Goal: Information Seeking & Learning: Check status

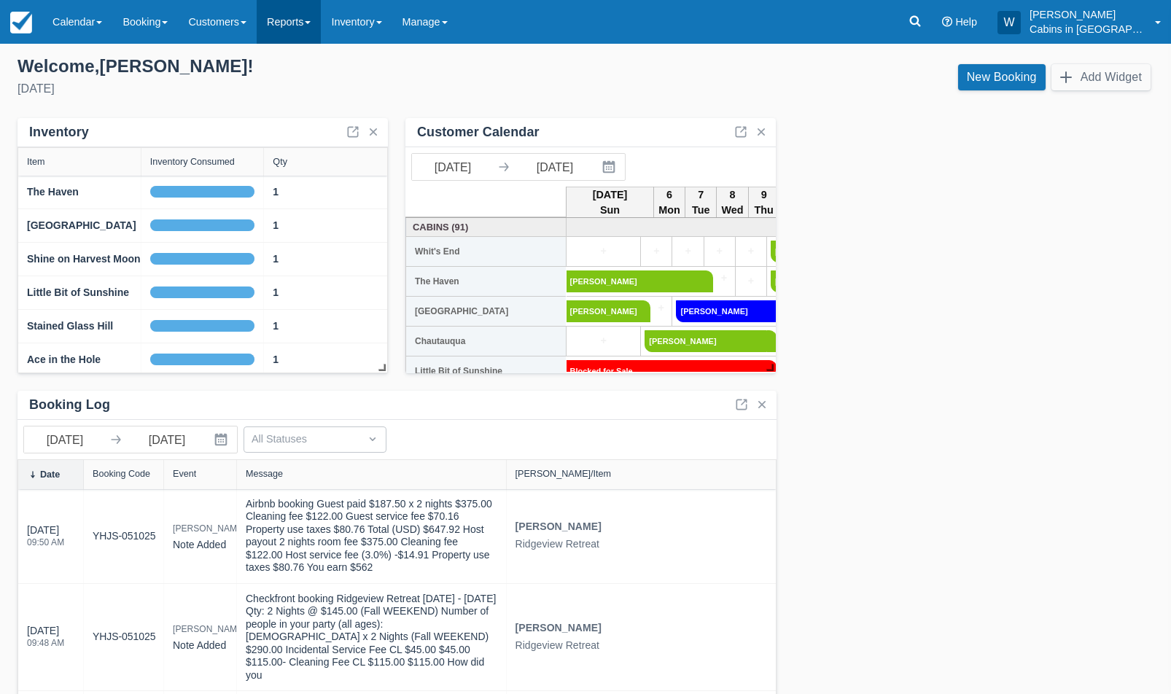
click at [316, 13] on link "Reports" at bounding box center [289, 22] width 64 height 44
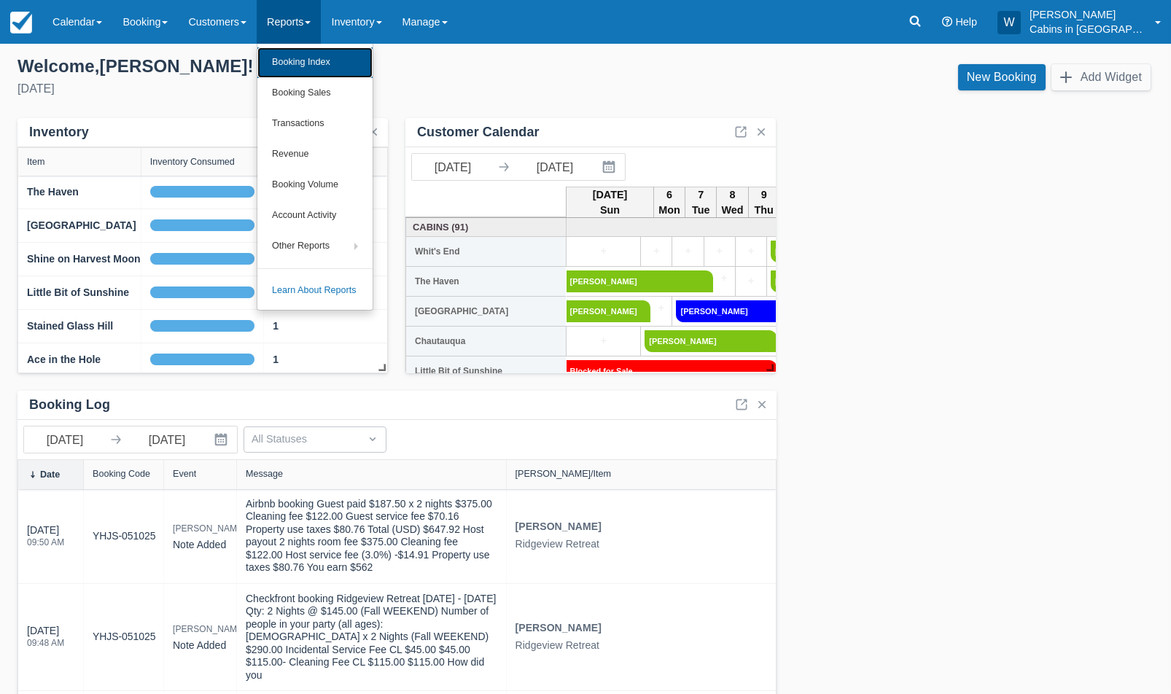
click at [322, 61] on link "Booking Index" at bounding box center [314, 62] width 115 height 31
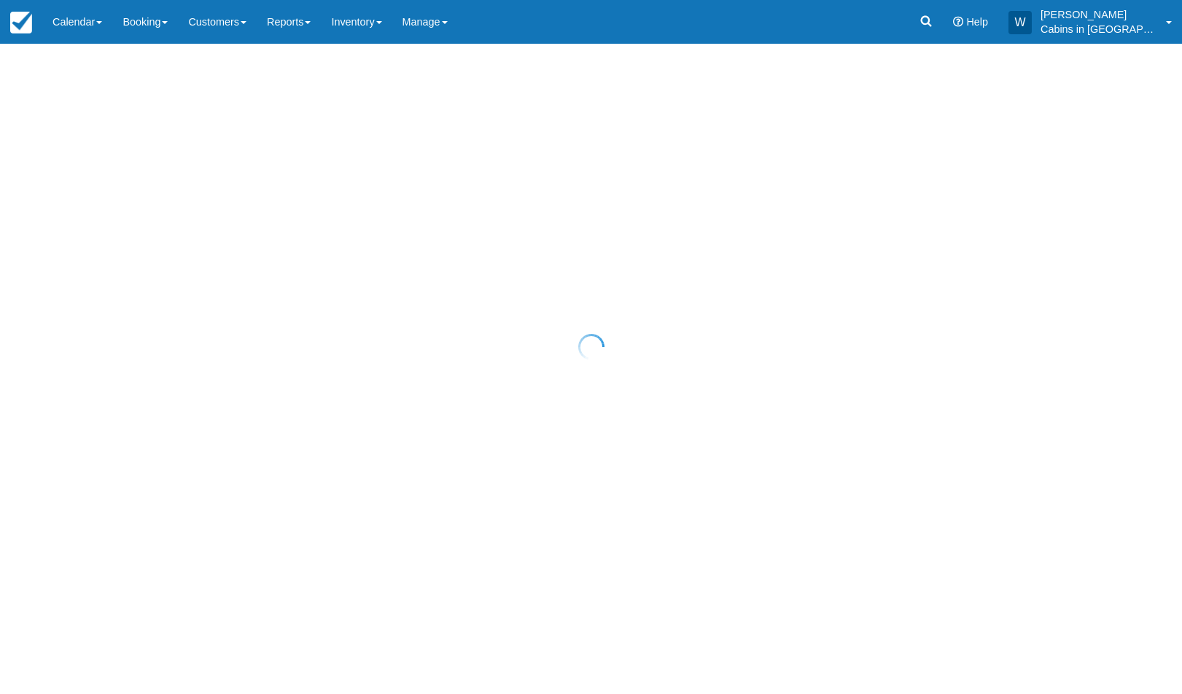
select select "25"
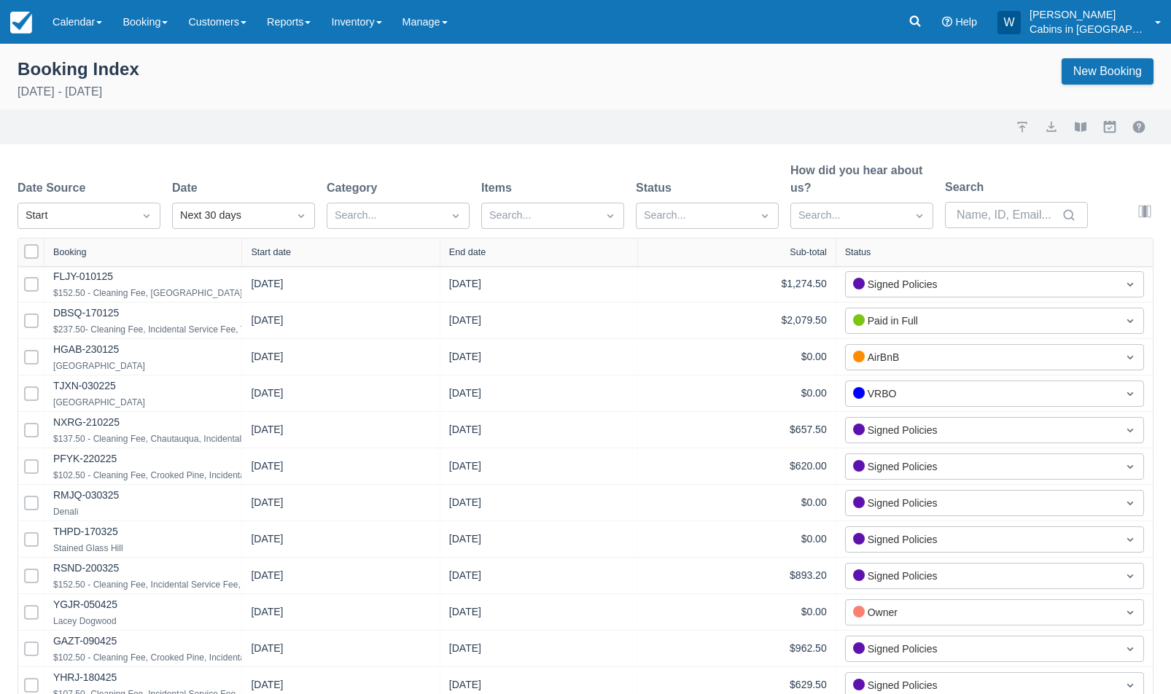
select select "25"
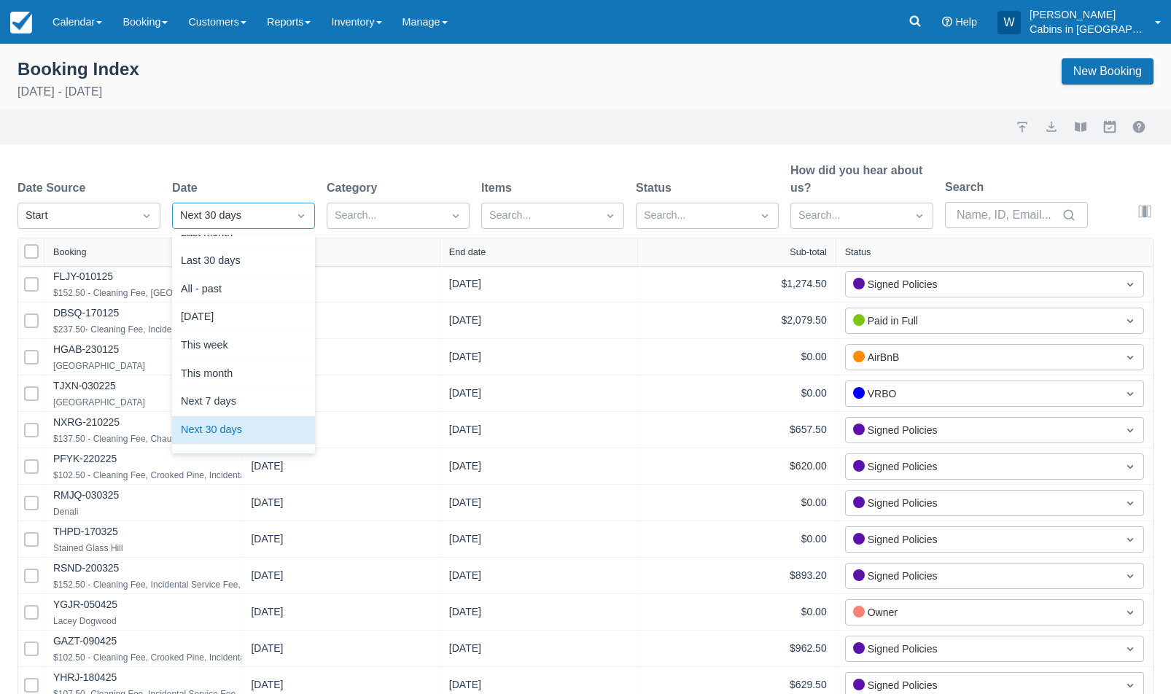
click at [214, 206] on div "Next 30 days" at bounding box center [230, 215] width 115 height 23
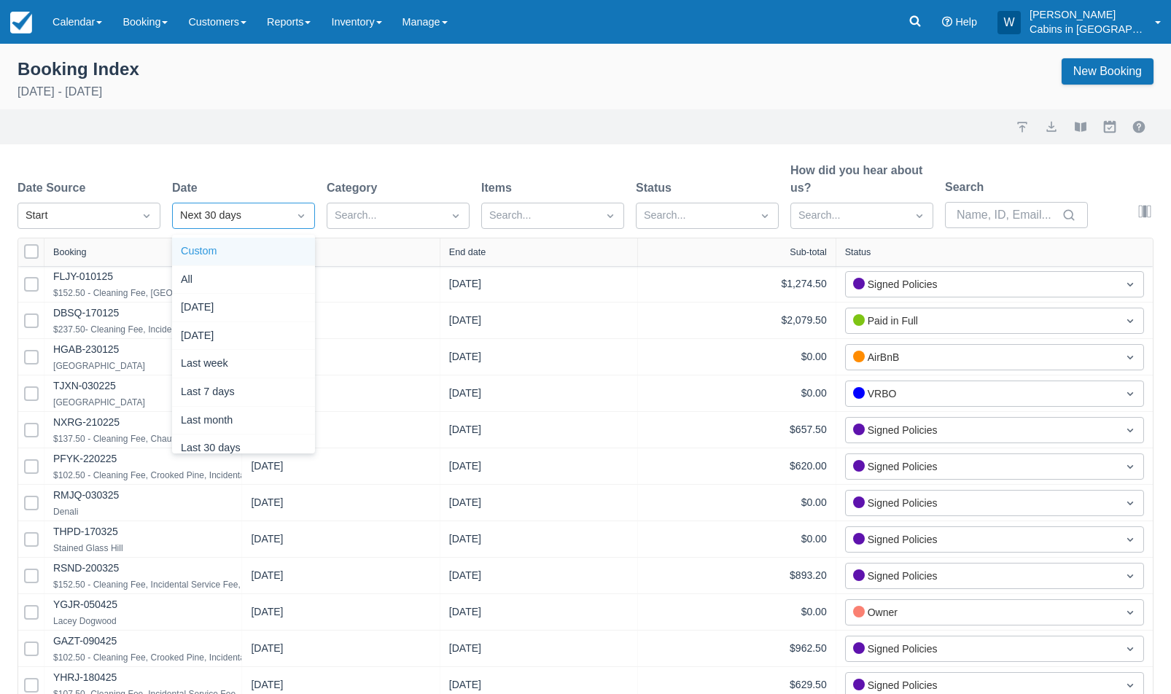
click at [238, 251] on div "Custom" at bounding box center [243, 252] width 143 height 28
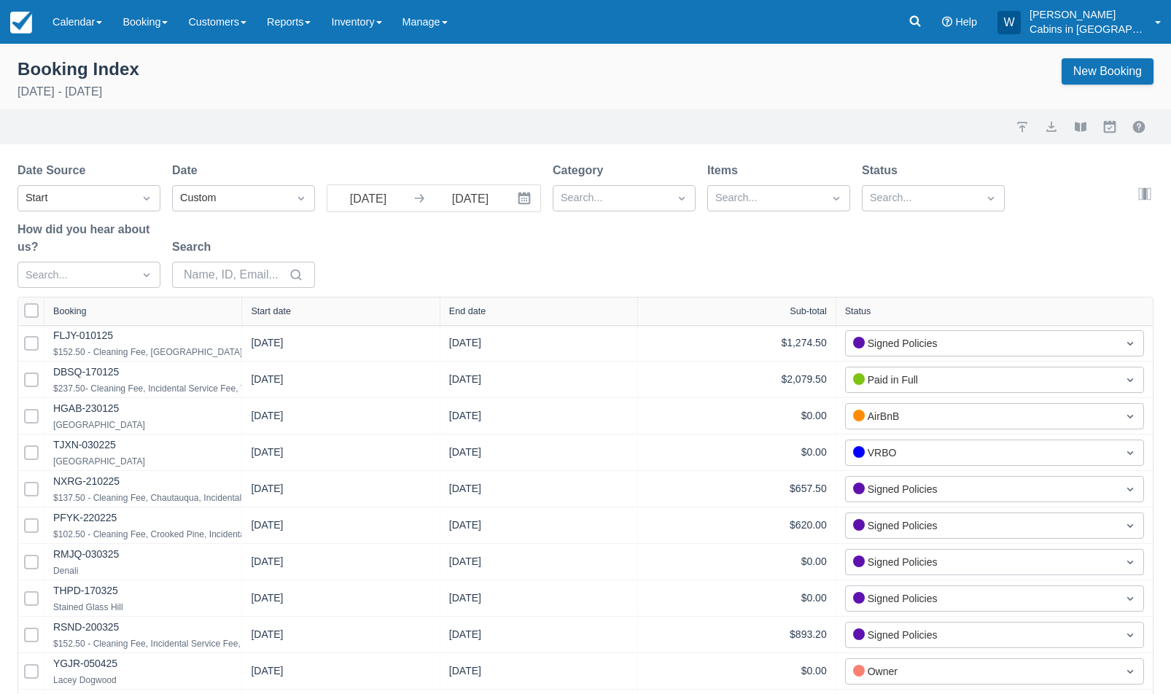
select select "25"
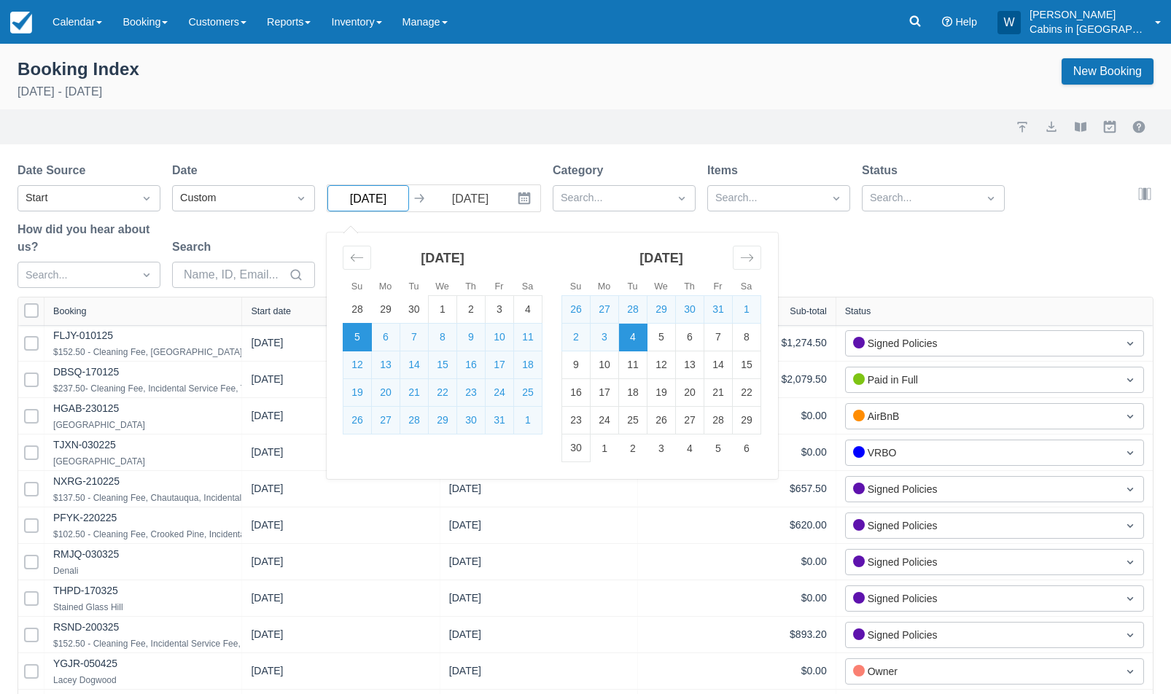
click at [350, 193] on input "10/05/25" at bounding box center [368, 198] width 82 height 26
click at [354, 255] on icon "Move backward to switch to the previous month." at bounding box center [357, 258] width 14 height 14
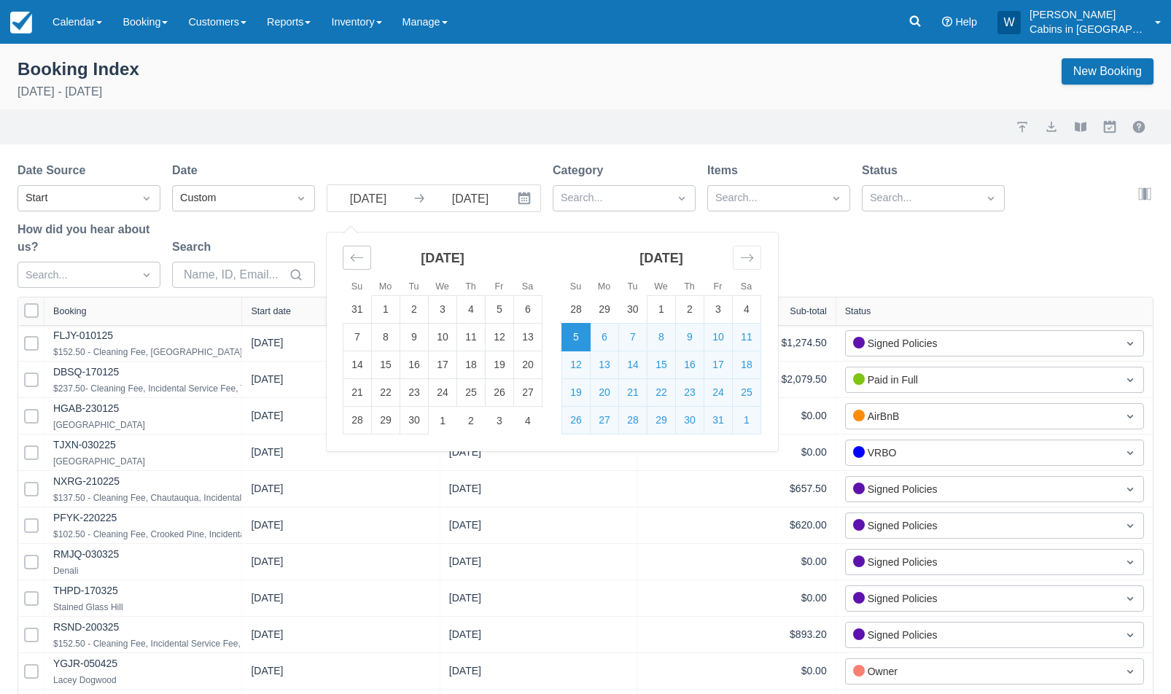
click at [354, 255] on icon "Move backward to switch to the previous month." at bounding box center [357, 258] width 14 height 14
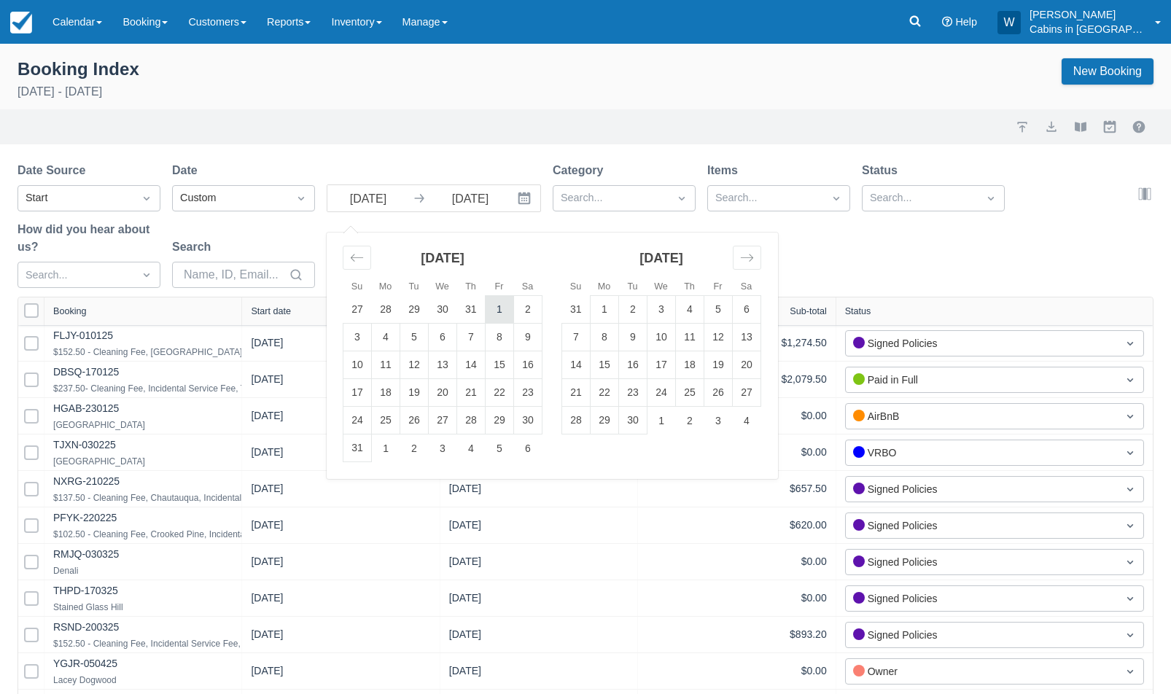
click at [499, 311] on td "1" at bounding box center [500, 310] width 28 height 28
type input "08/01/25"
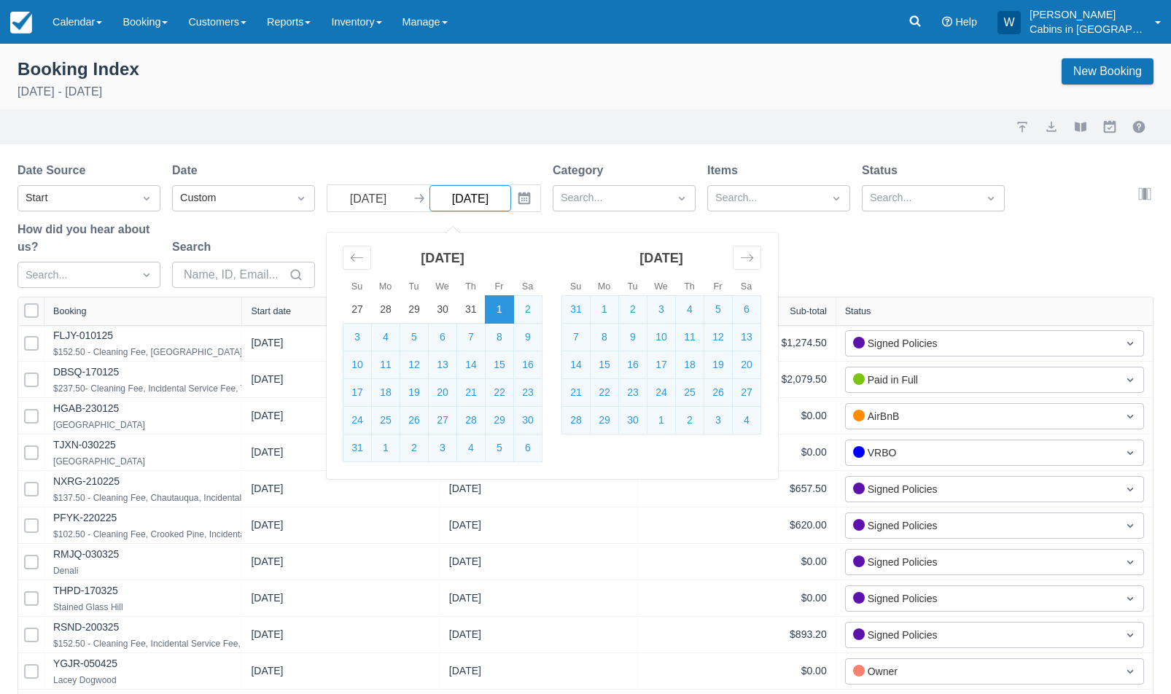
select select "25"
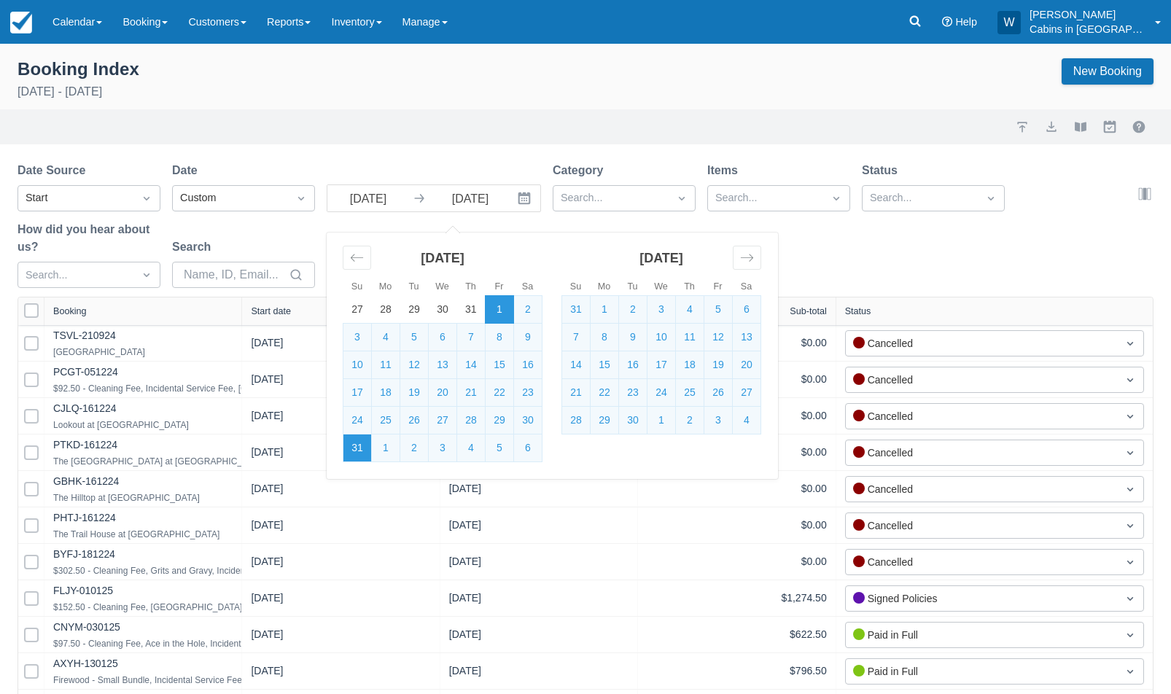
click at [346, 445] on td "31" at bounding box center [357, 449] width 28 height 28
type input "08/31/25"
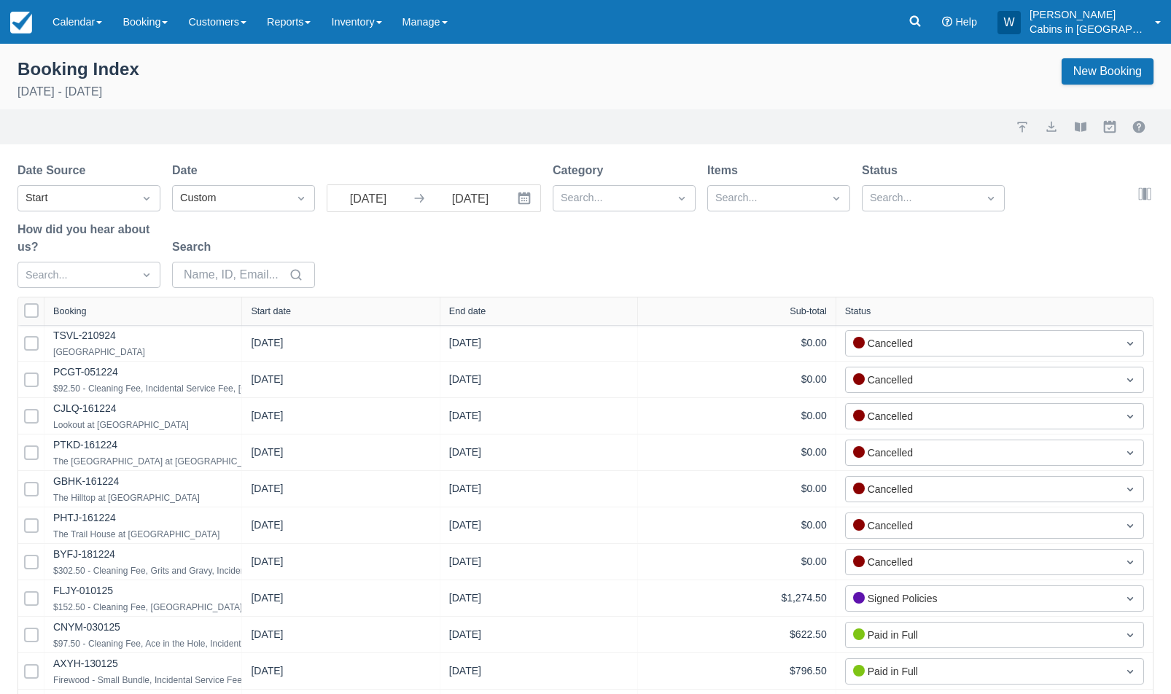
select select "25"
click at [582, 193] on div at bounding box center [611, 198] width 101 height 19
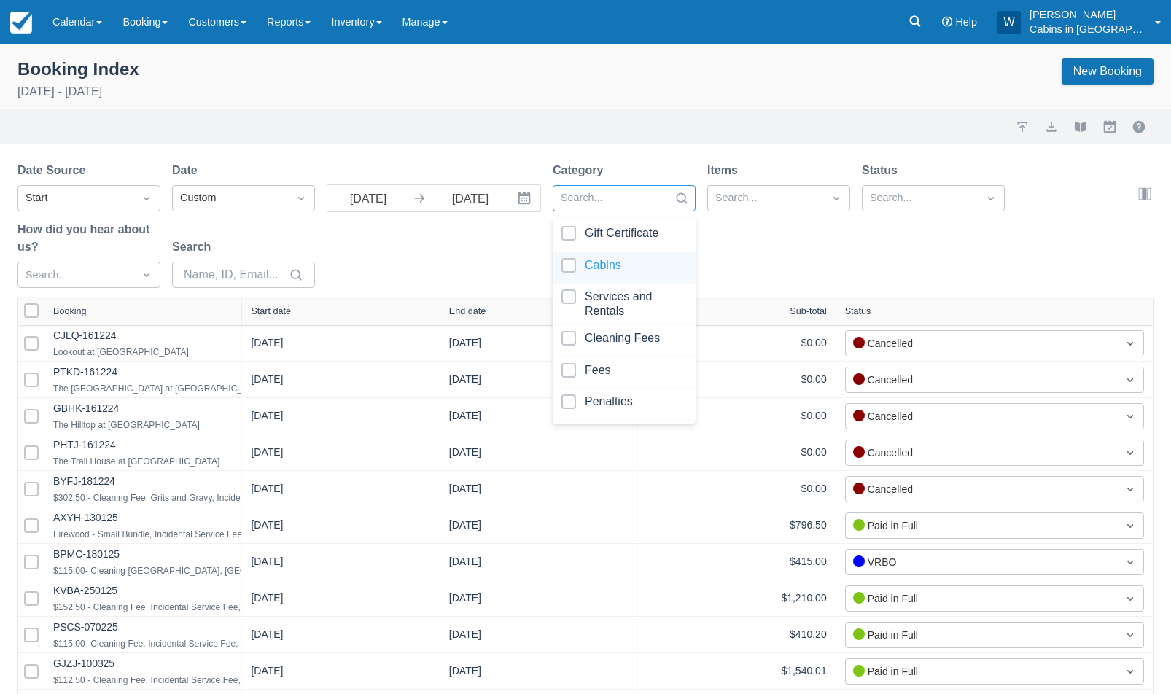
click at [572, 262] on div at bounding box center [623, 268] width 125 height 20
select select "25"
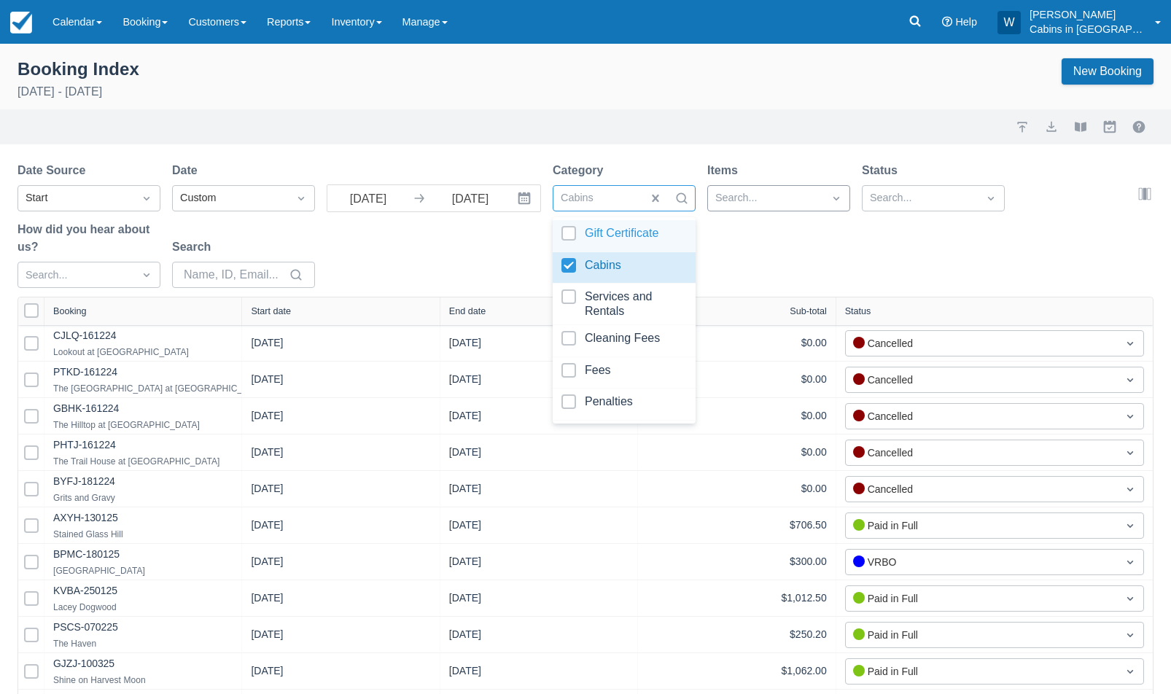
click at [757, 188] on div "Search..." at bounding box center [765, 198] width 115 height 23
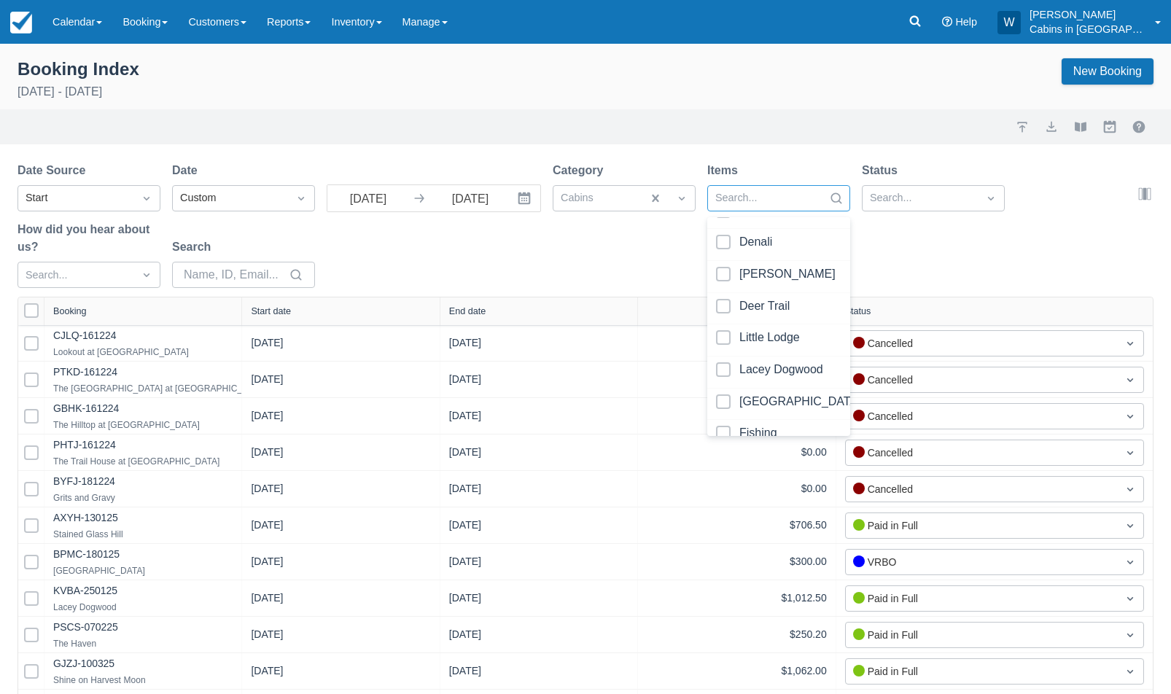
scroll to position [364, 0]
click at [725, 367] on div at bounding box center [778, 369] width 125 height 20
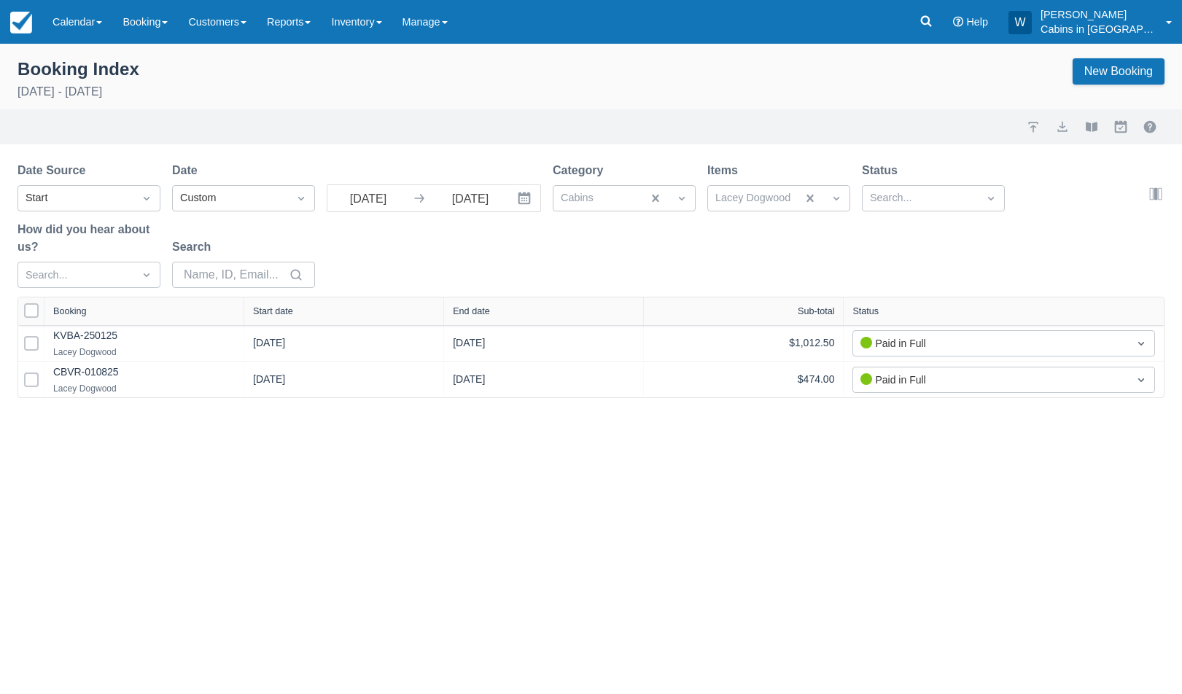
click at [911, 226] on div "Date Source Start Date Custom 08/01/25 Navigate forward to interact with the ca…" at bounding box center [581, 229] width 1129 height 135
click at [279, 316] on div "Start date" at bounding box center [273, 311] width 40 height 10
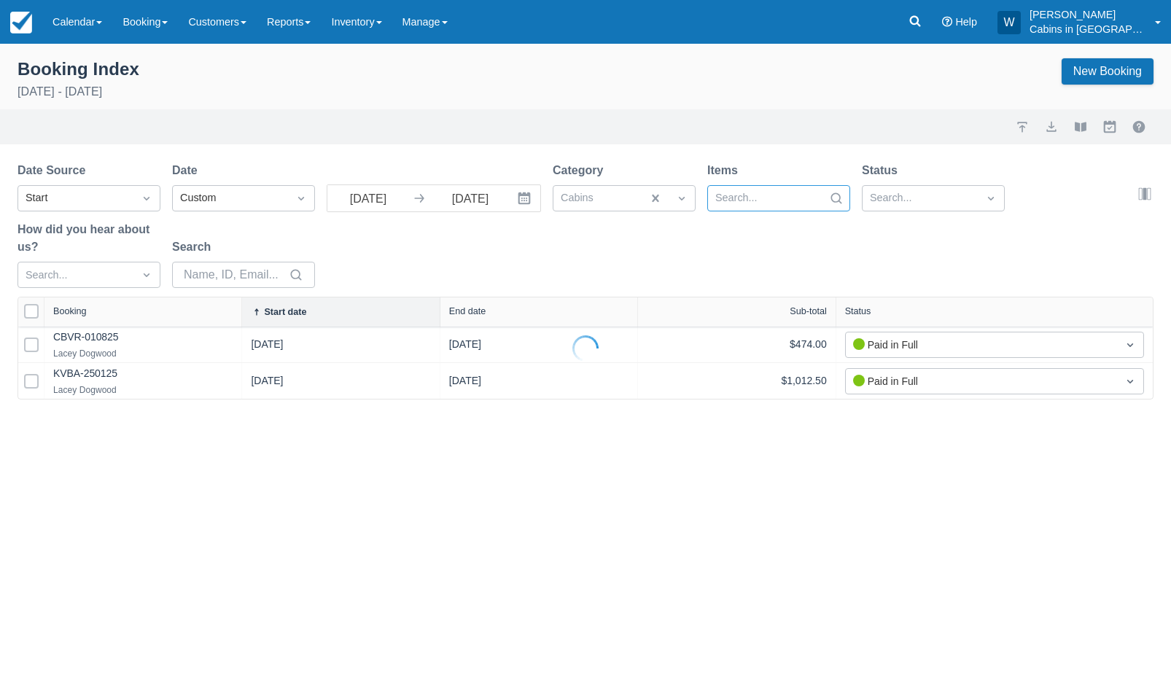
select select "25"
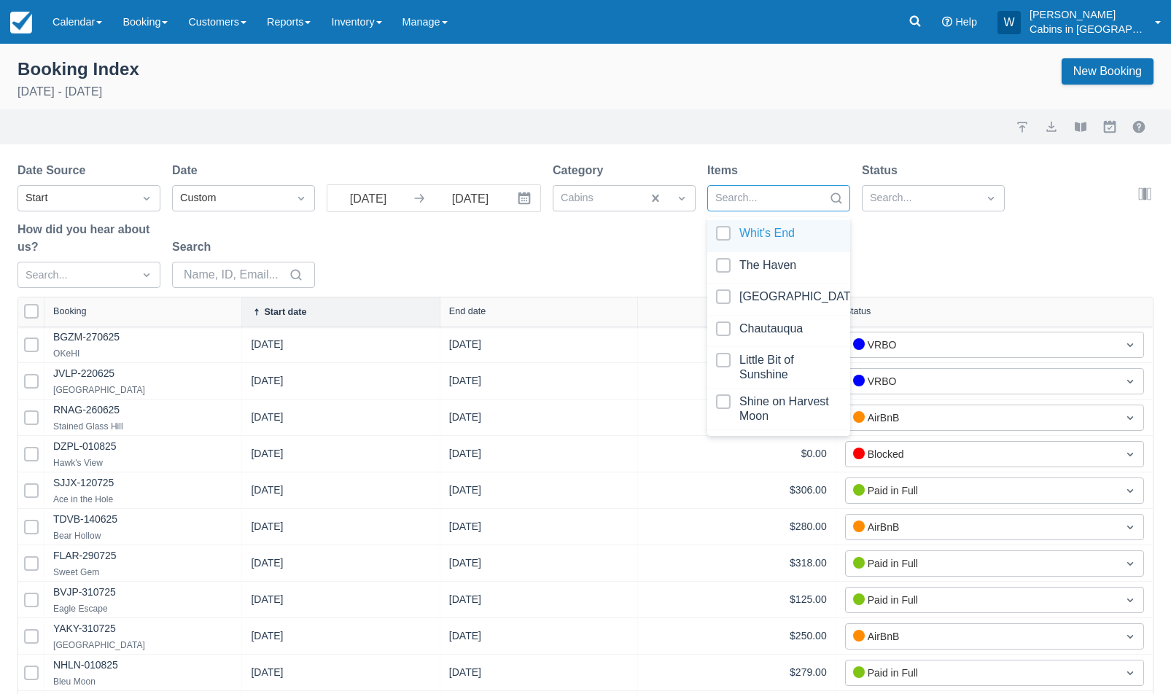
click at [763, 203] on div at bounding box center [765, 198] width 101 height 19
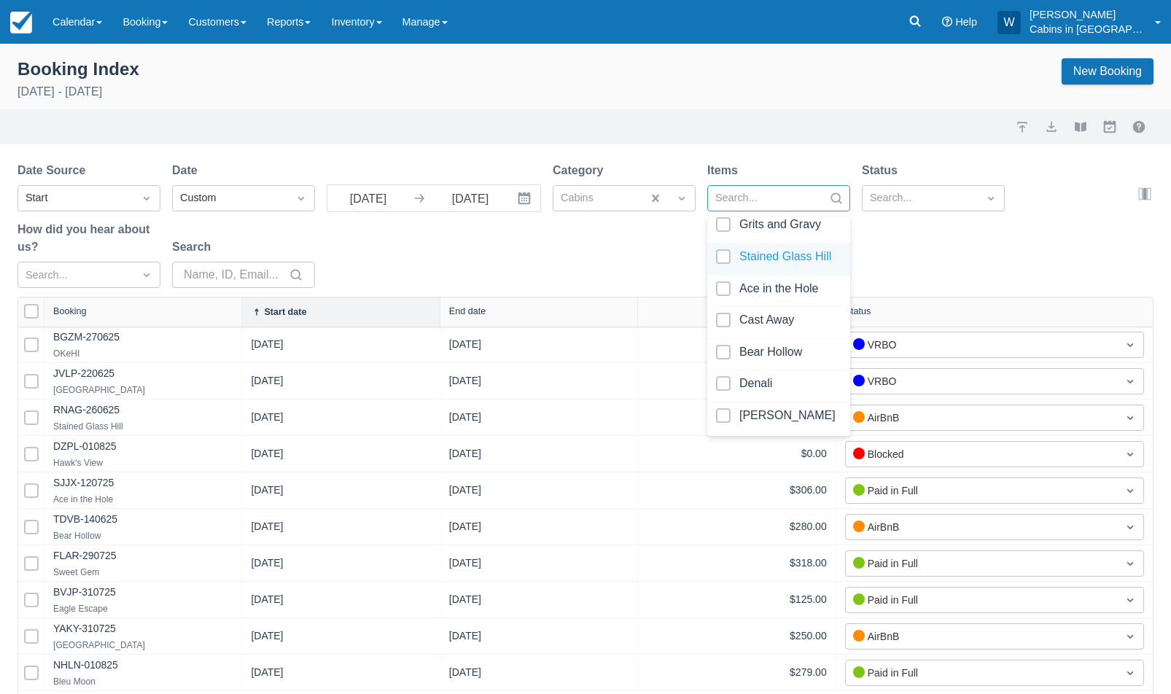
scroll to position [220, 0]
click at [655, 286] on div "Date Source Start Date Custom 08/01/25 Navigate forward to interact with the ca…" at bounding box center [576, 229] width 1118 height 135
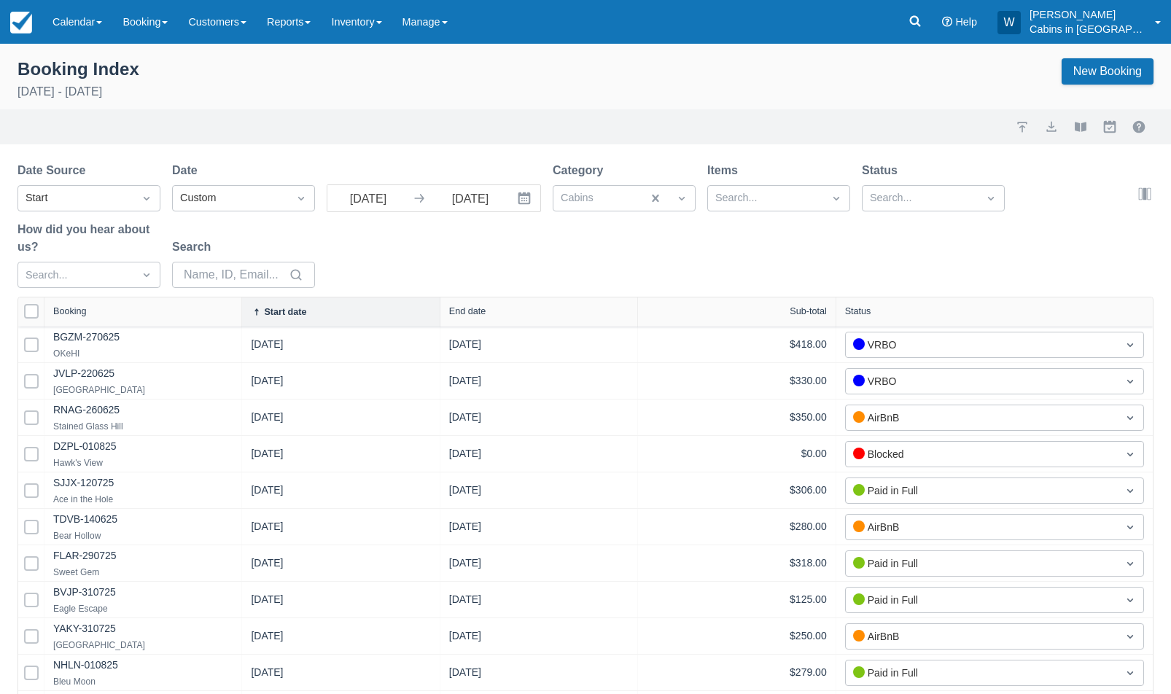
click at [493, 254] on div "Date Source Start Date Custom 08/01/25 Navigate forward to interact with the ca…" at bounding box center [576, 229] width 1118 height 135
click at [393, 196] on input "08/01/25" at bounding box center [368, 198] width 82 height 26
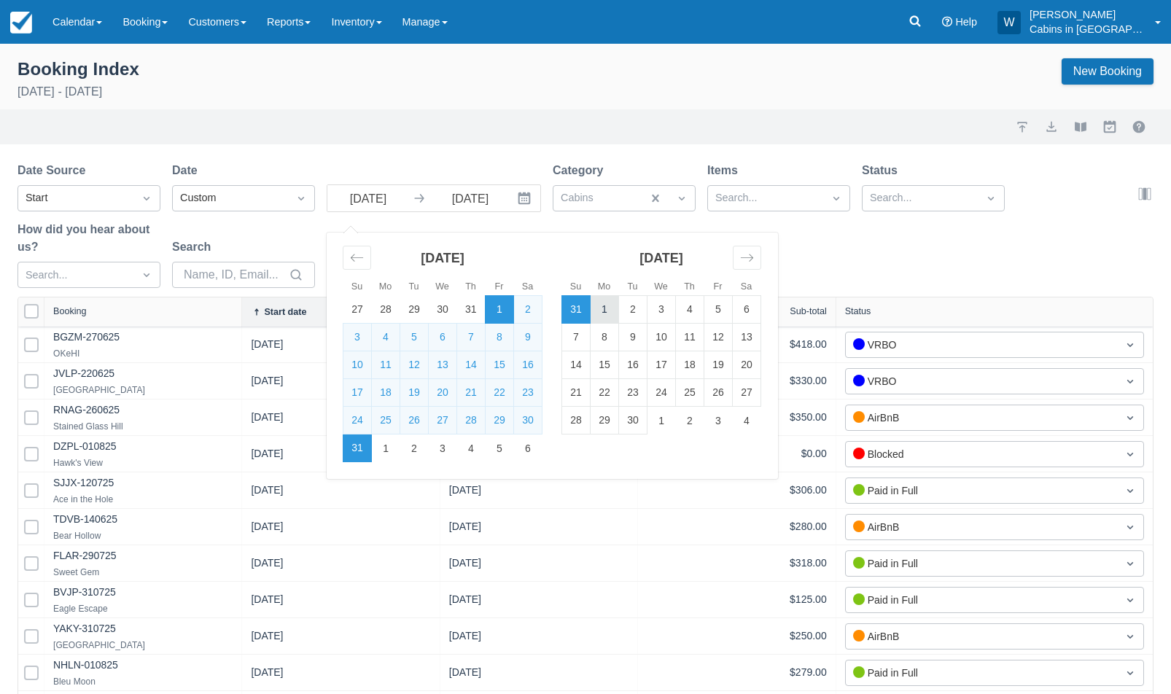
click at [605, 305] on td "1" at bounding box center [605, 310] width 28 height 28
type input "09/01/25"
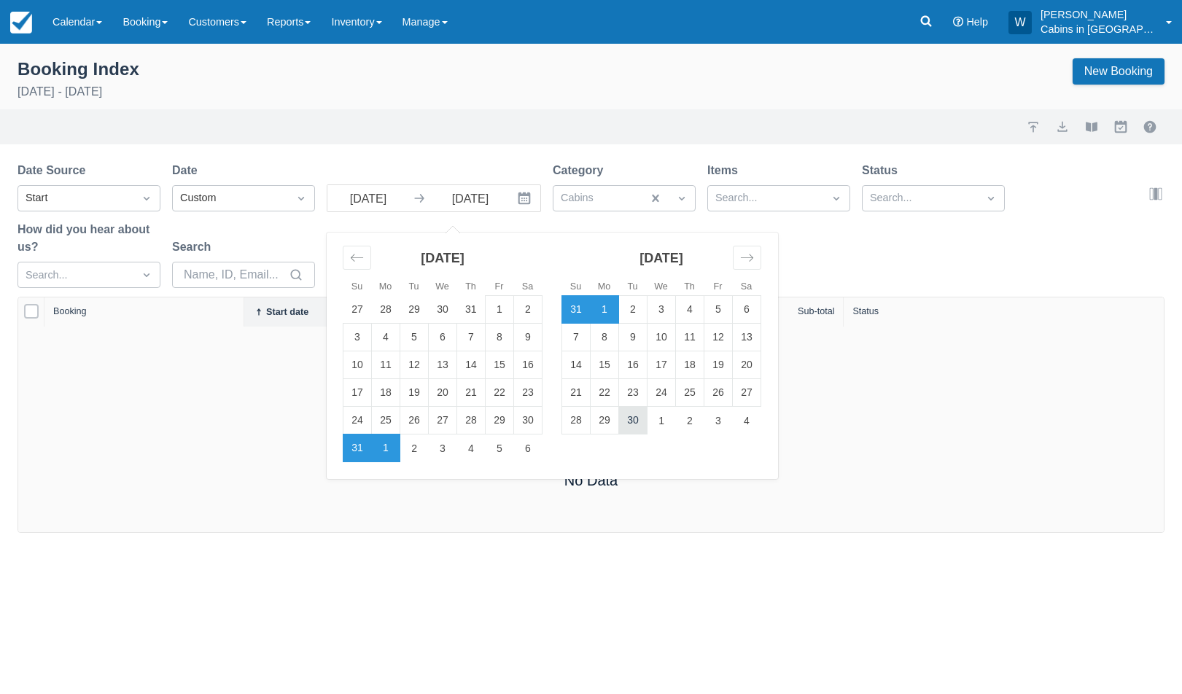
click at [635, 419] on td "30" at bounding box center [633, 421] width 28 height 28
type input "09/30/25"
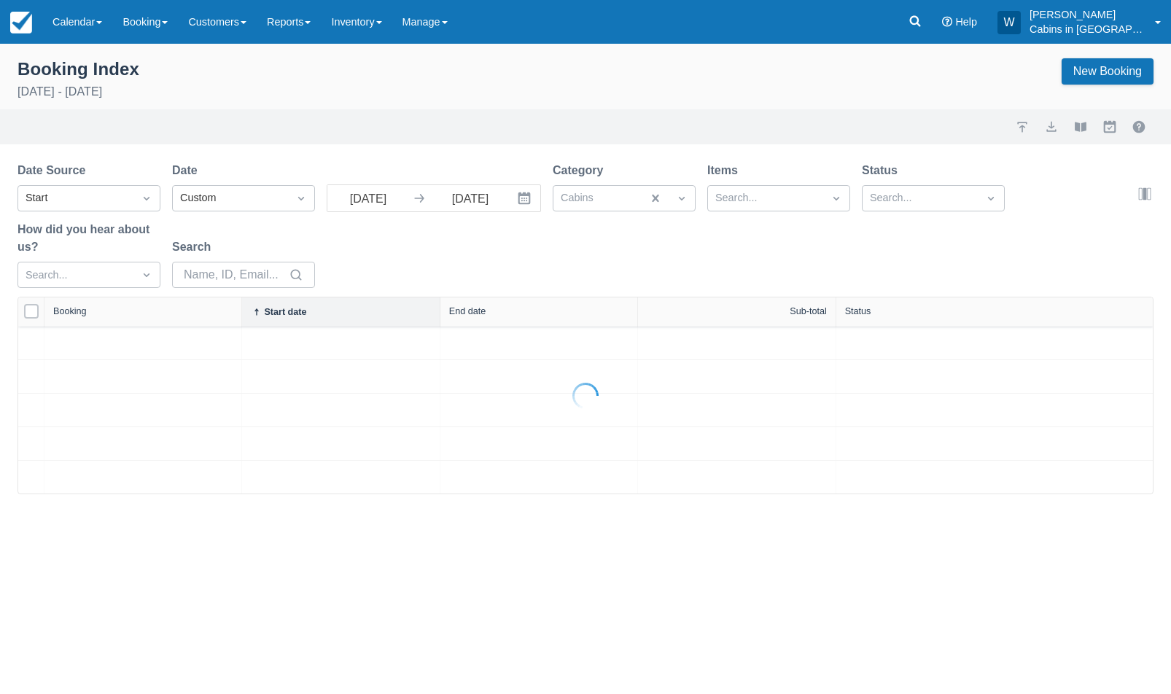
select select "25"
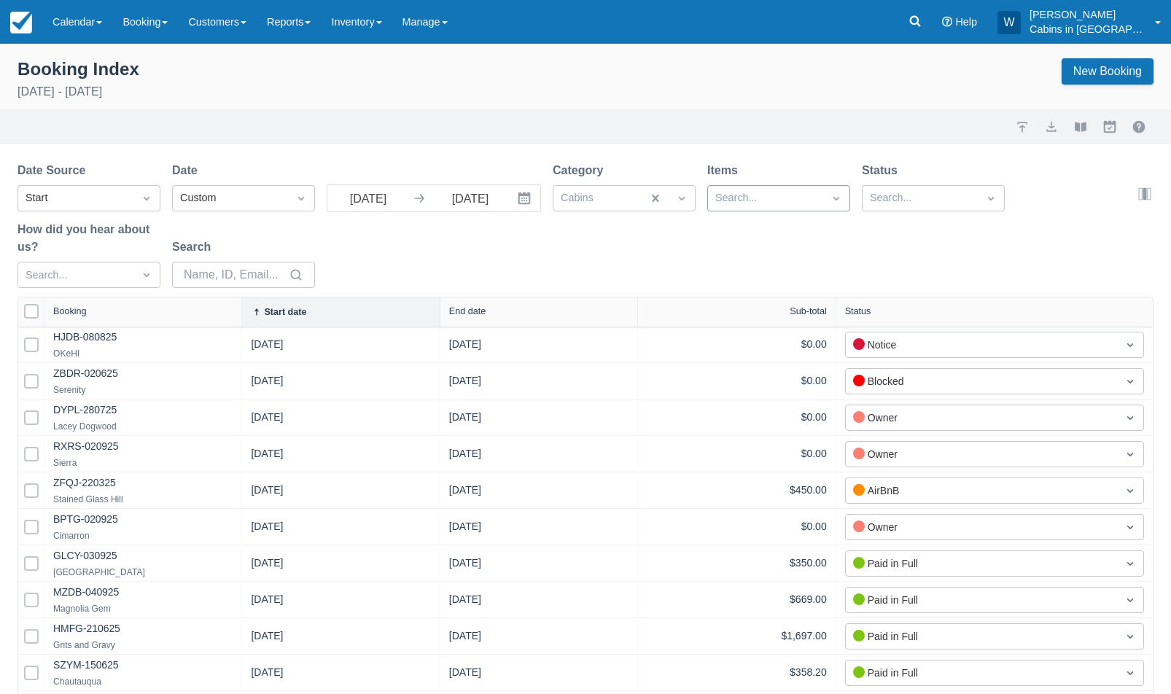
click at [779, 190] on div at bounding box center [765, 198] width 101 height 19
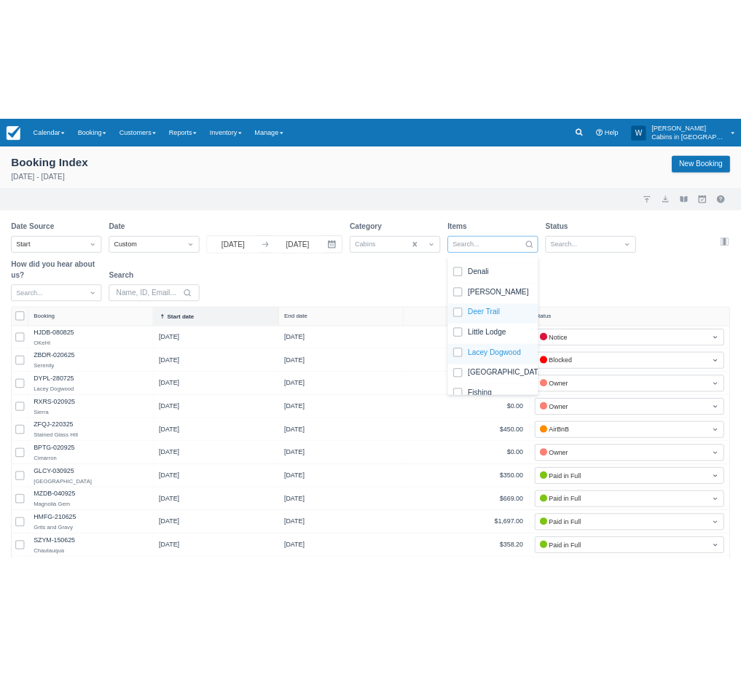
scroll to position [362, 0]
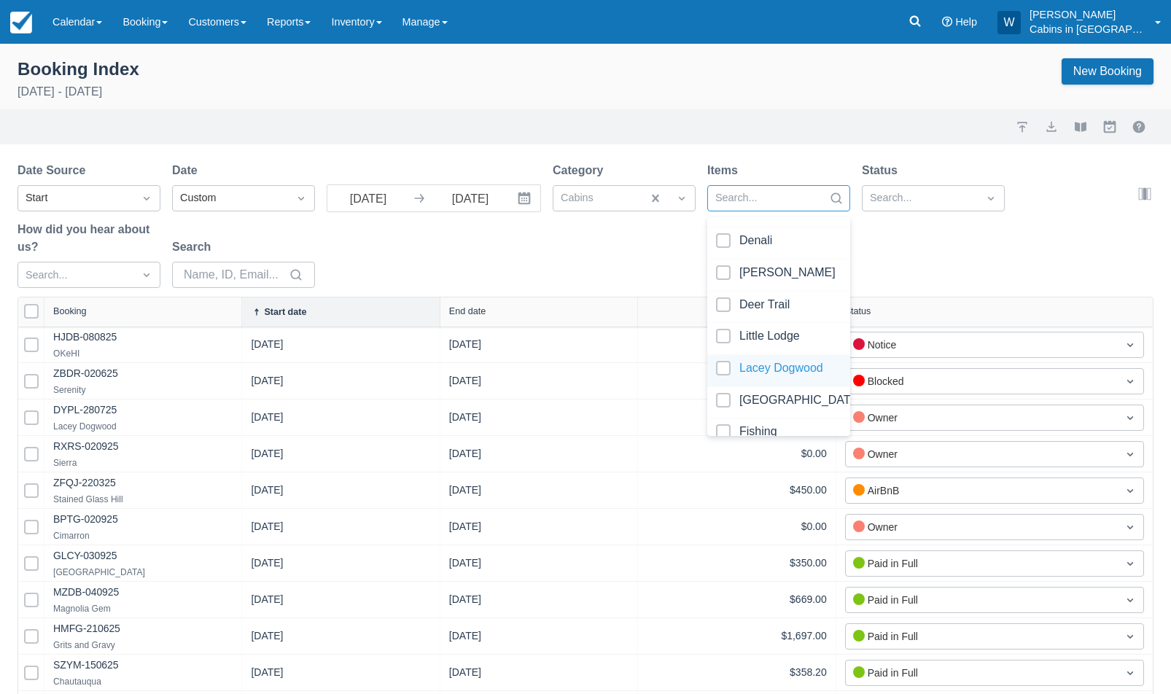
click at [725, 365] on div at bounding box center [778, 371] width 125 height 20
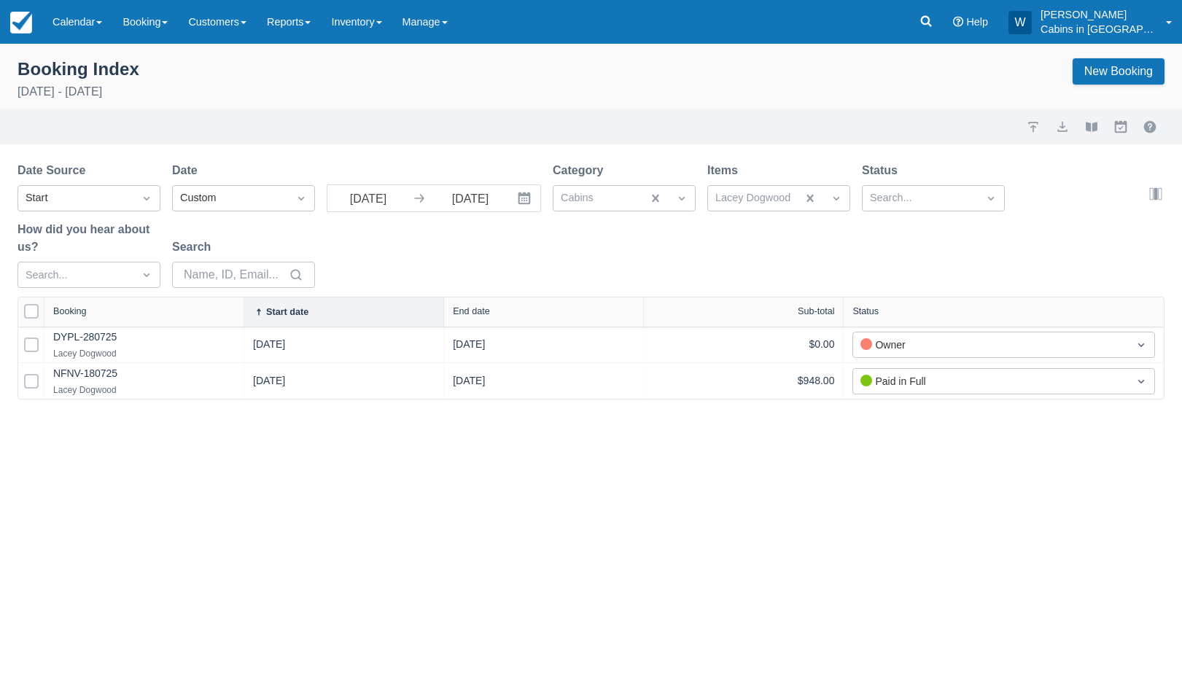
click at [581, 268] on div "Date Source Start Date Custom 09/01/25 Navigate forward to interact with the ca…" at bounding box center [581, 229] width 1129 height 135
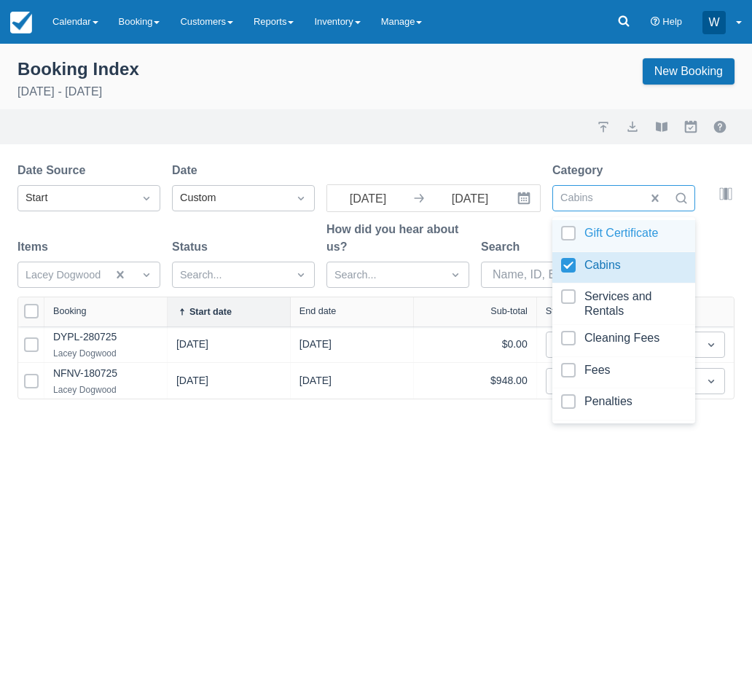
click at [583, 197] on div at bounding box center [598, 198] width 74 height 19
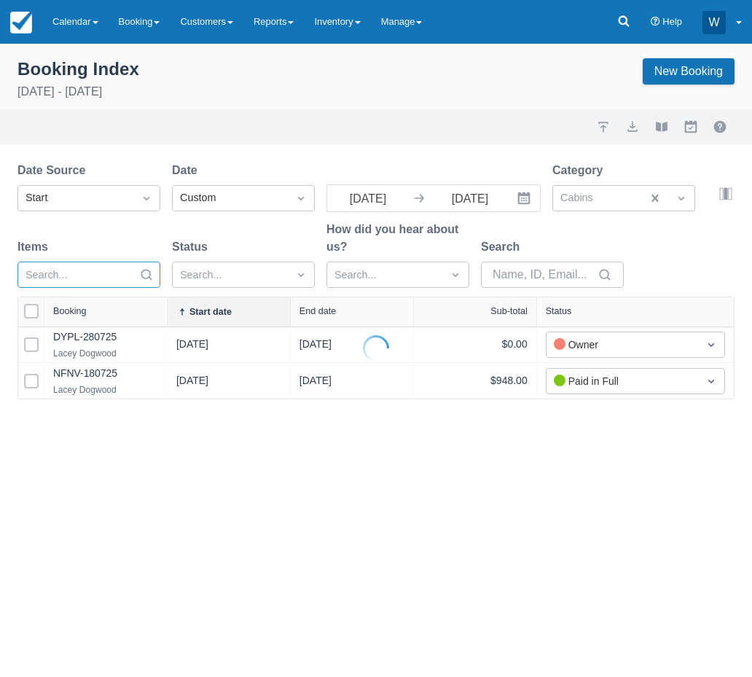
select select "25"
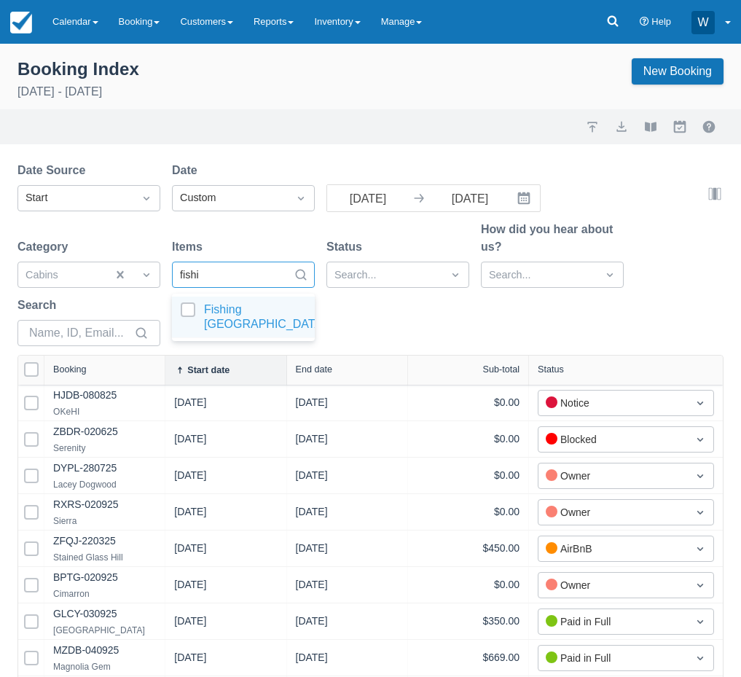
type input "fishin"
click at [182, 309] on div at bounding box center [243, 317] width 125 height 29
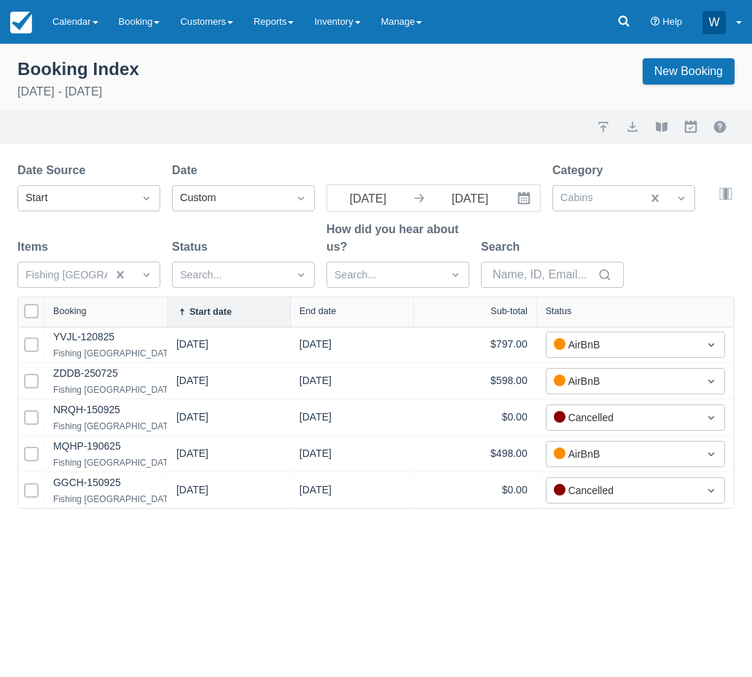
click at [689, 284] on div "Date Source Start Date Custom 09/01/25 Navigate forward to interact with the ca…" at bounding box center [367, 229] width 700 height 135
select select "25"
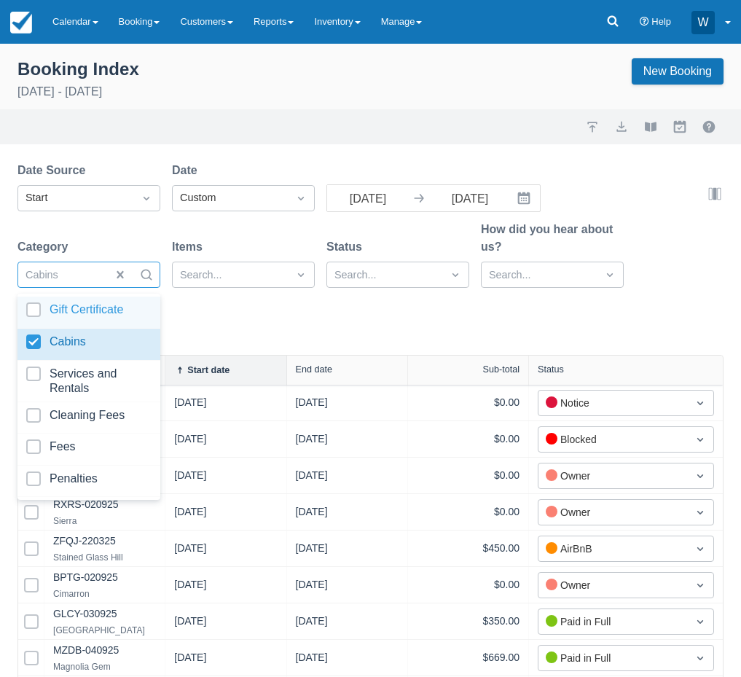
click at [78, 277] on div at bounding box center [63, 275] width 74 height 19
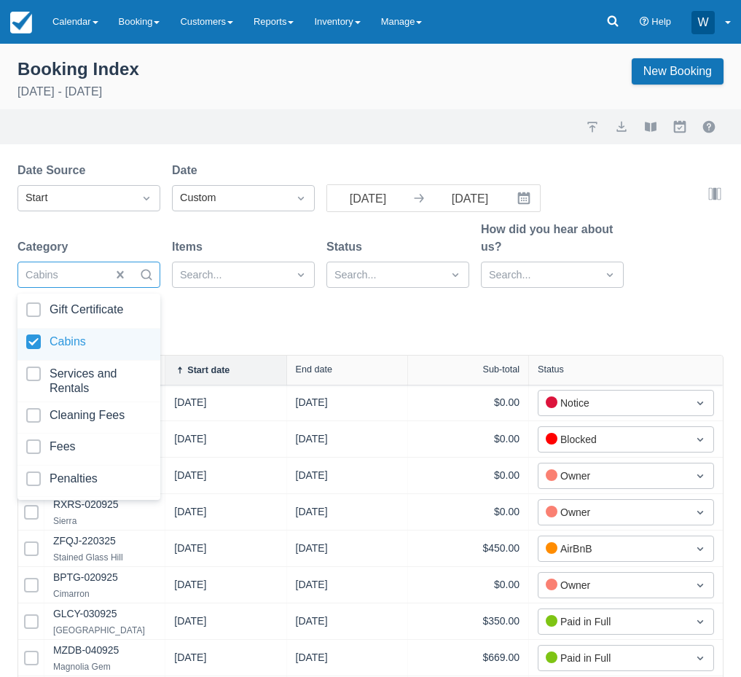
click at [69, 335] on div at bounding box center [88, 345] width 125 height 20
select select "25"
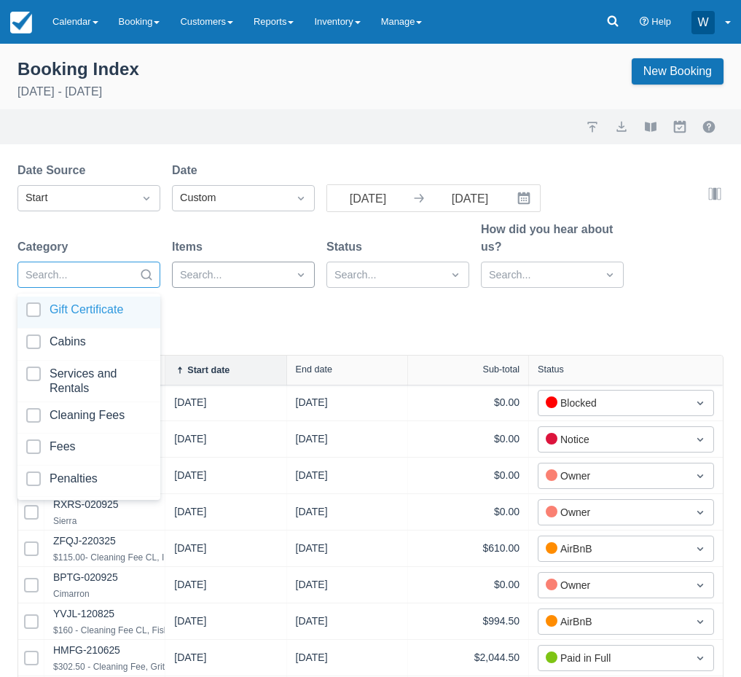
click at [208, 273] on div at bounding box center [230, 275] width 101 height 19
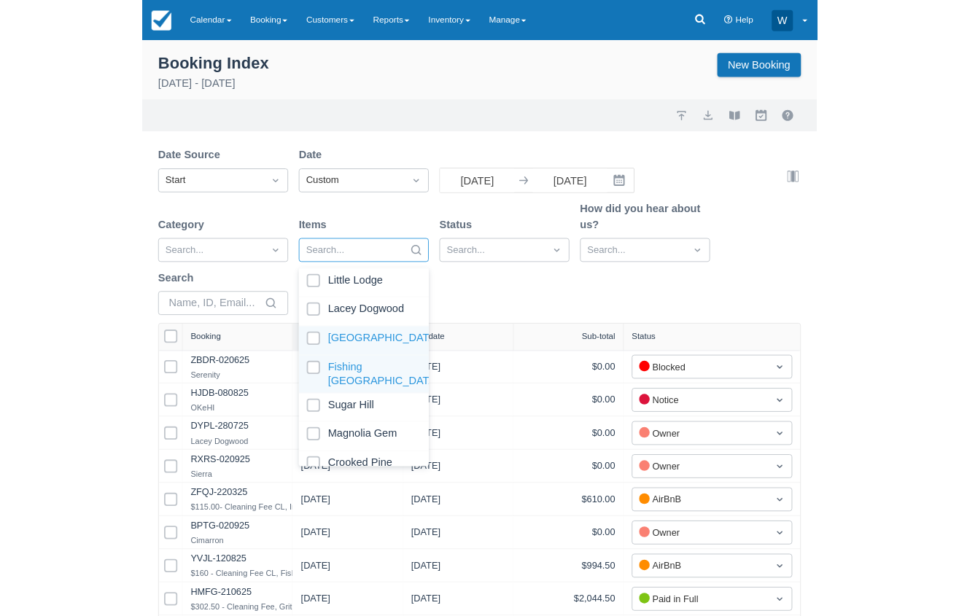
scroll to position [502, 0]
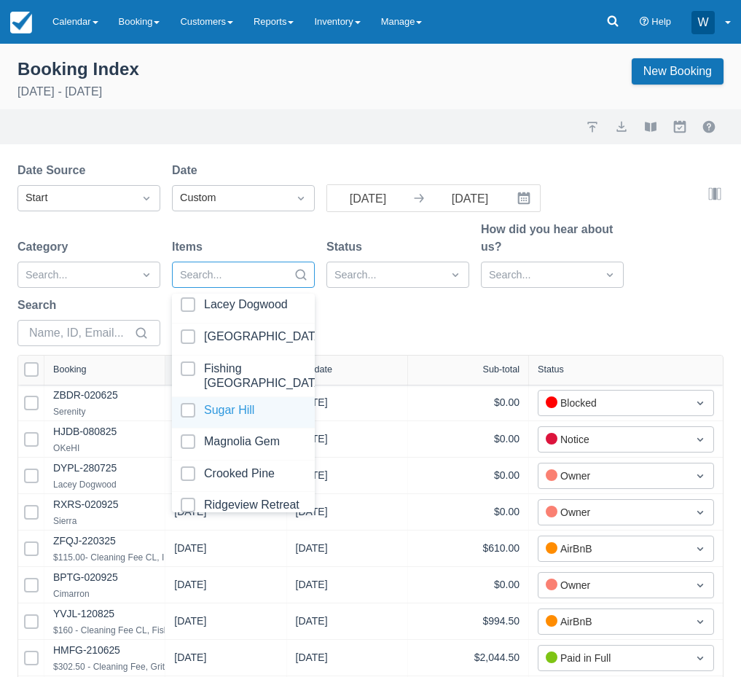
click at [190, 410] on div at bounding box center [243, 413] width 125 height 20
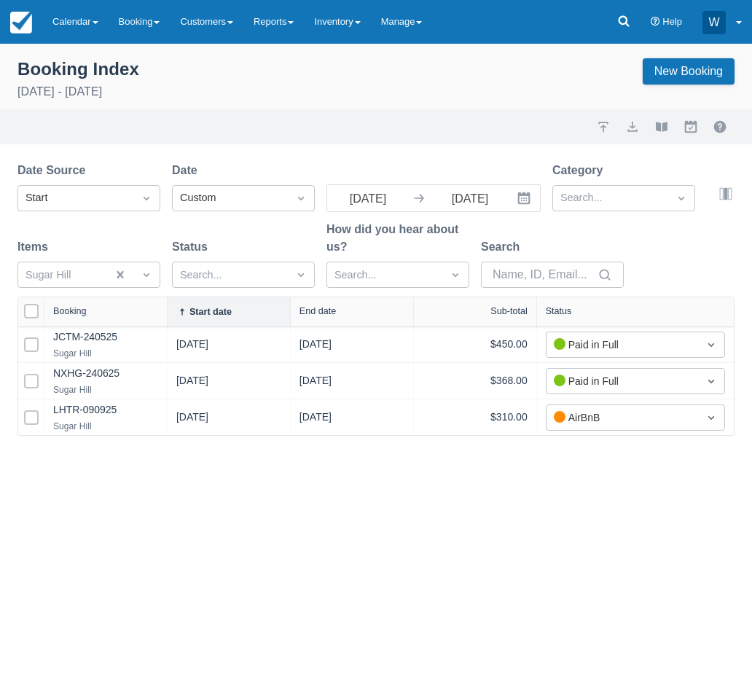
click at [238, 503] on div "Booking Index September 1st - September 30th 2025 New Booking Import Export Vie…" at bounding box center [376, 361] width 752 height 634
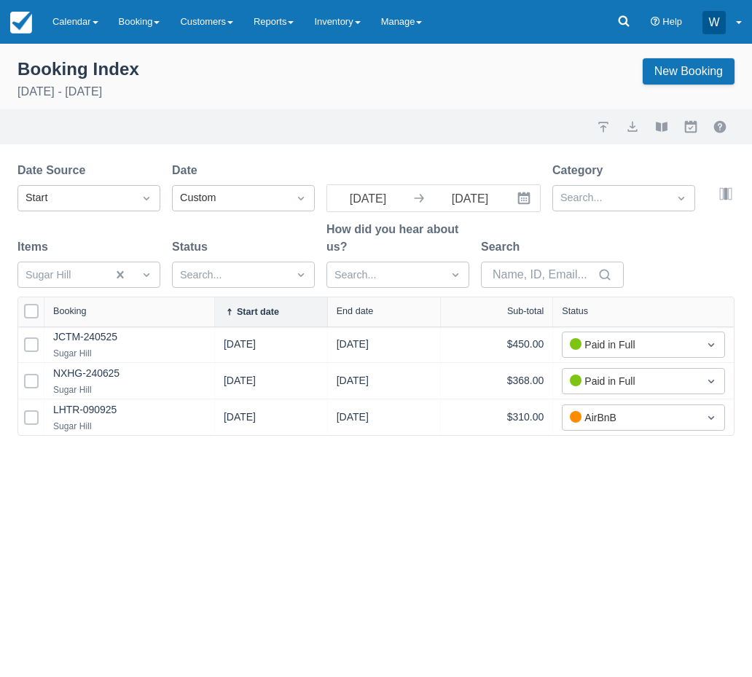
drag, startPoint x: 164, startPoint y: 314, endPoint x: 210, endPoint y: 312, distance: 46.0
click at [210, 312] on div at bounding box center [214, 311] width 26 height 29
click at [360, 211] on input "09/01/25" at bounding box center [368, 198] width 82 height 26
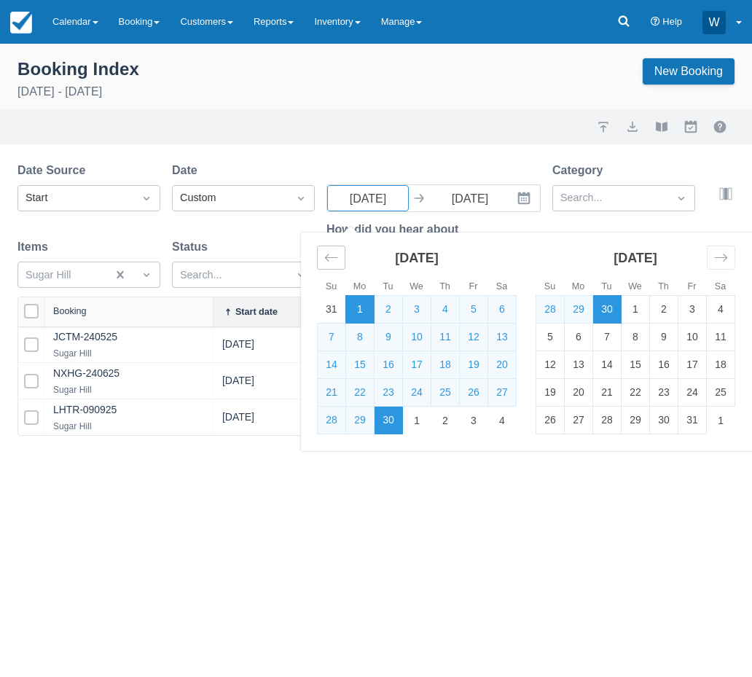
click at [338, 254] on icon "Move backward to switch to the previous month." at bounding box center [331, 258] width 14 height 14
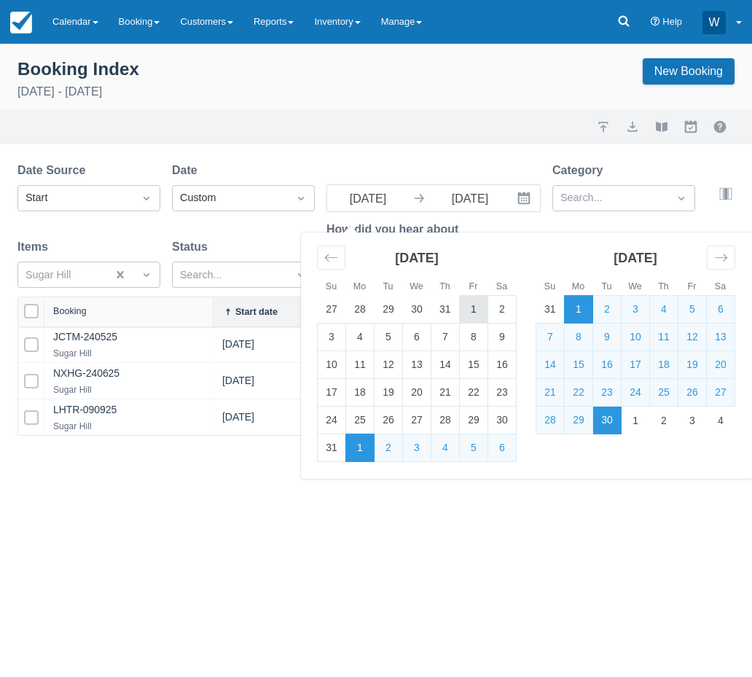
click at [464, 304] on td "1" at bounding box center [474, 310] width 28 height 28
type input "08/01/25"
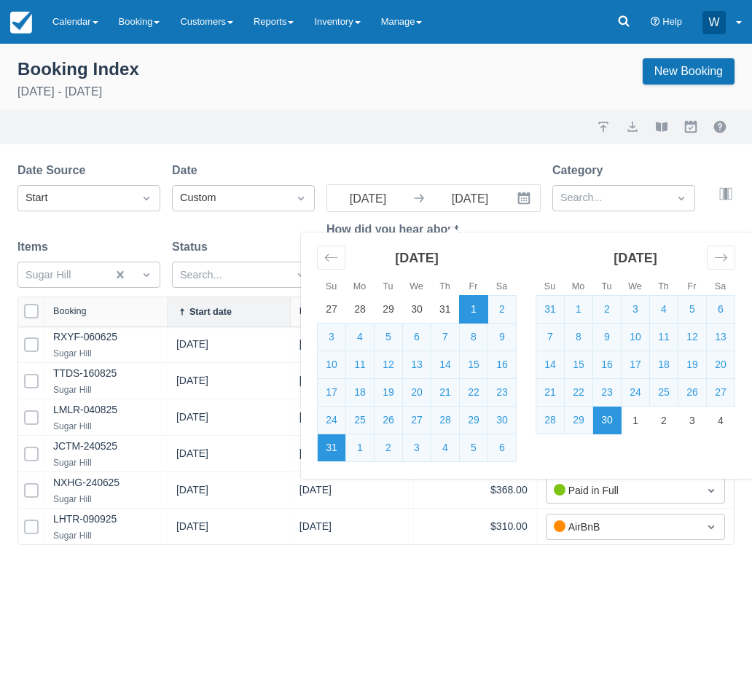
click at [329, 455] on td "31" at bounding box center [332, 449] width 28 height 28
type input "08/31/25"
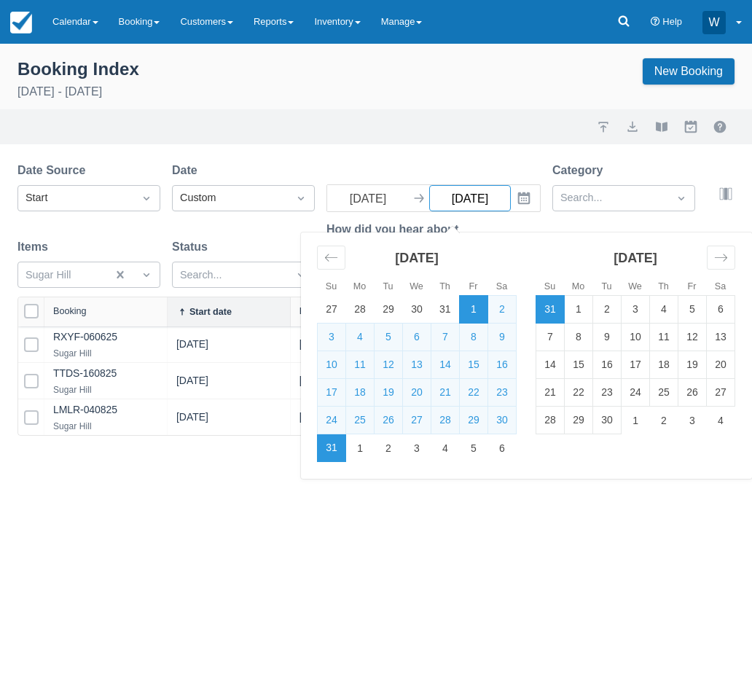
click at [464, 203] on input "08/31/25" at bounding box center [470, 198] width 82 height 26
click at [625, 198] on div at bounding box center [611, 198] width 101 height 19
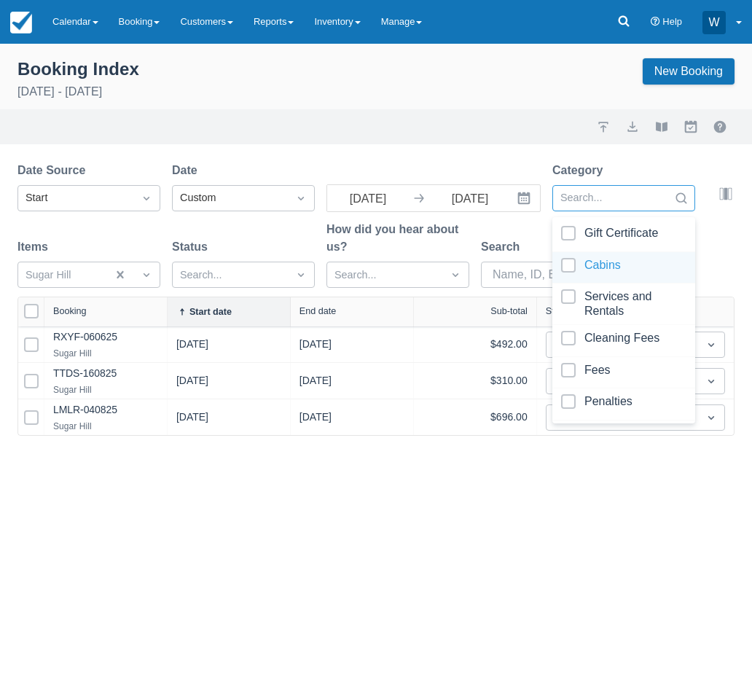
click at [572, 262] on div at bounding box center [623, 268] width 125 height 20
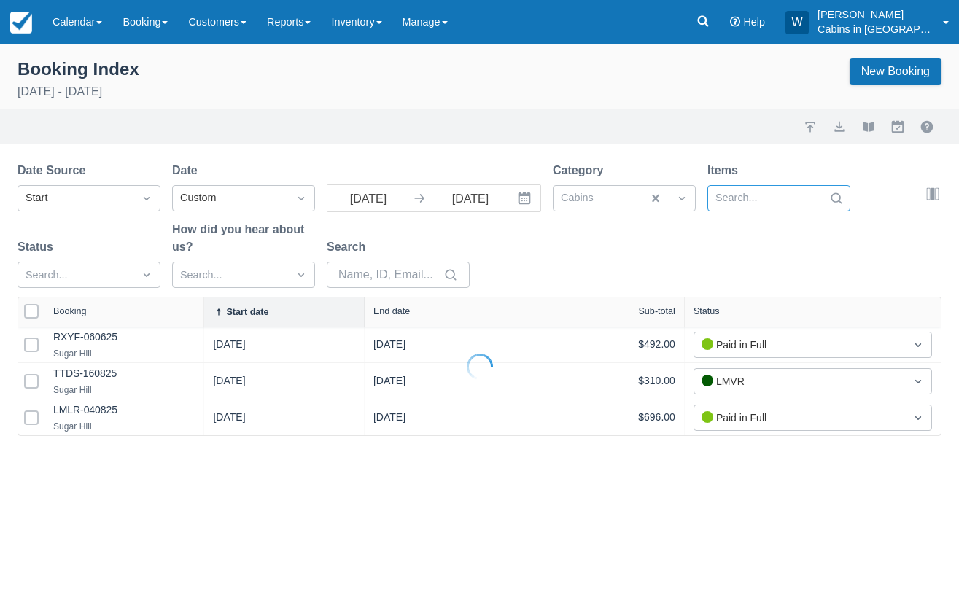
select select "25"
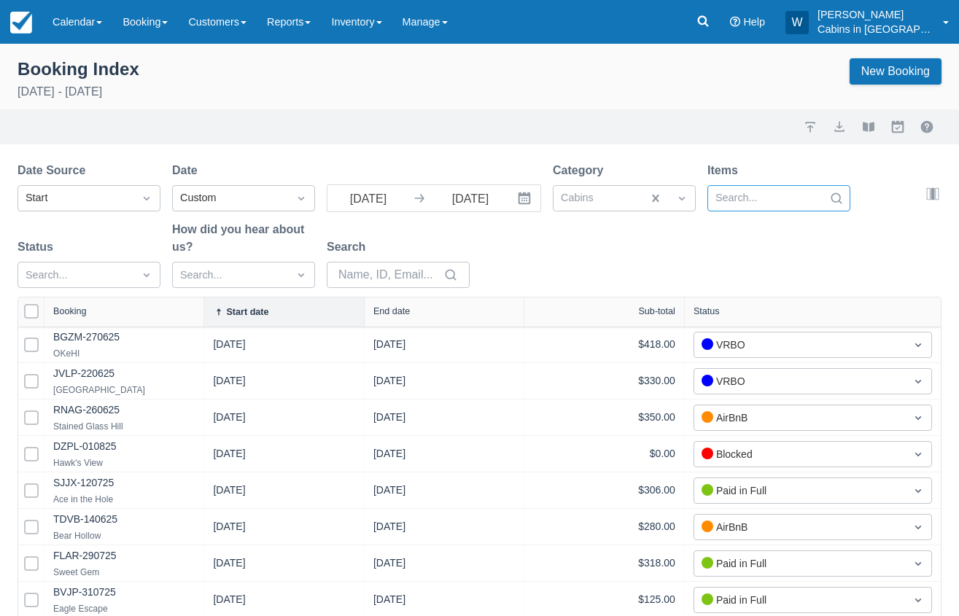
click at [789, 194] on div at bounding box center [765, 198] width 101 height 19
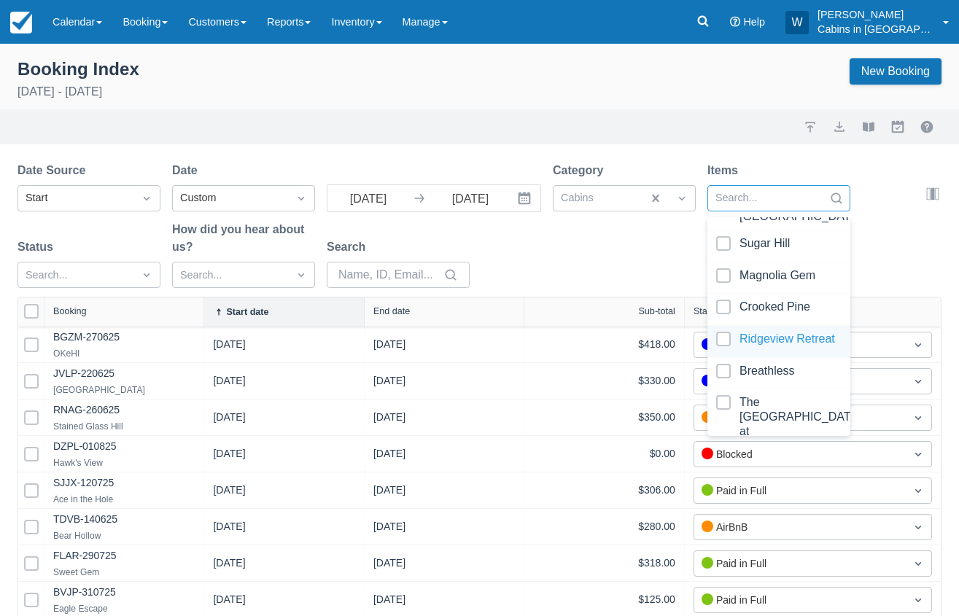
scroll to position [593, 0]
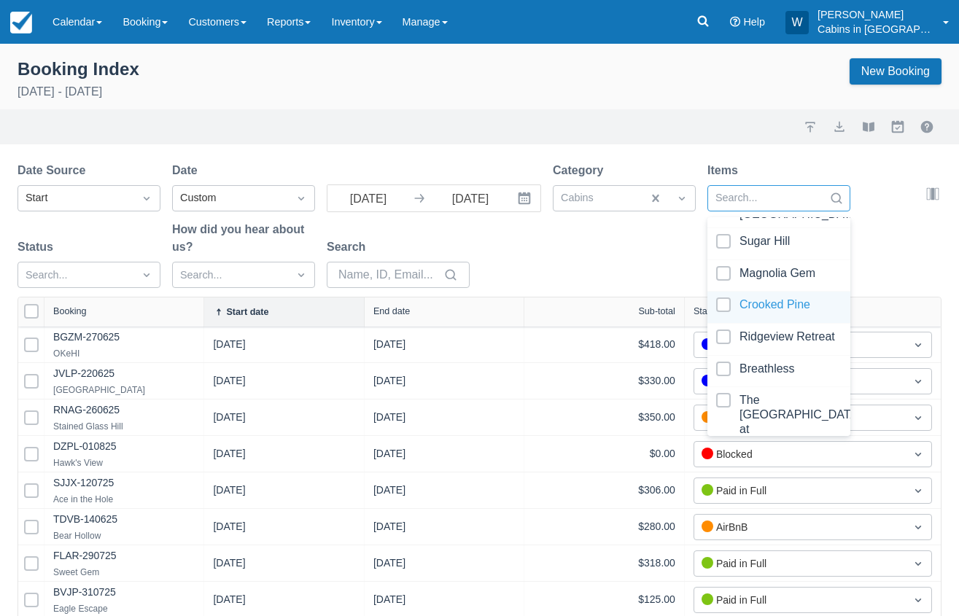
click at [725, 307] on div at bounding box center [778, 307] width 125 height 20
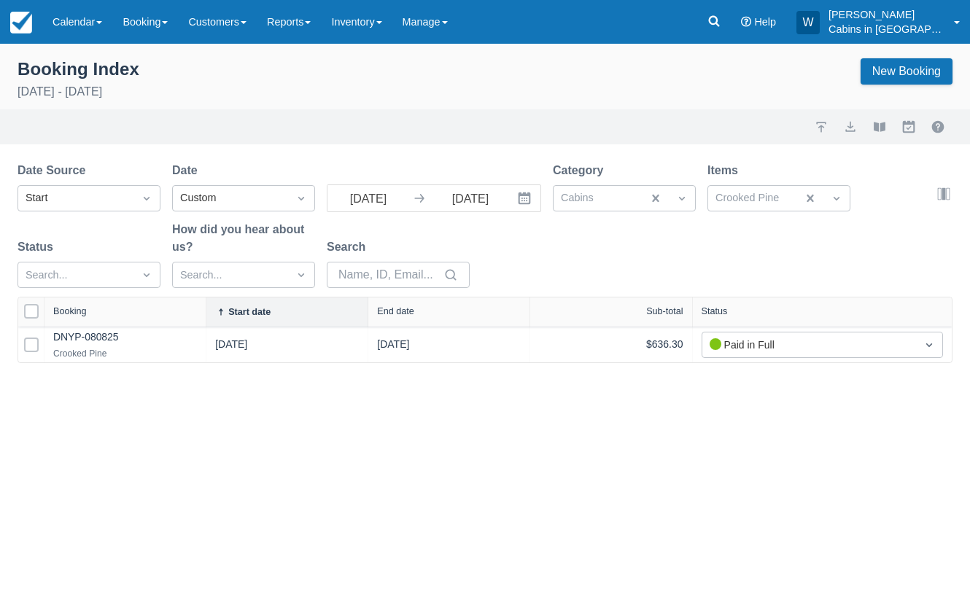
click at [628, 284] on div "Date Source Start Date Custom 08/01/25 Navigate forward to interact with the ca…" at bounding box center [475, 229] width 917 height 135
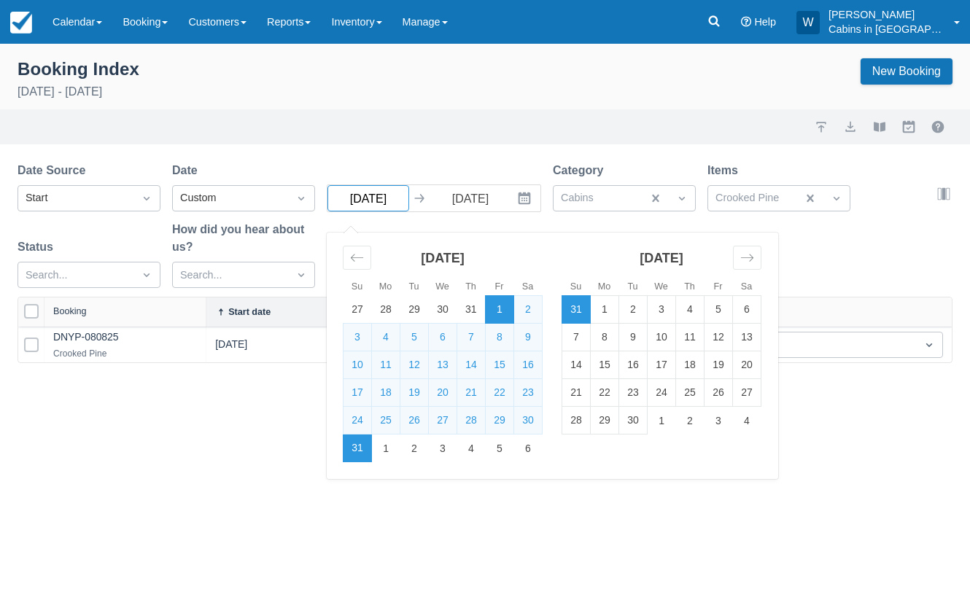
click at [394, 201] on input "08/01/25" at bounding box center [368, 198] width 82 height 26
click at [605, 308] on td "1" at bounding box center [605, 310] width 28 height 28
type input "09/01/25"
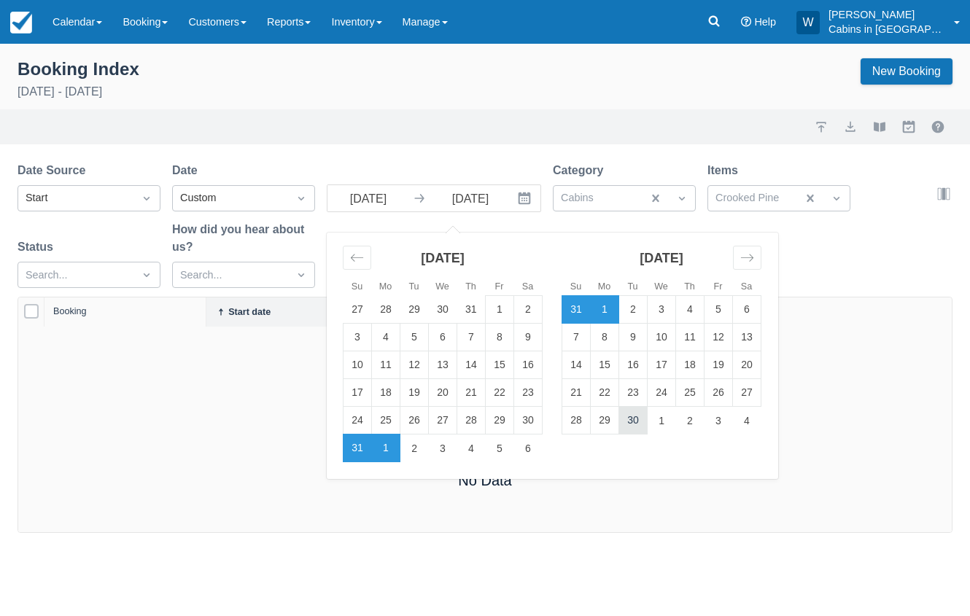
click at [637, 419] on td "30" at bounding box center [633, 421] width 28 height 28
type input "09/30/25"
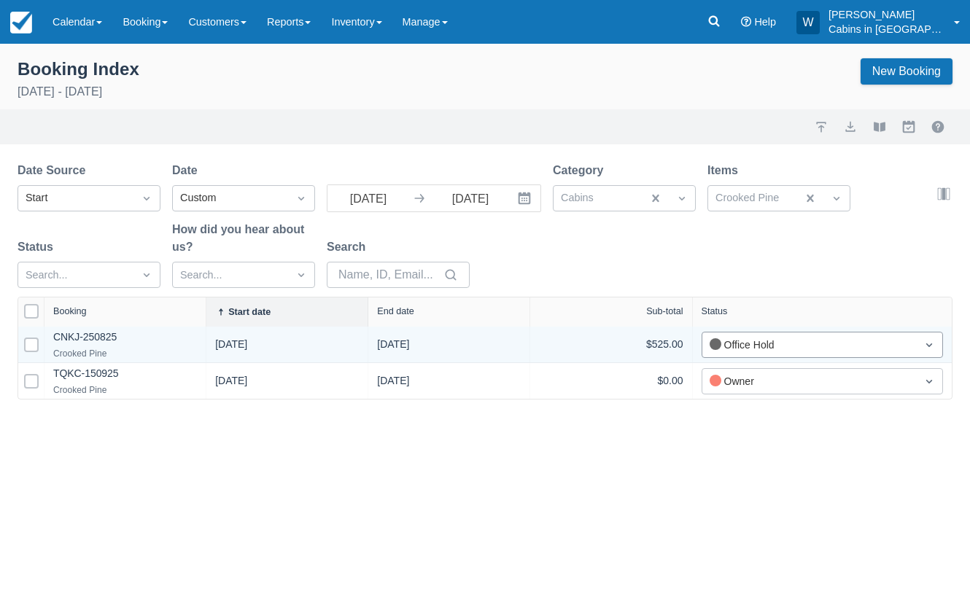
click at [736, 349] on div "Office Hold" at bounding box center [808, 345] width 199 height 16
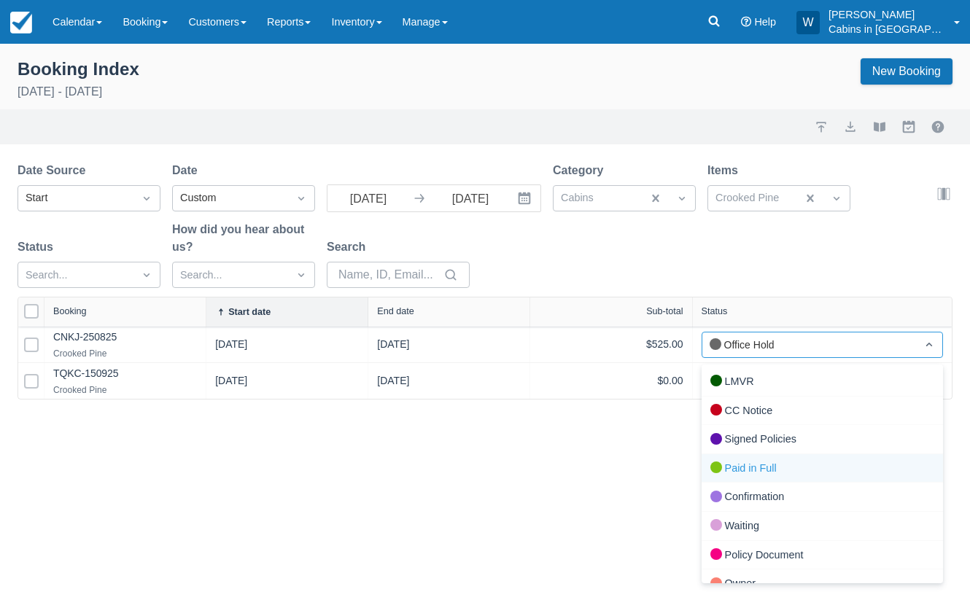
click at [725, 464] on div "Paid in Full" at bounding box center [821, 468] width 241 height 29
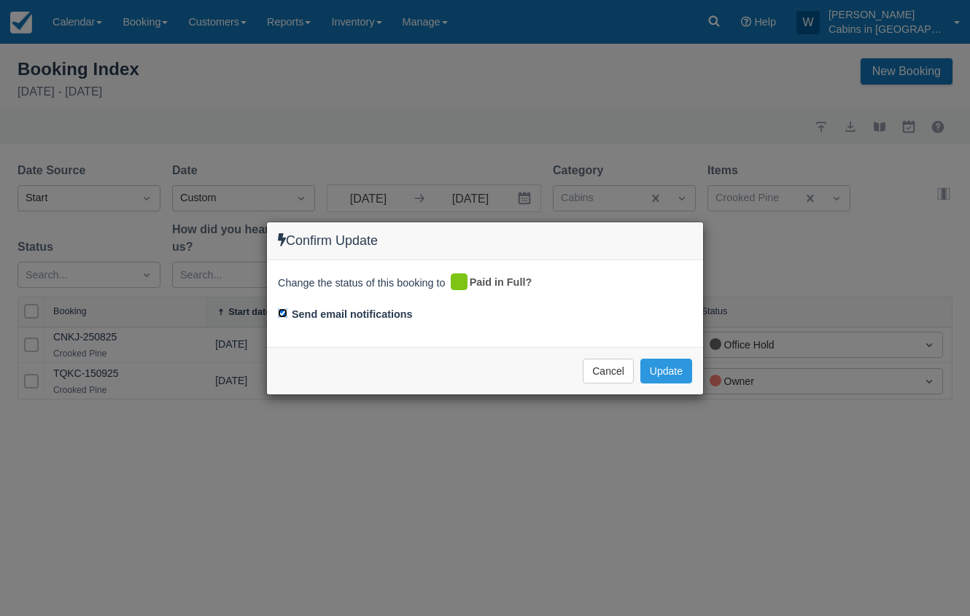
click at [282, 312] on input "Send email notifications" at bounding box center [282, 312] width 9 height 9
checkbox input "false"
click at [661, 365] on button "Update" at bounding box center [666, 371] width 52 height 25
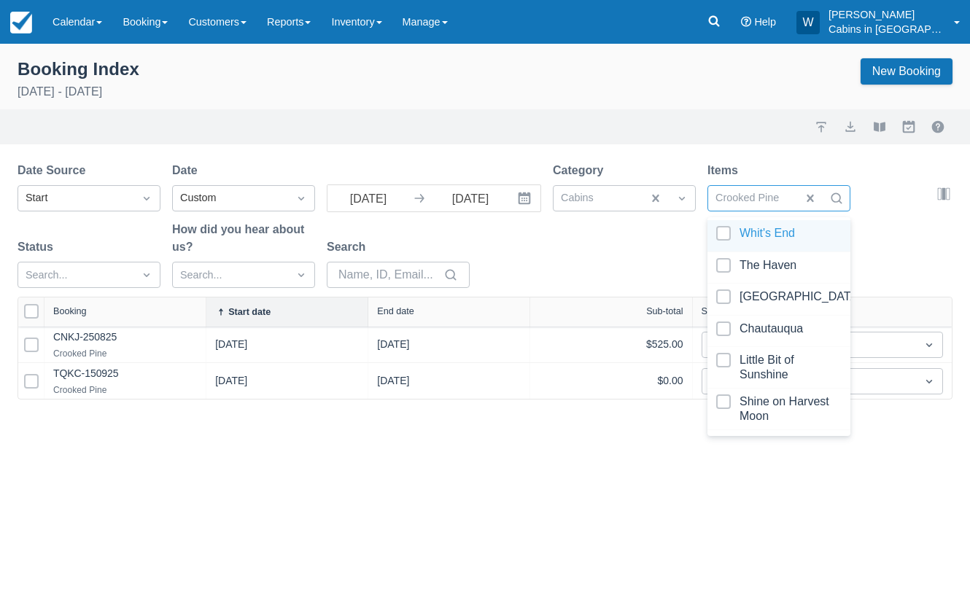
click at [791, 195] on div "Crooked Pine" at bounding box center [752, 198] width 89 height 23
select select "25"
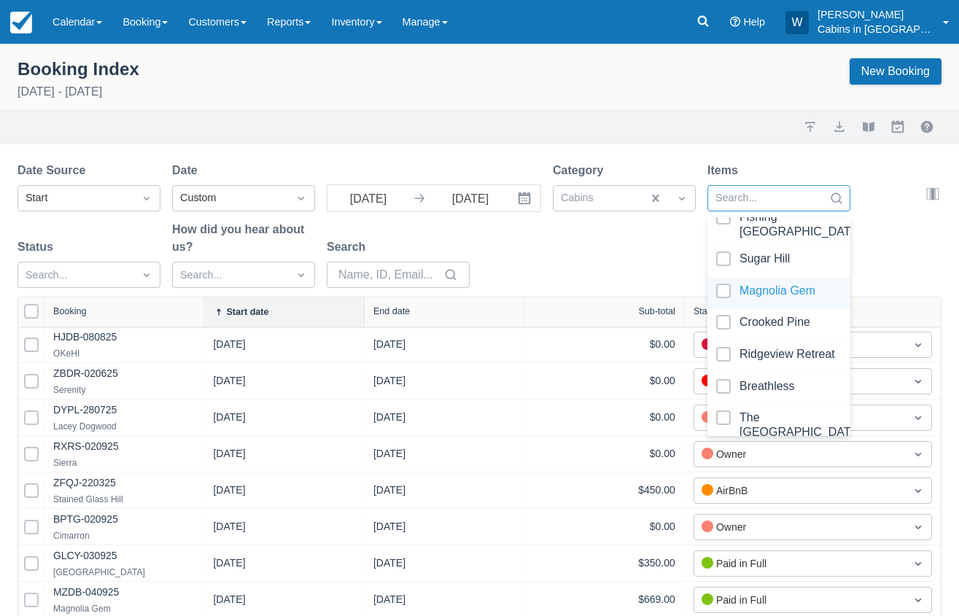
scroll to position [583, 0]
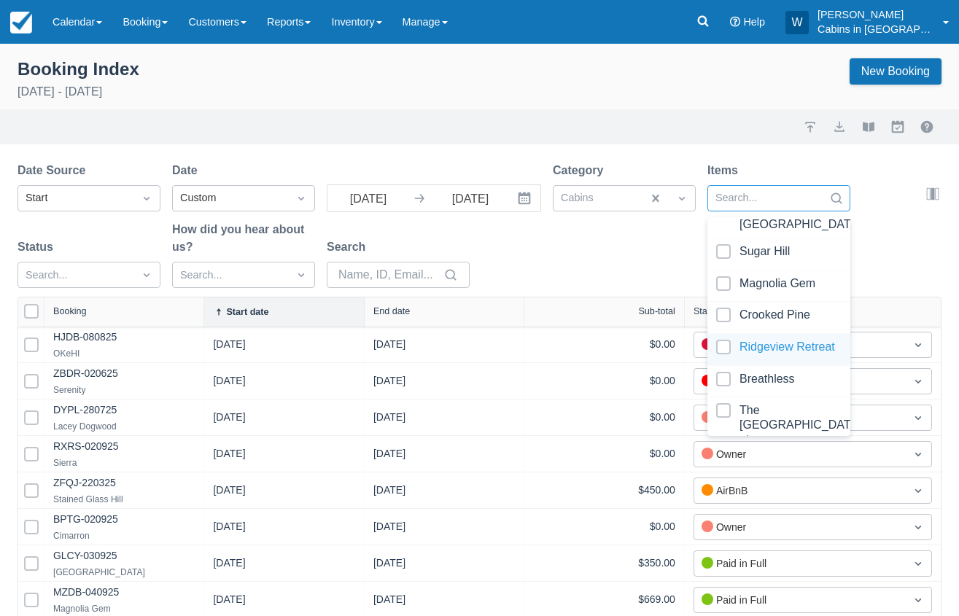
click at [728, 344] on div at bounding box center [778, 350] width 125 height 20
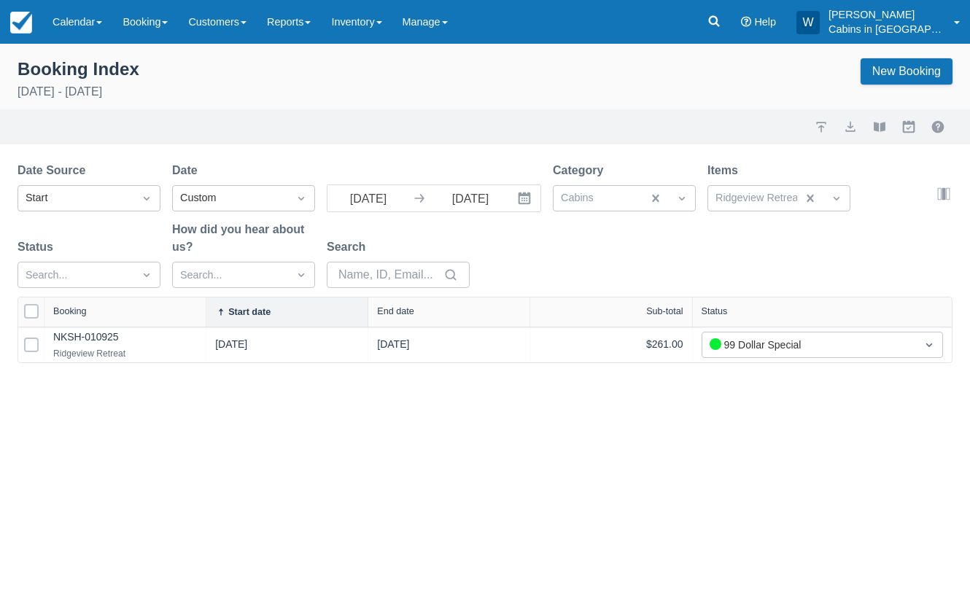
click at [623, 287] on div "Date Source Start Date Custom 09/01/25 Navigate forward to interact with the ca…" at bounding box center [475, 229] width 917 height 135
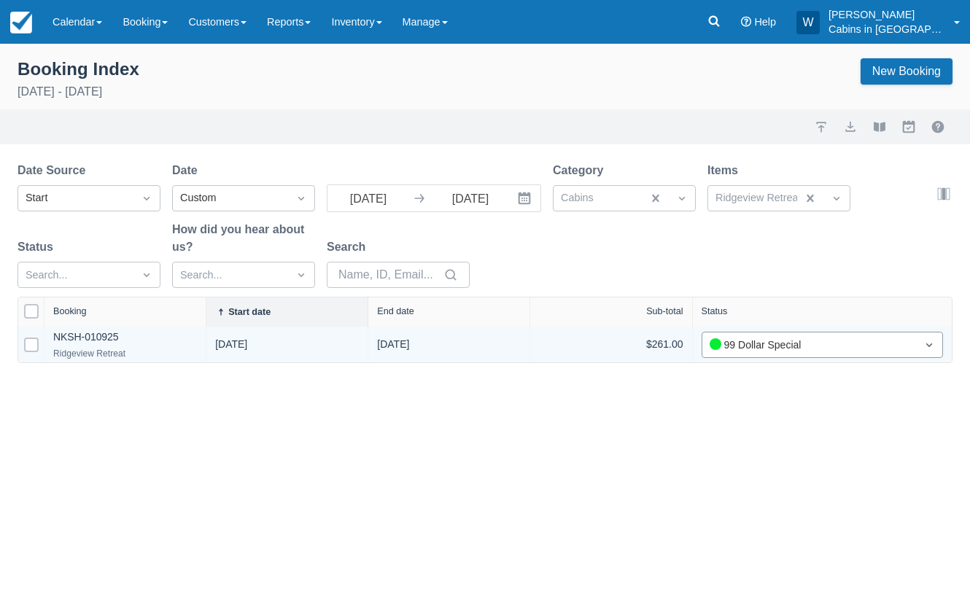
click at [766, 338] on div "99 Dollar Special" at bounding box center [808, 345] width 199 height 16
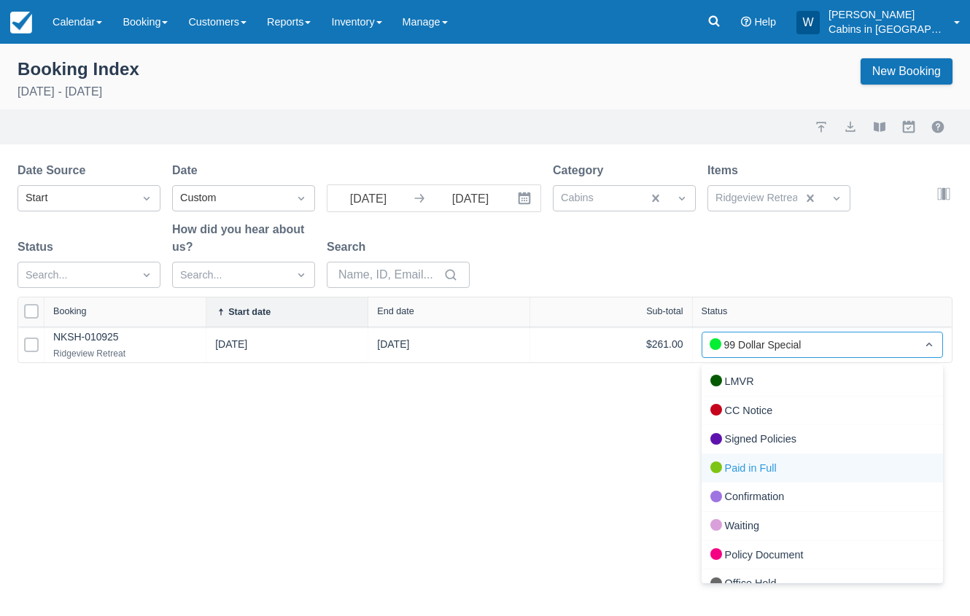
click at [725, 463] on div "Paid in Full" at bounding box center [821, 468] width 241 height 29
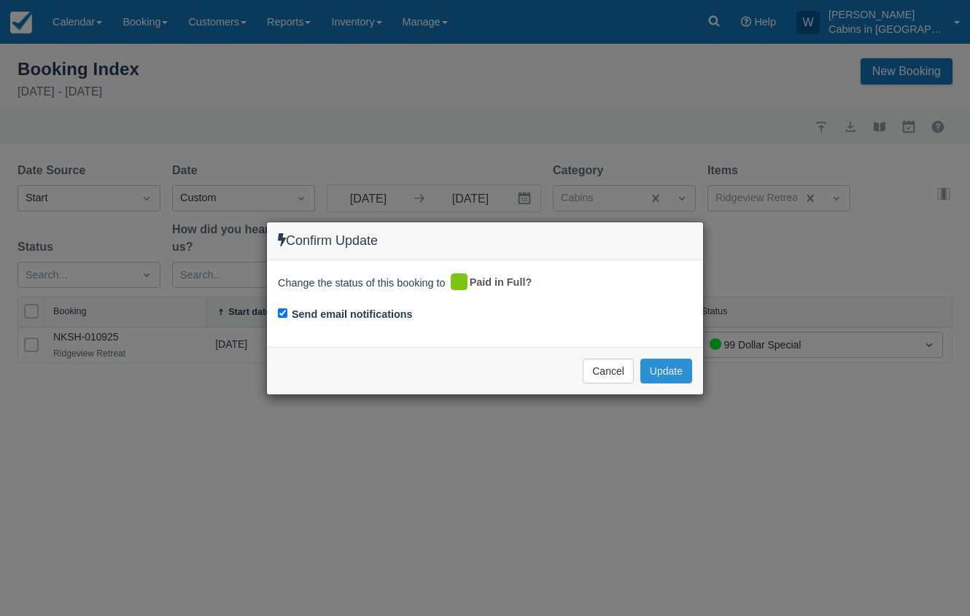
click at [669, 372] on button "Update" at bounding box center [666, 371] width 52 height 25
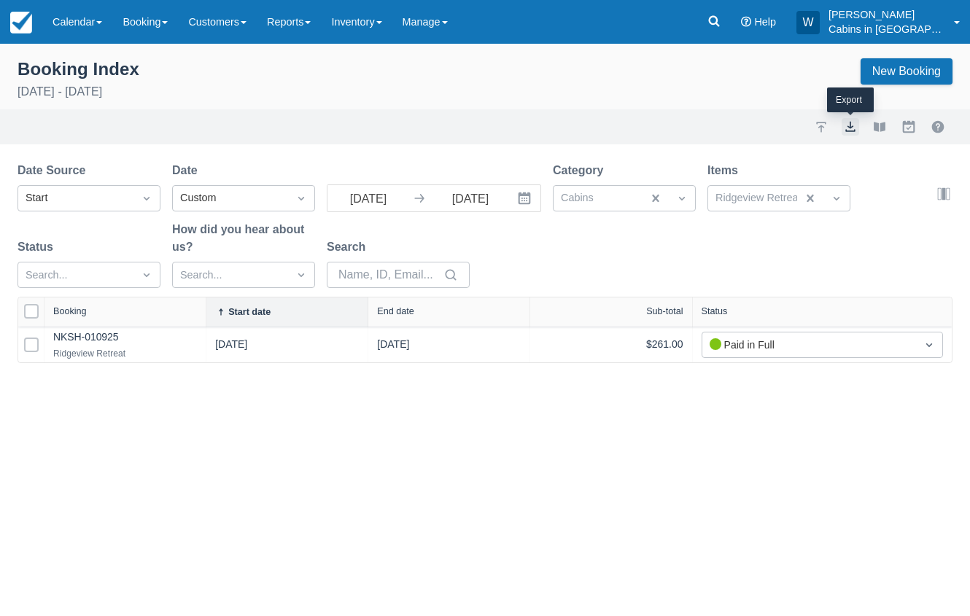
click at [852, 122] on button "export" at bounding box center [849, 126] width 17 height 17
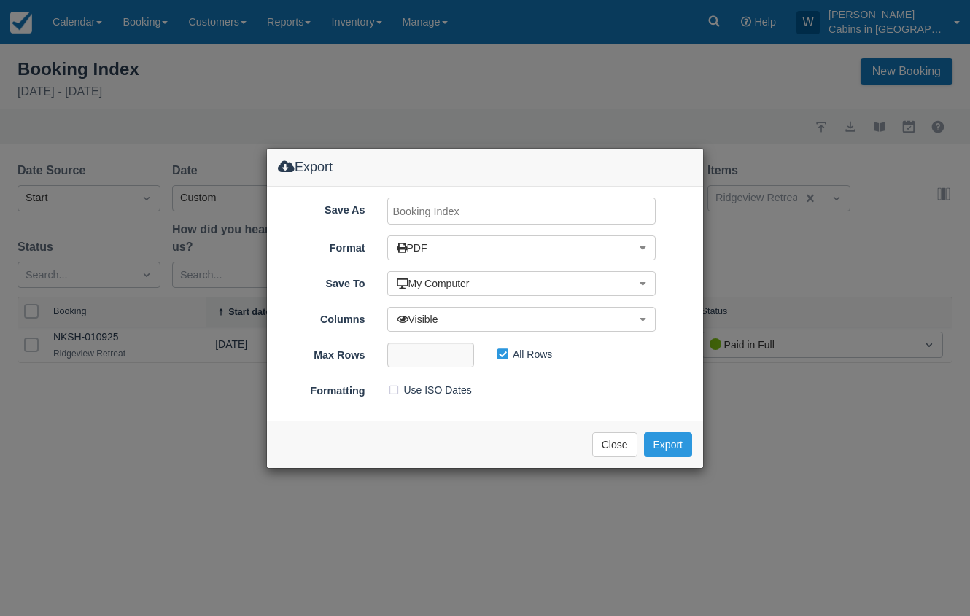
click at [491, 217] on input "Save As" at bounding box center [521, 211] width 269 height 27
type input "Ridgeview SEPT 2025"
click at [666, 448] on button "Export" at bounding box center [668, 444] width 48 height 25
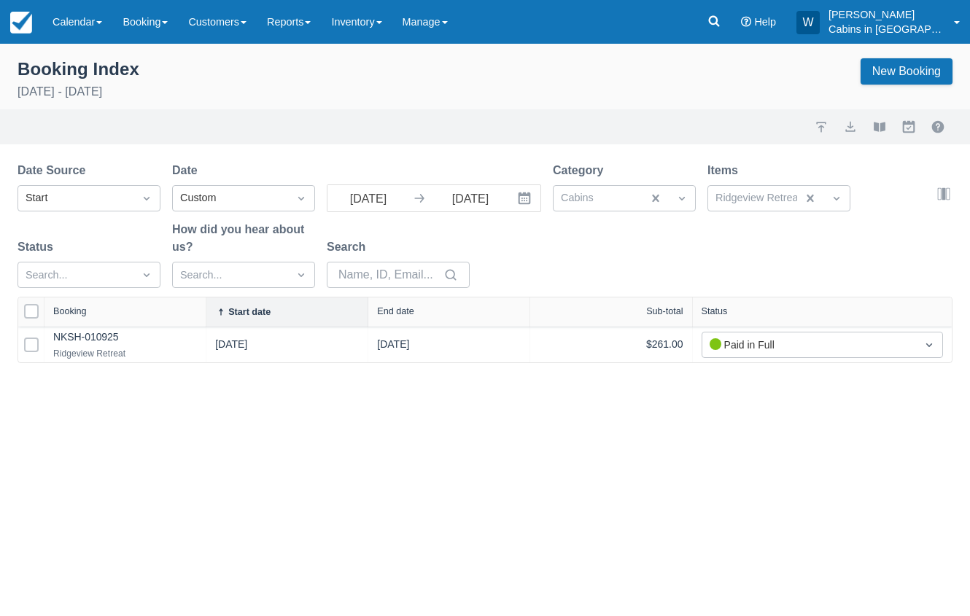
select select "25"
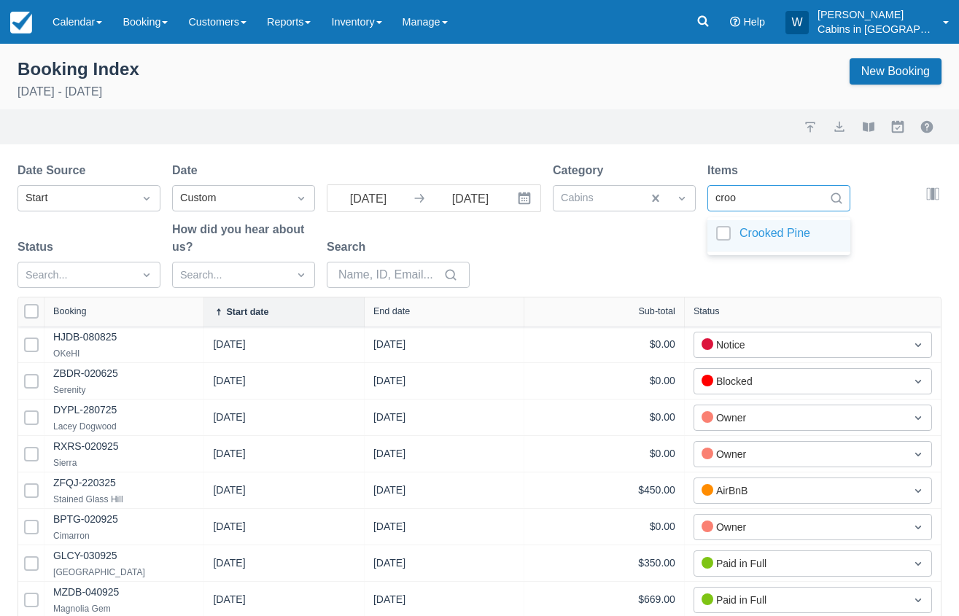
type input "crook"
click at [721, 225] on div "Crooked Pine" at bounding box center [778, 236] width 143 height 32
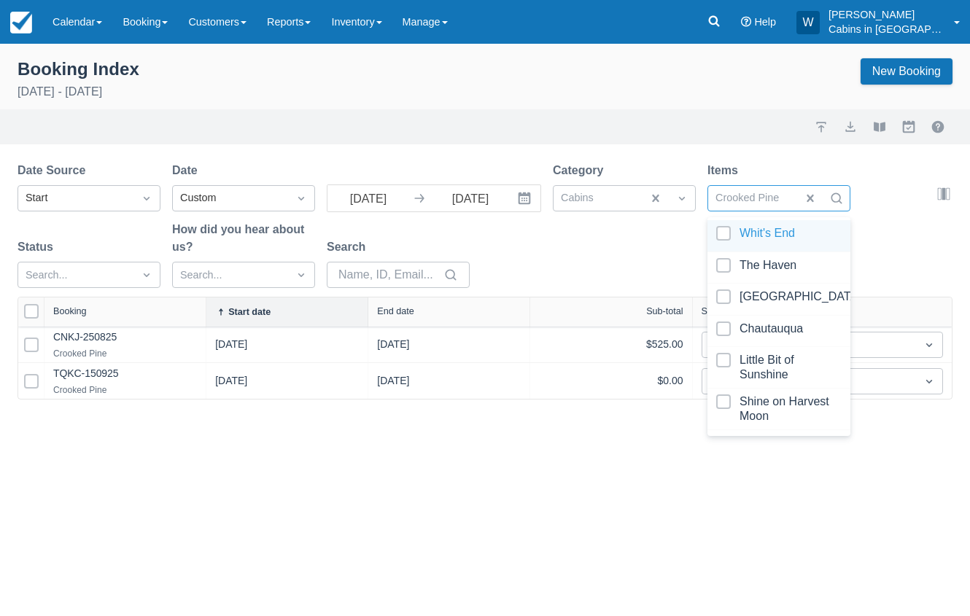
click at [617, 262] on div "Date Source Start Date Custom 09/01/25 Navigate forward to interact with the ca…" at bounding box center [475, 229] width 917 height 135
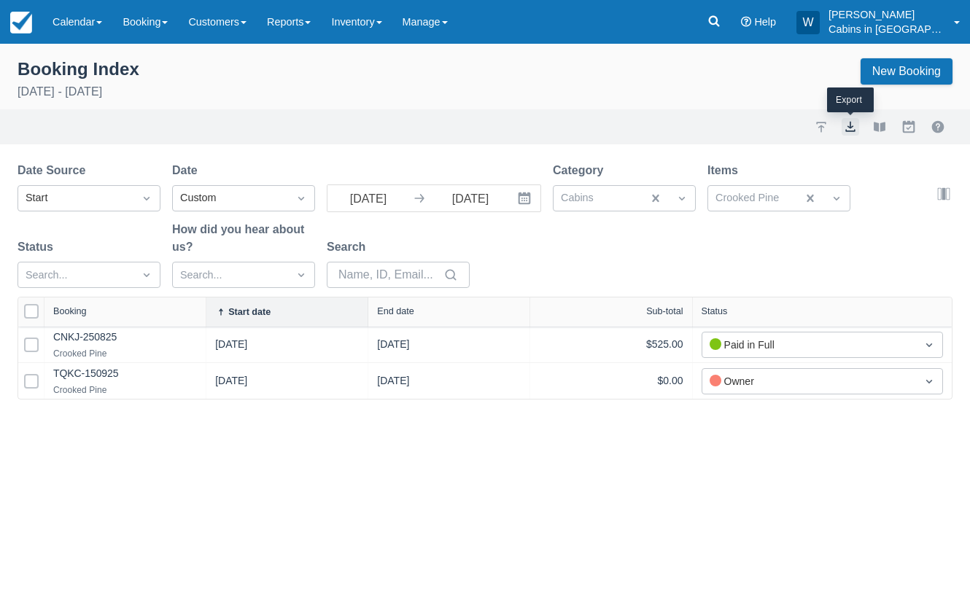
click at [855, 122] on button "export" at bounding box center [849, 126] width 17 height 17
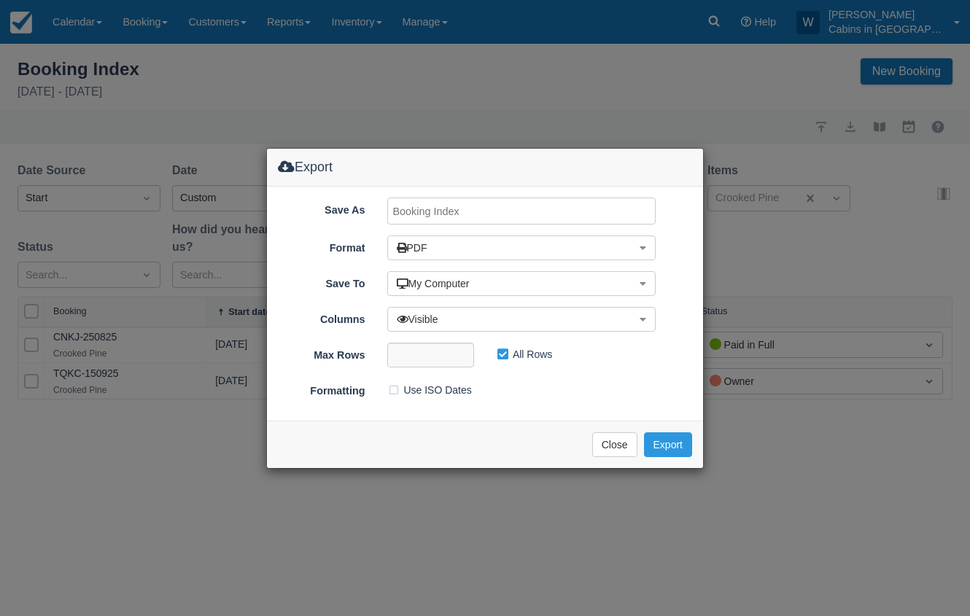
click at [400, 212] on input "Save As" at bounding box center [521, 211] width 269 height 27
type input "Crooked Pine SEPT 2025"
click at [659, 443] on button "Export" at bounding box center [668, 444] width 48 height 25
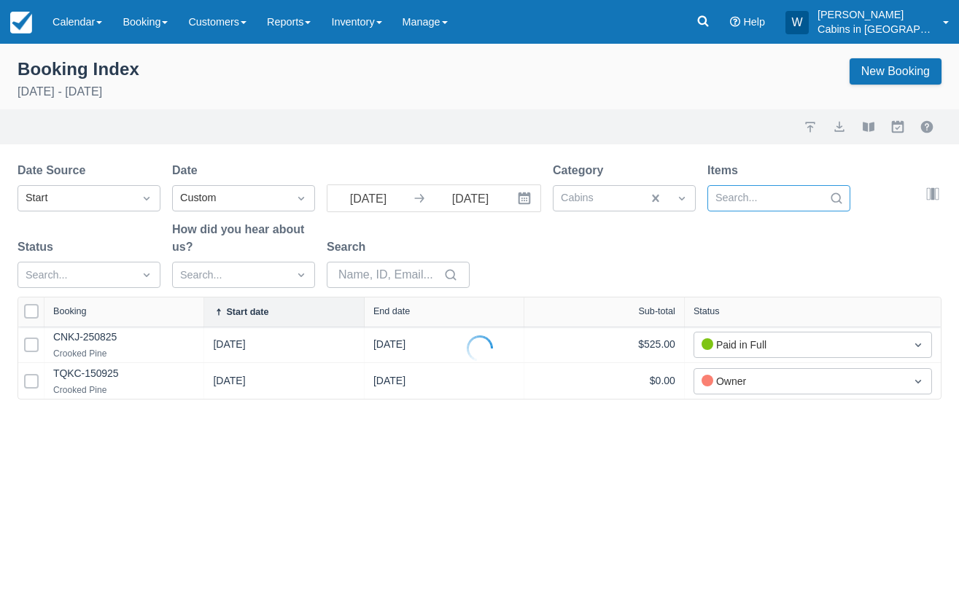
select select "25"
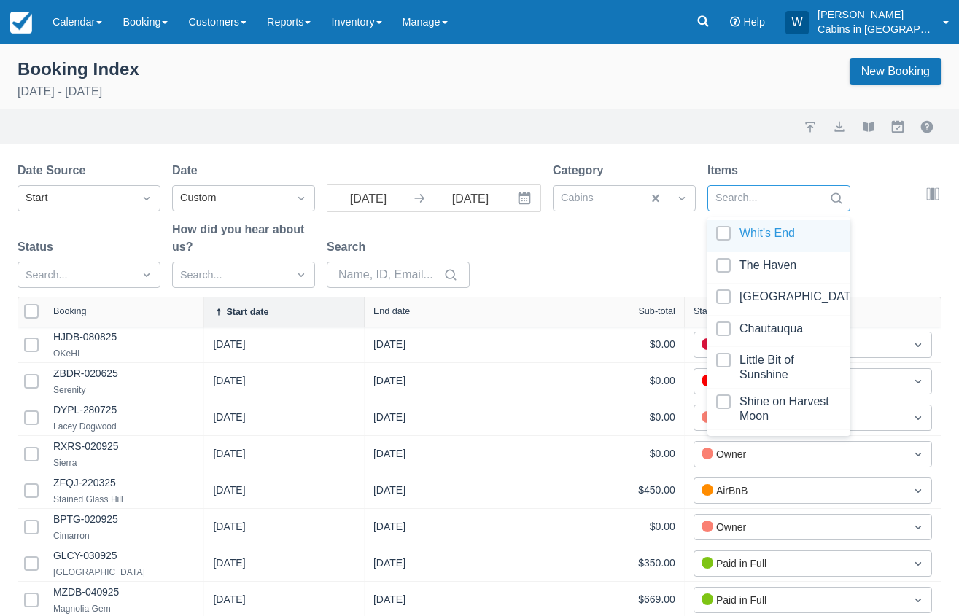
click at [787, 193] on div at bounding box center [765, 198] width 101 height 19
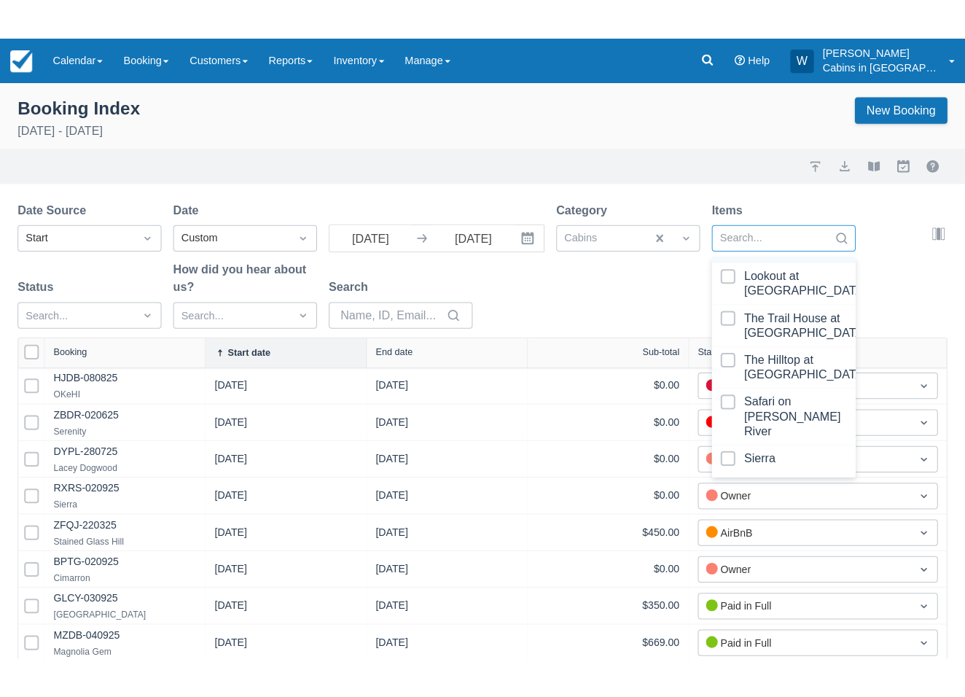
scroll to position [838, 0]
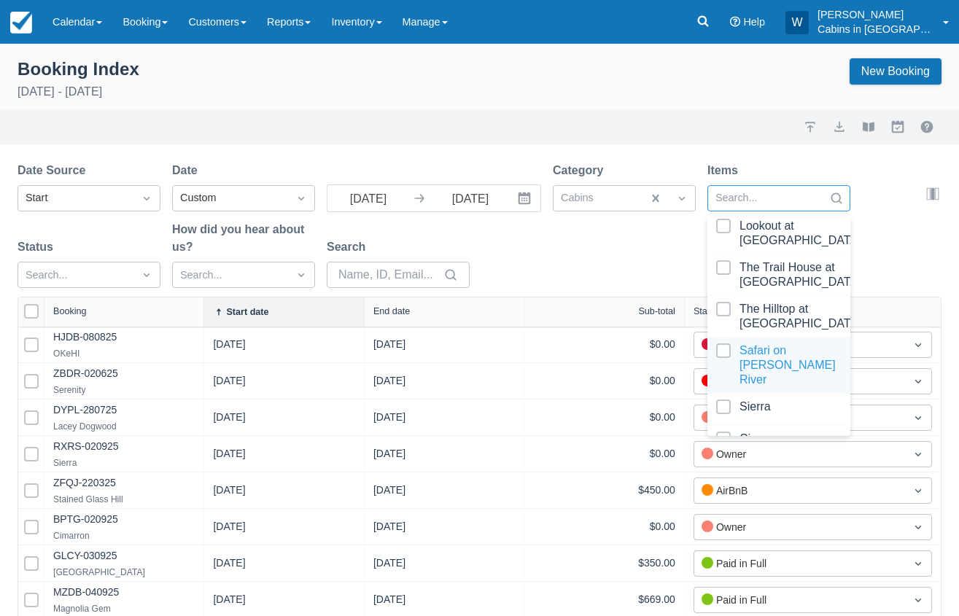
click at [723, 343] on div at bounding box center [778, 365] width 125 height 44
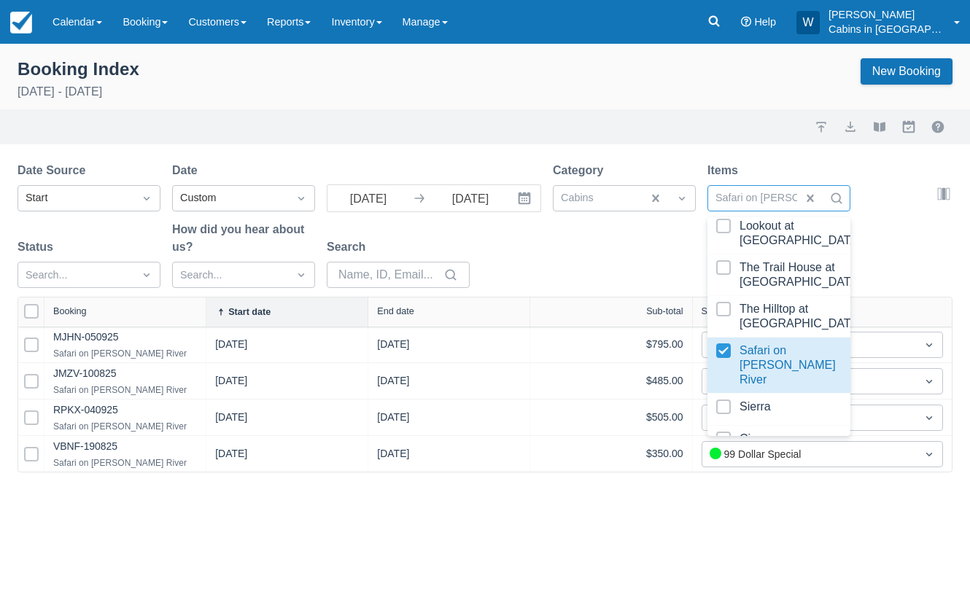
click at [613, 292] on div "Date Source Start Date Custom 09/01/25 Navigate forward to interact with the ca…" at bounding box center [475, 229] width 917 height 135
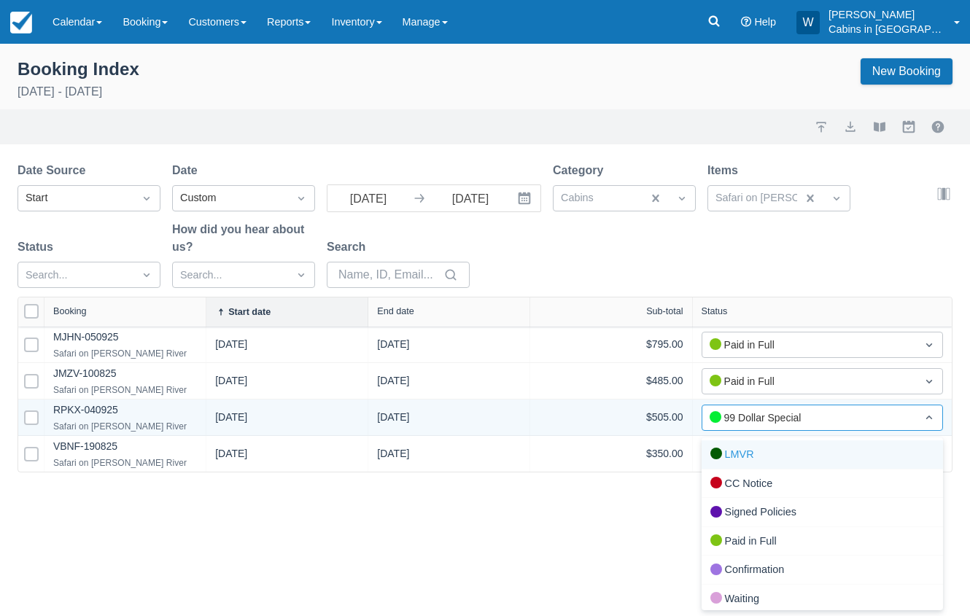
click at [911, 415] on div "99 Dollar Special" at bounding box center [809, 417] width 214 height 23
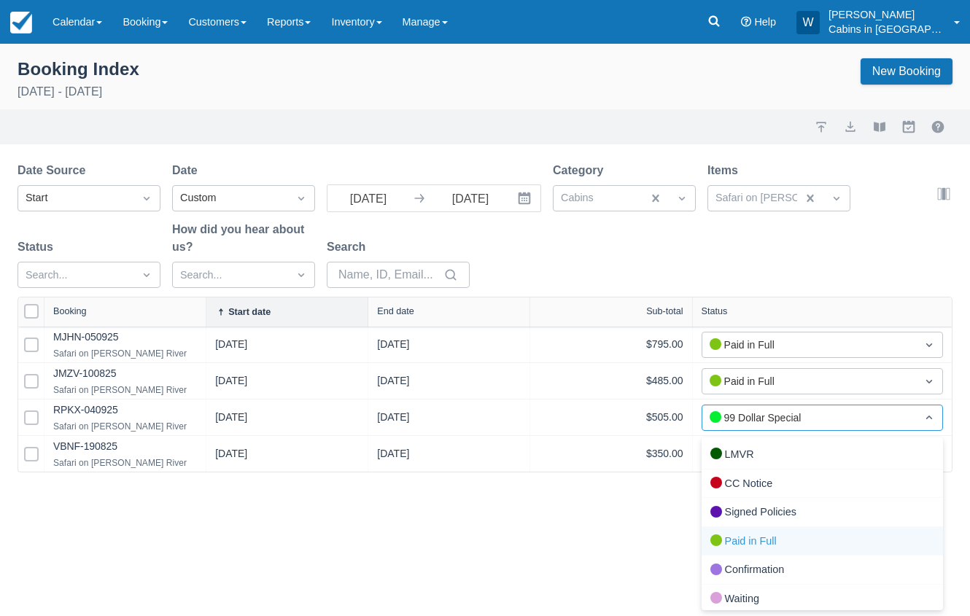
click at [811, 541] on div "Paid in Full" at bounding box center [821, 541] width 241 height 29
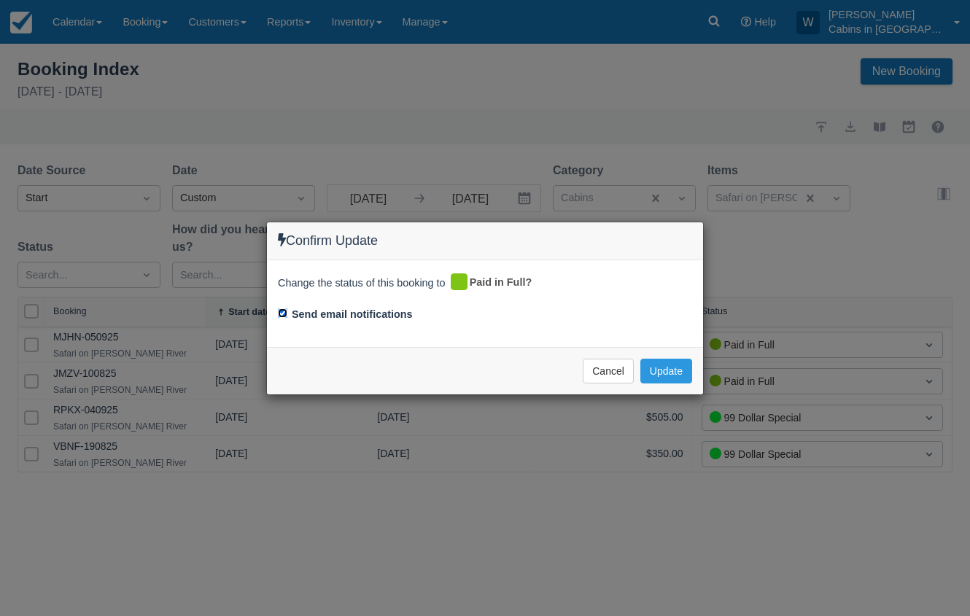
click at [283, 316] on input "Send email notifications" at bounding box center [282, 312] width 9 height 9
checkbox input "false"
click at [667, 373] on button "Update" at bounding box center [666, 371] width 52 height 25
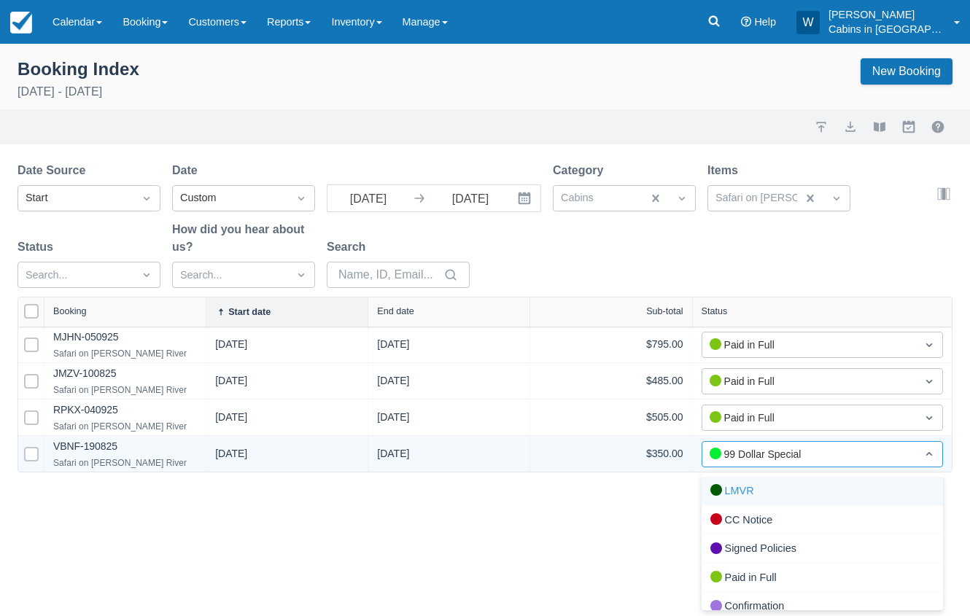
click at [870, 452] on div "99 Dollar Special" at bounding box center [808, 454] width 199 height 16
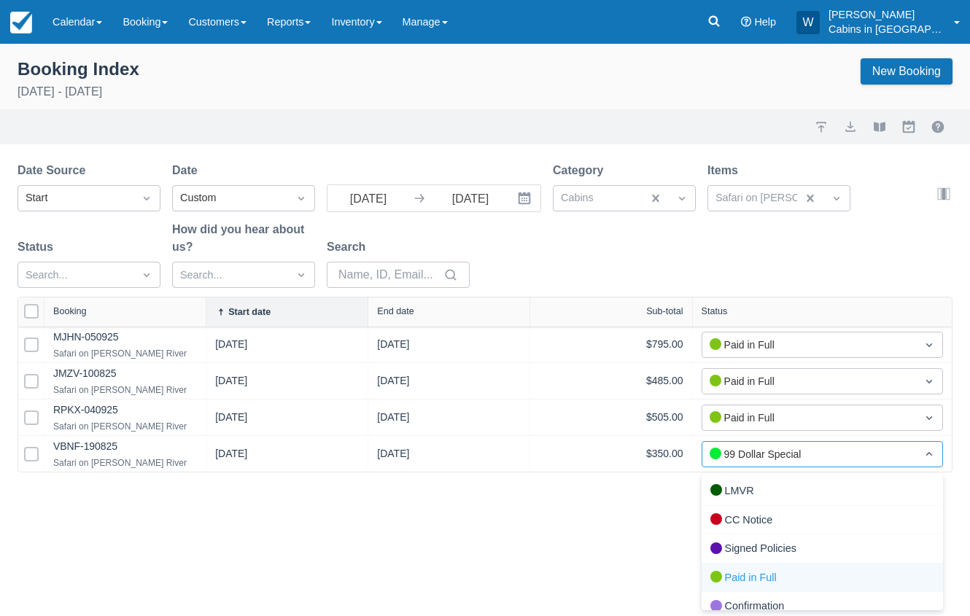
click at [728, 574] on div "Paid in Full" at bounding box center [821, 578] width 241 height 29
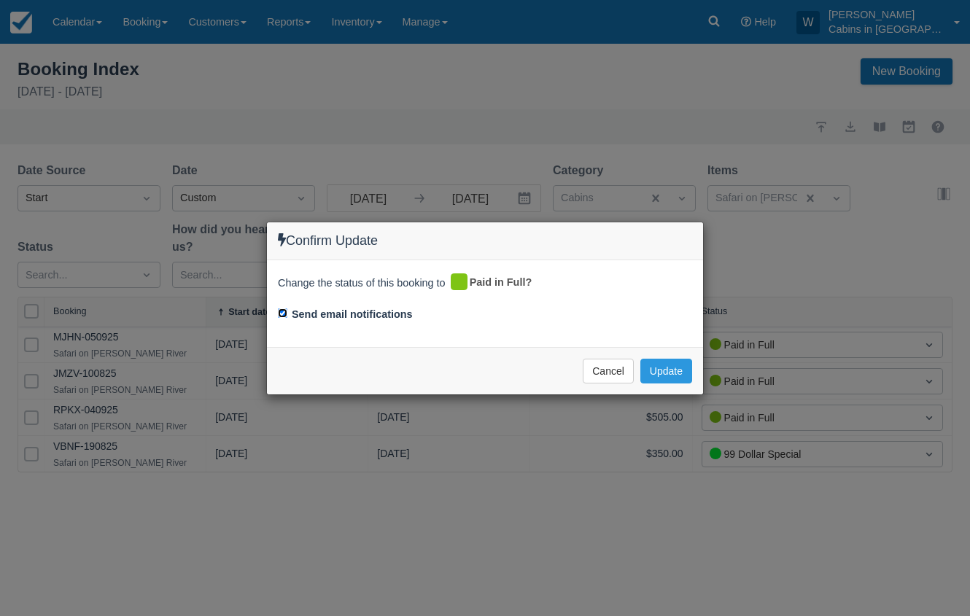
click at [281, 312] on input "Send email notifications" at bounding box center [282, 312] width 9 height 9
checkbox input "false"
click at [673, 362] on button "Update" at bounding box center [666, 371] width 52 height 25
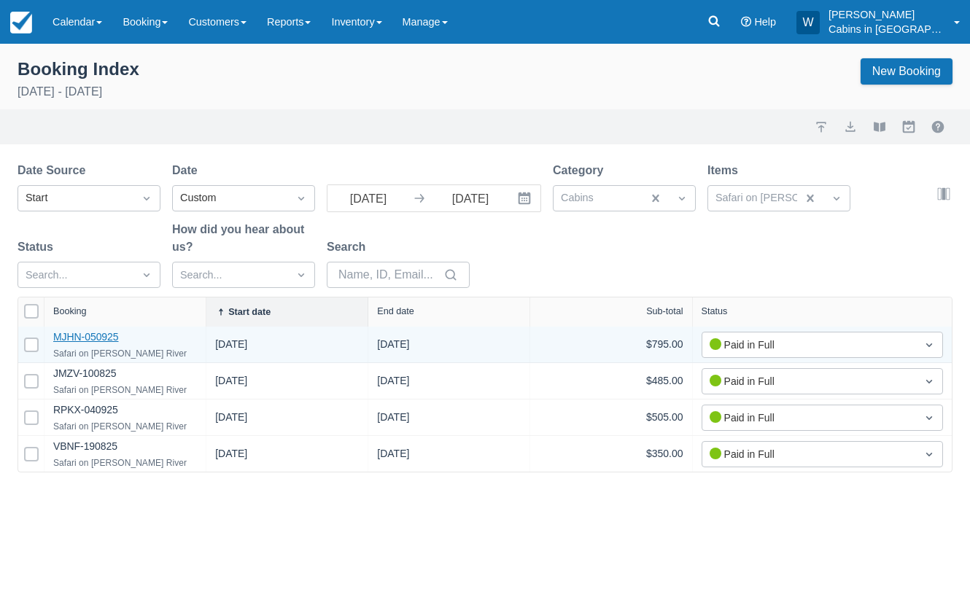
click at [85, 338] on link "MJHN-050925" at bounding box center [86, 337] width 66 height 12
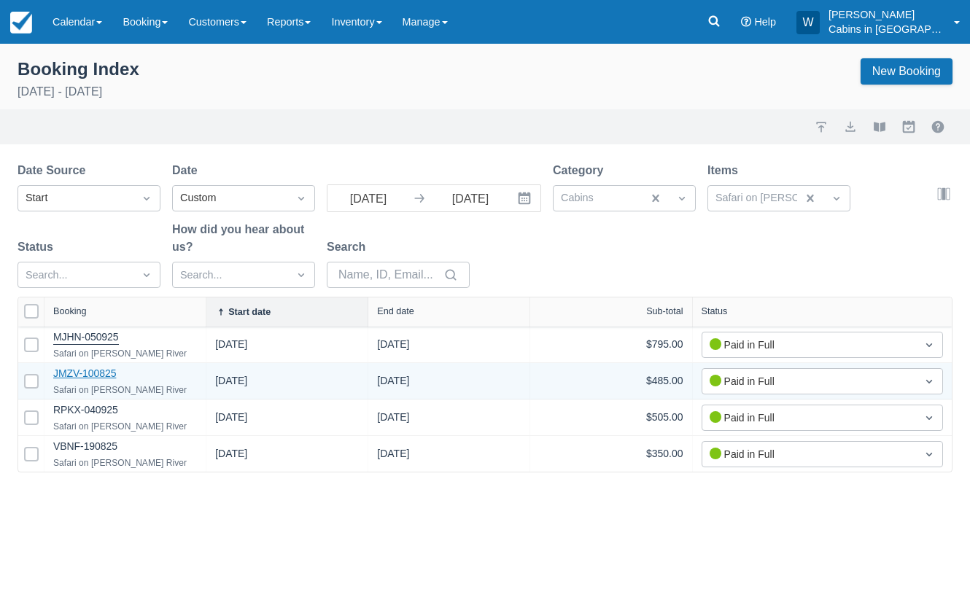
click at [102, 375] on link "JMZV-100825" at bounding box center [84, 373] width 63 height 12
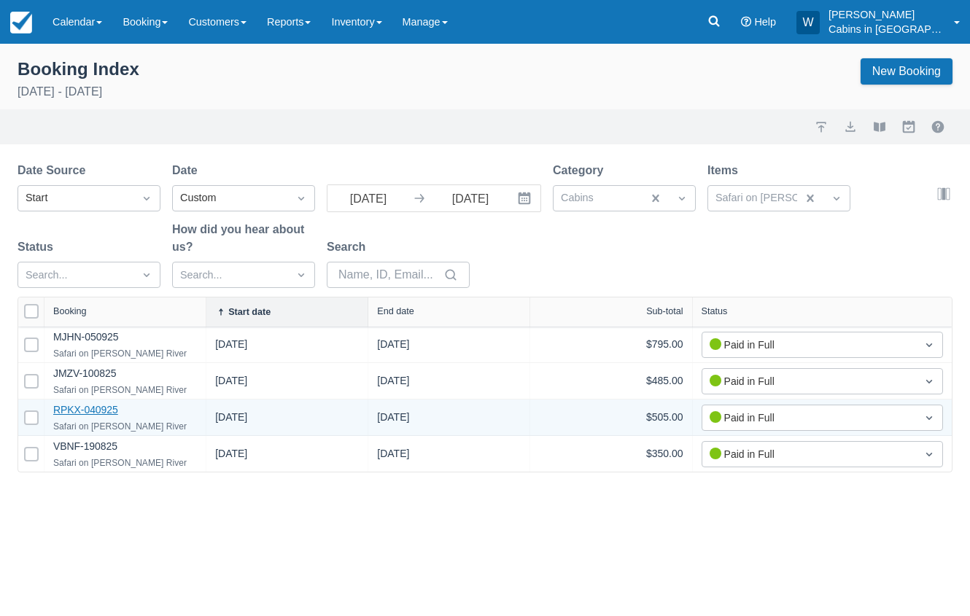
click at [105, 407] on link "RPKX-040925" at bounding box center [85, 410] width 65 height 12
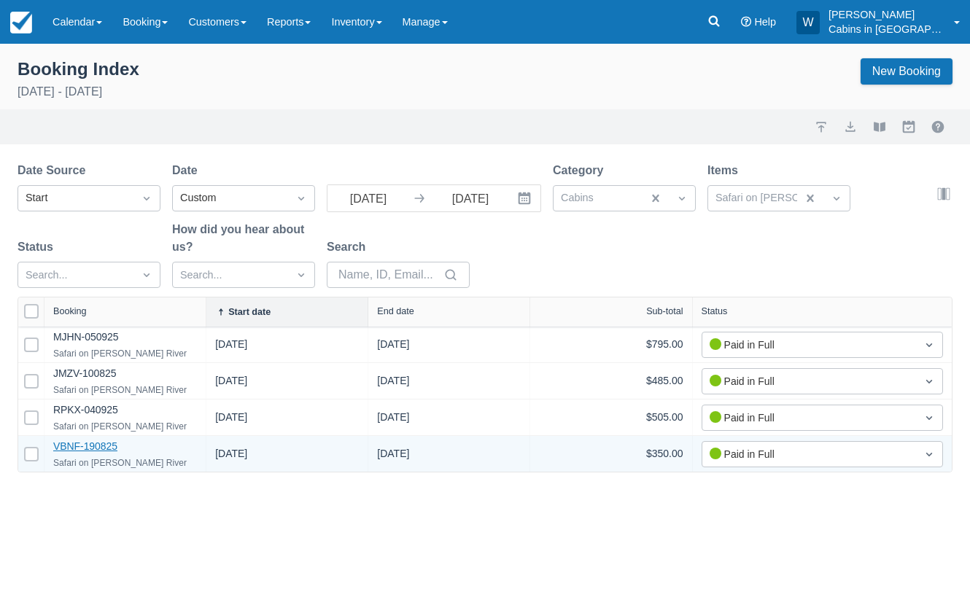
click at [87, 445] on link "VBNF-190825" at bounding box center [85, 446] width 64 height 12
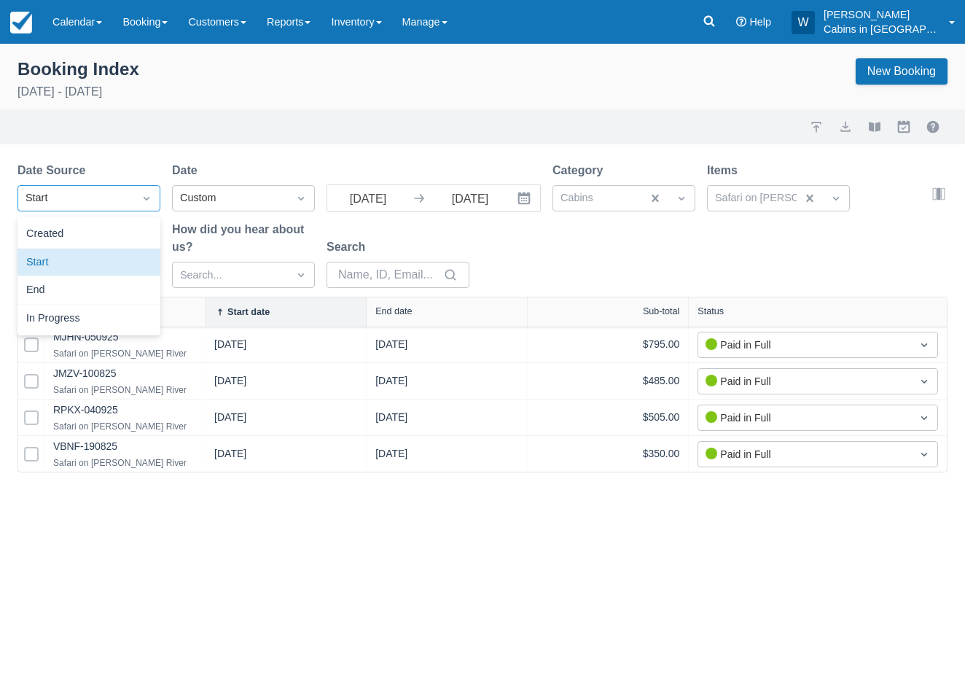
click at [115, 203] on div "Start" at bounding box center [76, 198] width 101 height 16
click at [112, 230] on div "Created" at bounding box center [88, 234] width 143 height 28
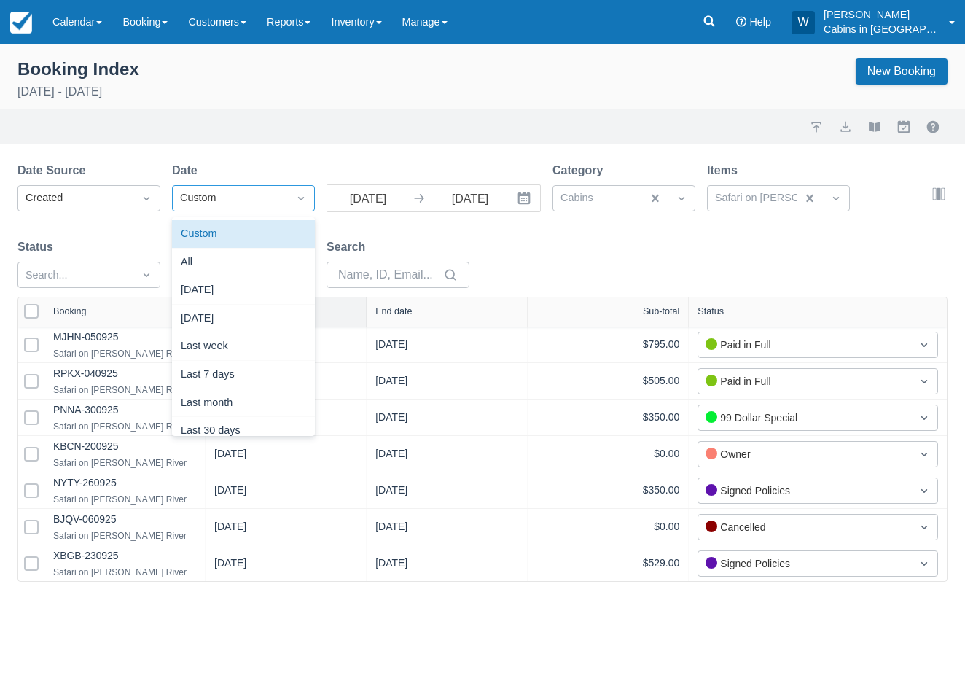
click at [272, 198] on div "Custom" at bounding box center [230, 198] width 101 height 16
click at [256, 282] on div "Today" at bounding box center [243, 290] width 143 height 28
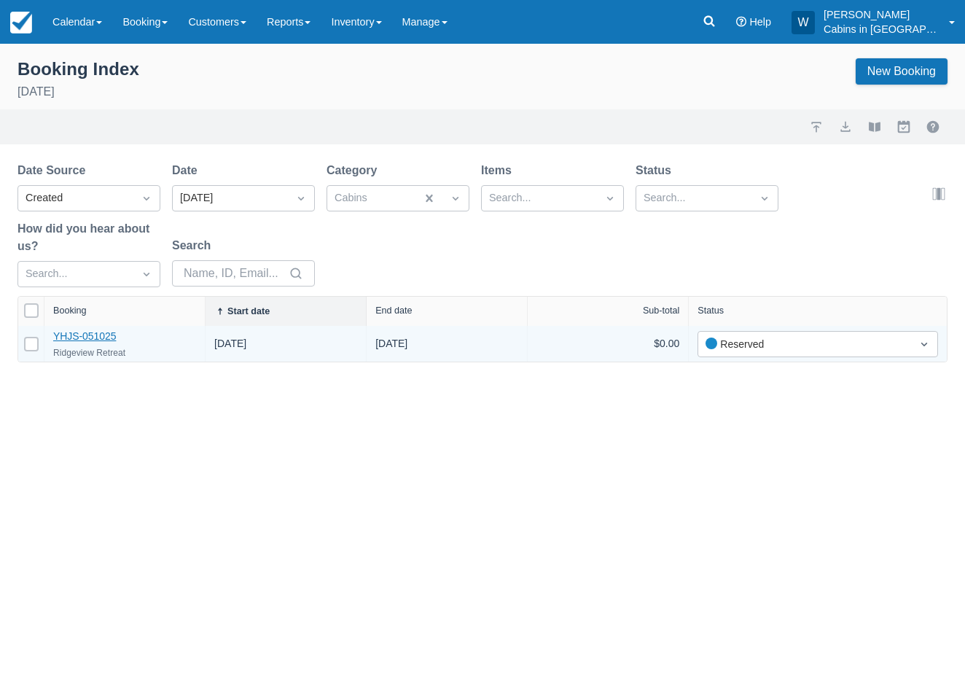
click at [99, 339] on link "YHJS-051025" at bounding box center [84, 336] width 63 height 12
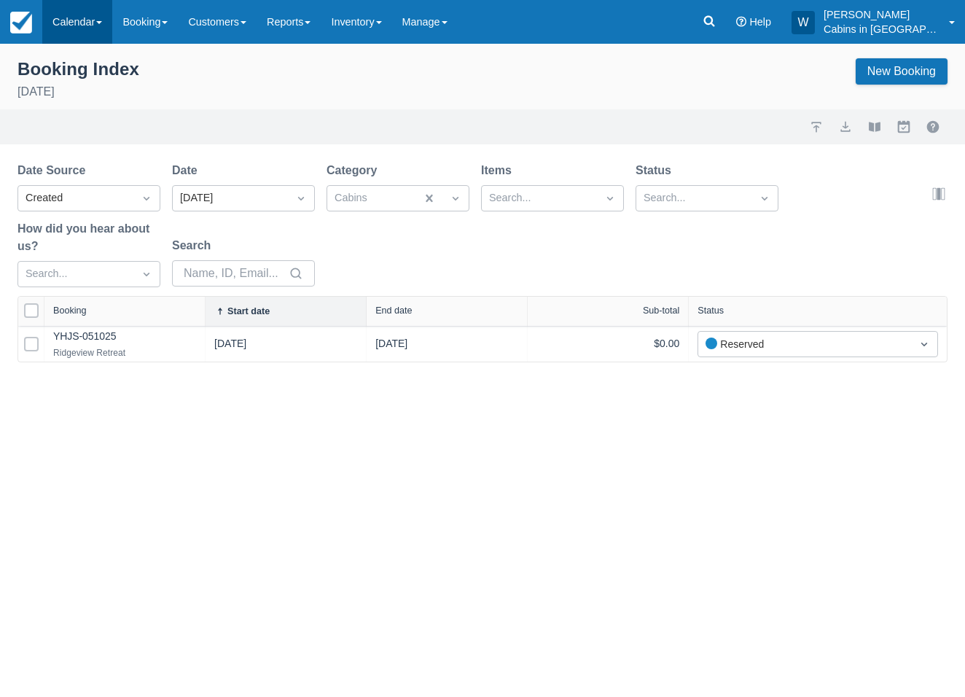
click at [82, 20] on link "Calendar" at bounding box center [77, 22] width 70 height 44
click at [82, 82] on link "Customer" at bounding box center [100, 93] width 115 height 31
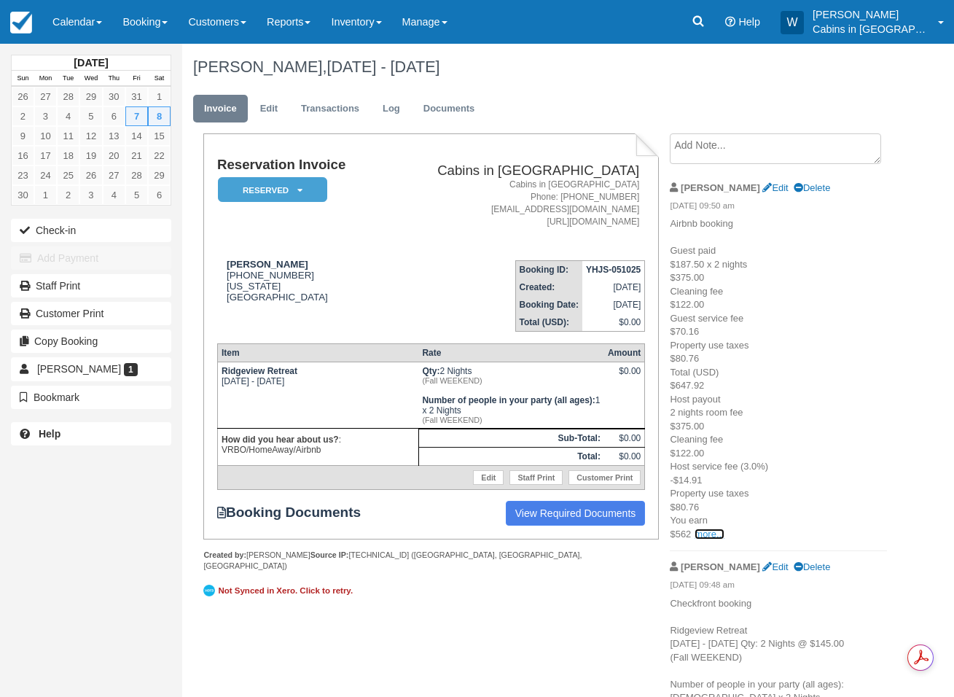
click at [711, 536] on link "more..." at bounding box center [709, 534] width 29 height 11
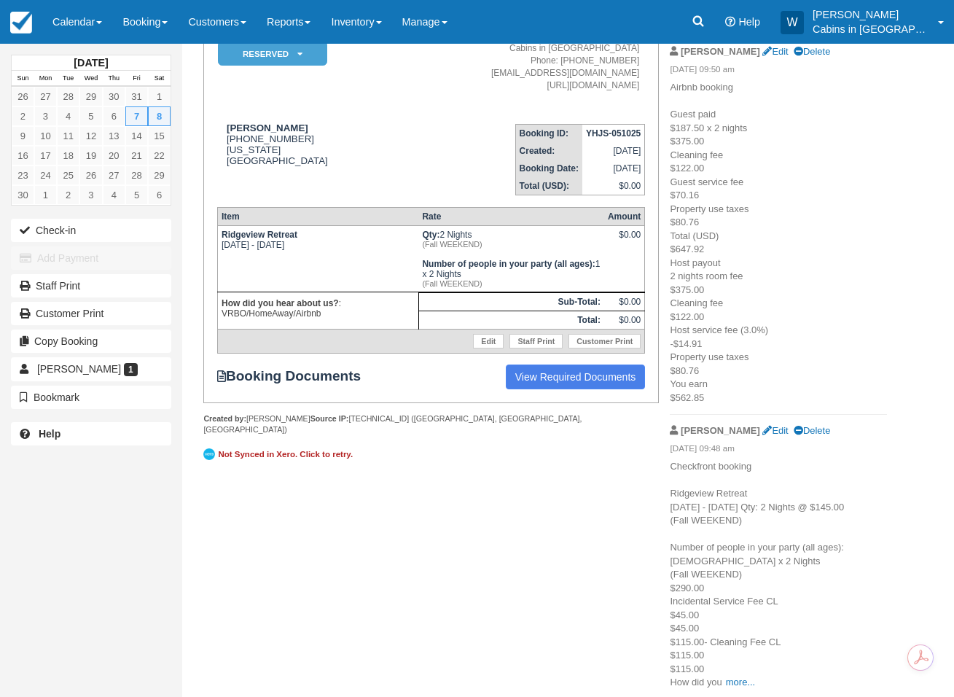
scroll to position [152, 0]
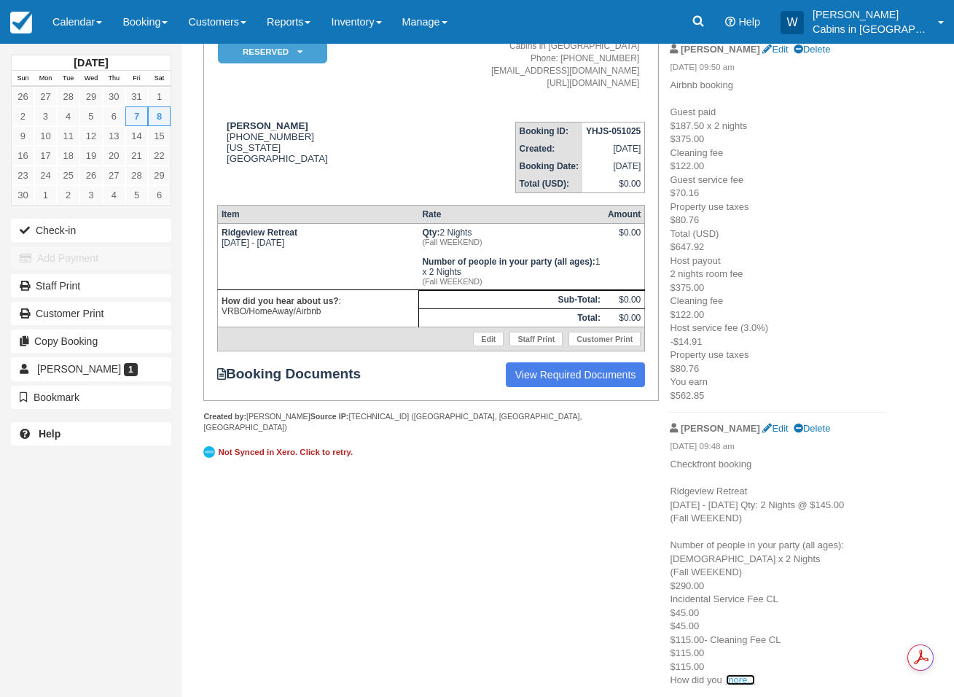
click at [744, 676] on link "more..." at bounding box center [740, 679] width 29 height 11
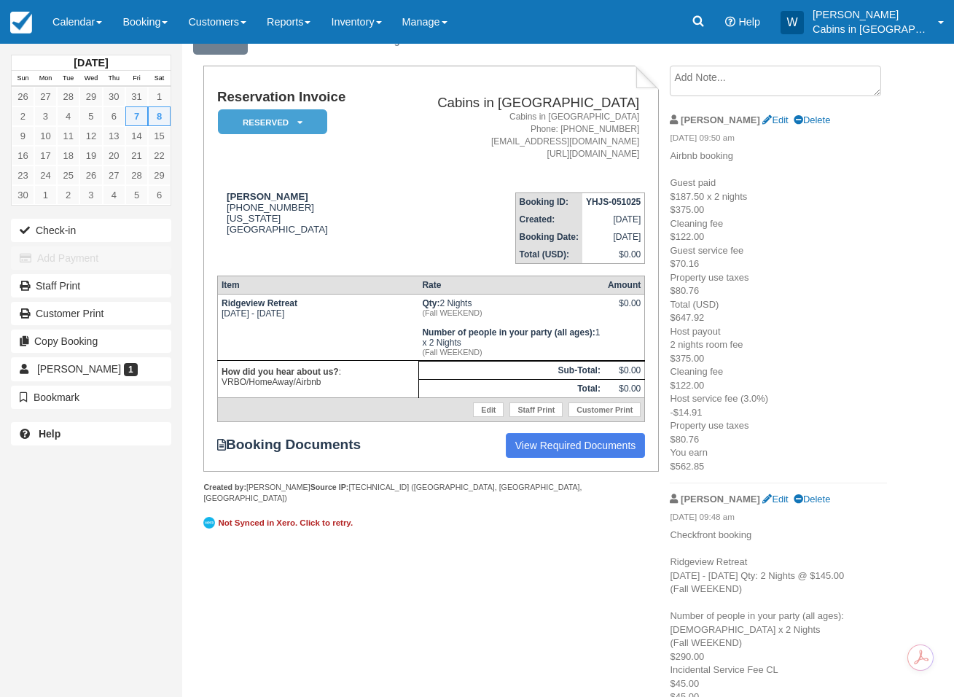
scroll to position [0, 0]
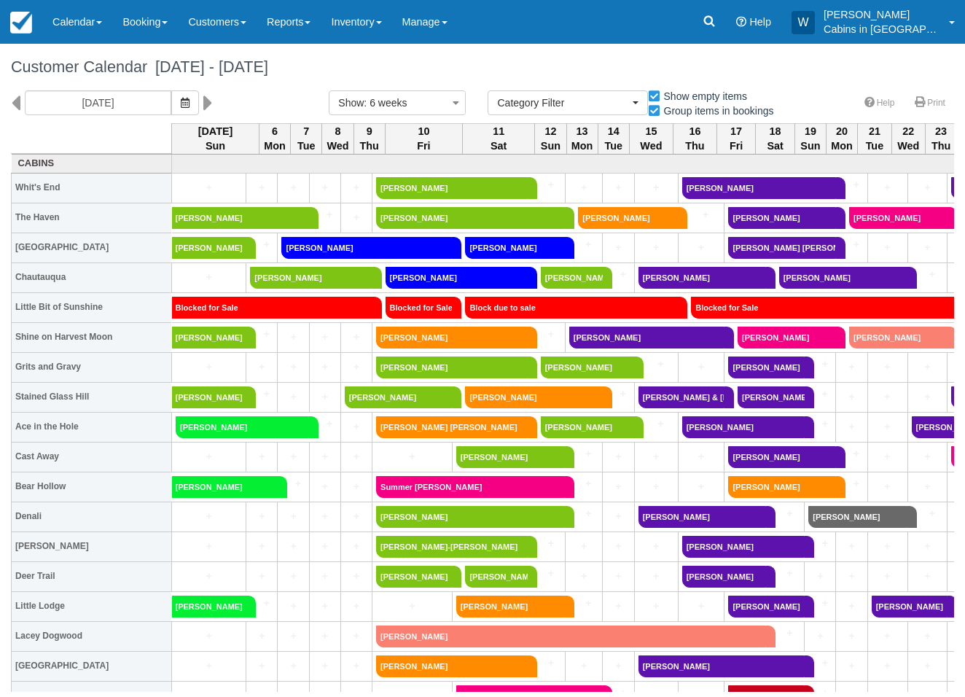
select select
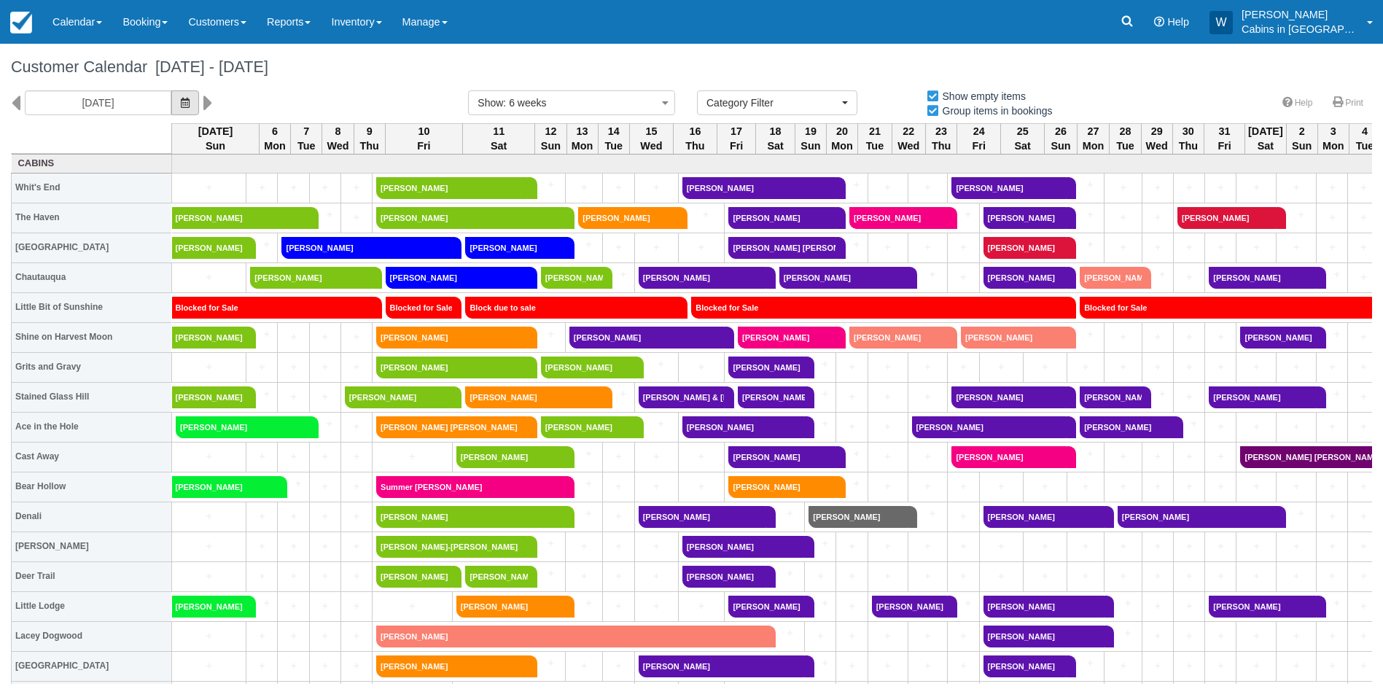
click at [181, 105] on icon "button" at bounding box center [185, 103] width 9 height 10
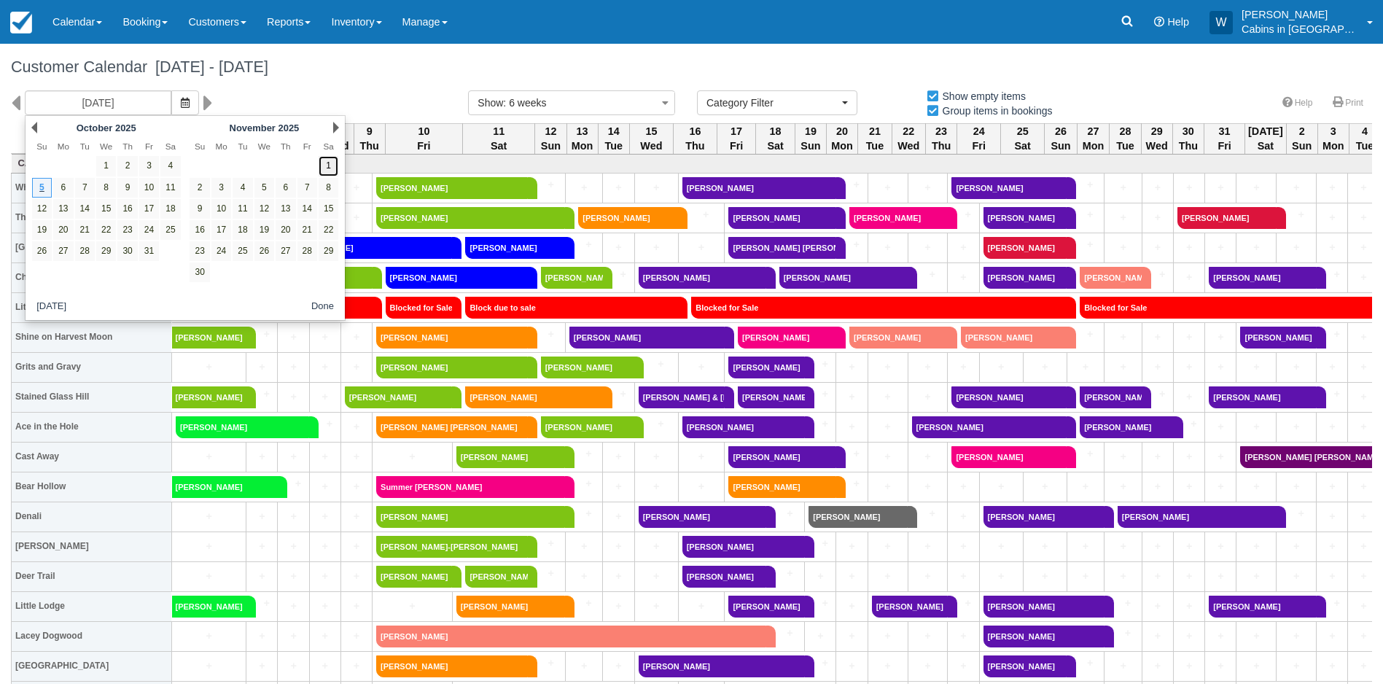
click at [324, 160] on link "1" at bounding box center [329, 166] width 20 height 20
type input "11/01/25"
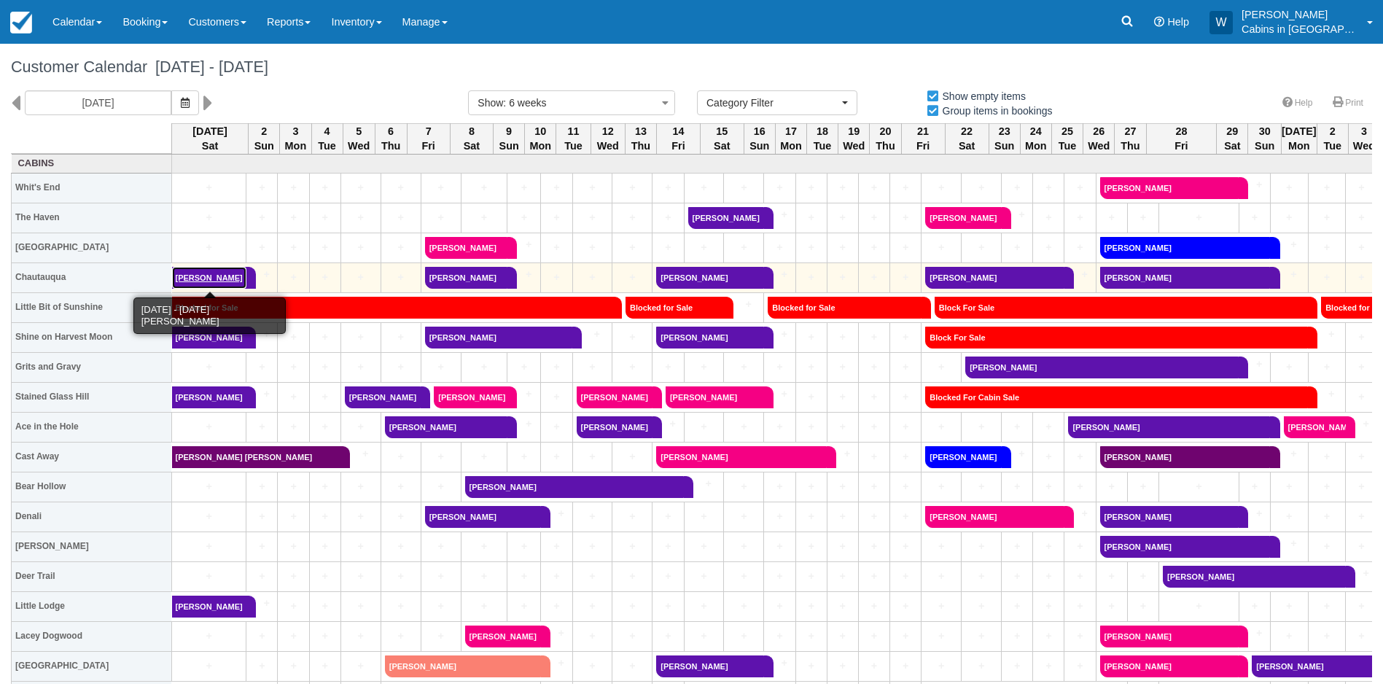
click at [210, 271] on link "Andre Johnson" at bounding box center [209, 278] width 74 height 22
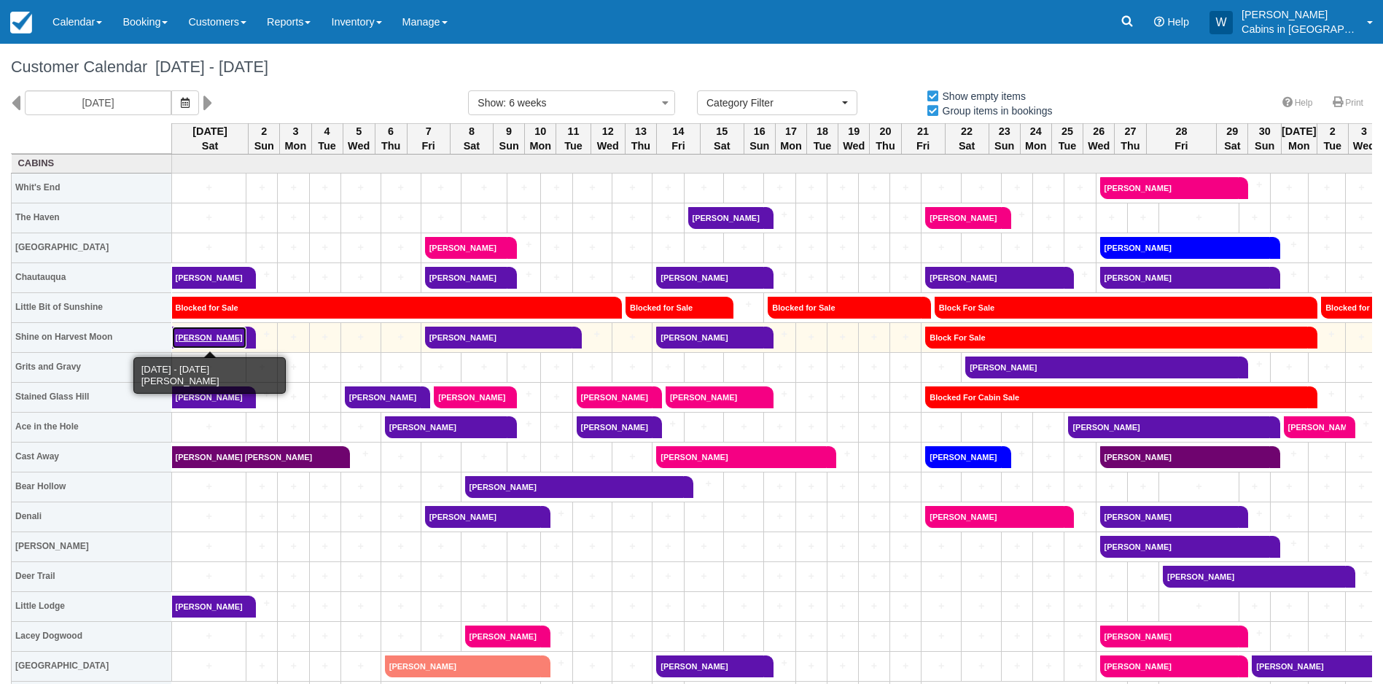
click at [224, 340] on link "Mary Ann Ramsey" at bounding box center [209, 338] width 74 height 22
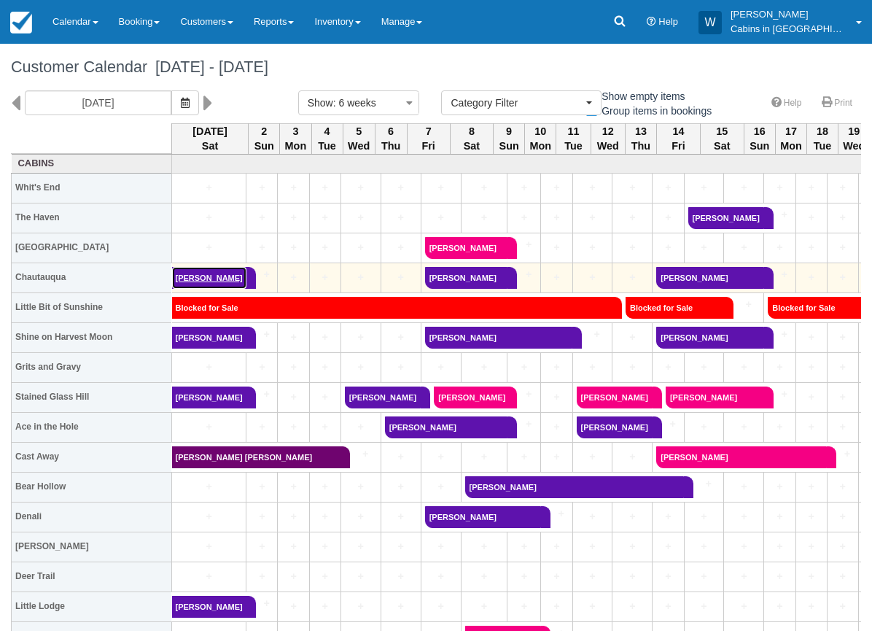
click at [207, 272] on link "Andre Johnson" at bounding box center [209, 278] width 74 height 22
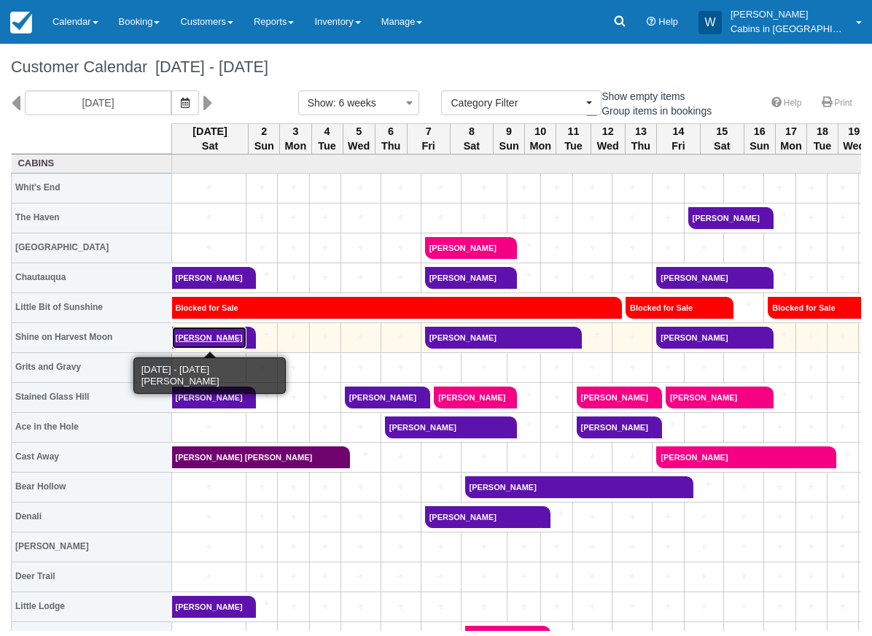
click at [239, 332] on link "Mary Ann Ramsey" at bounding box center [209, 338] width 74 height 22
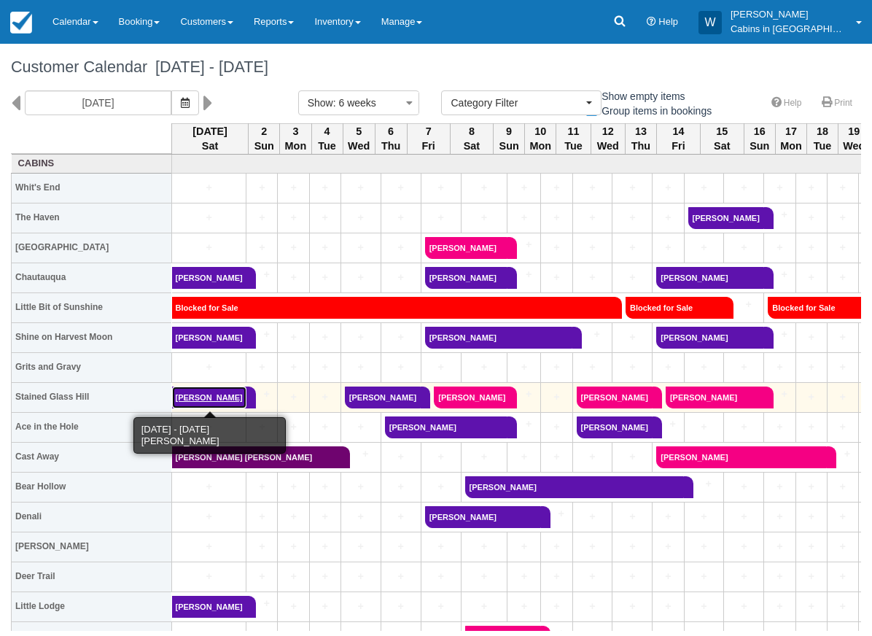
click at [221, 394] on link "Rachelle Wright" at bounding box center [209, 397] width 74 height 22
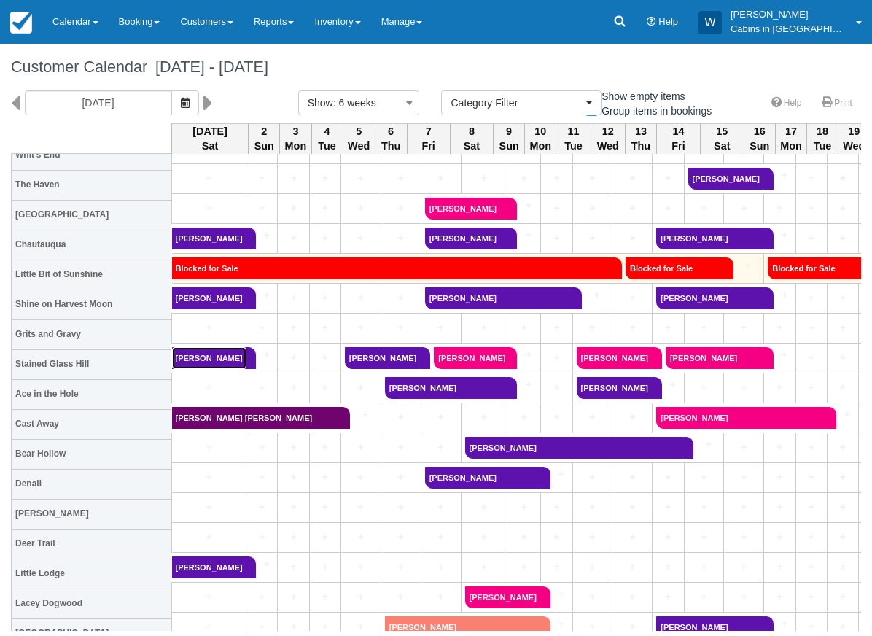
scroll to position [48, 0]
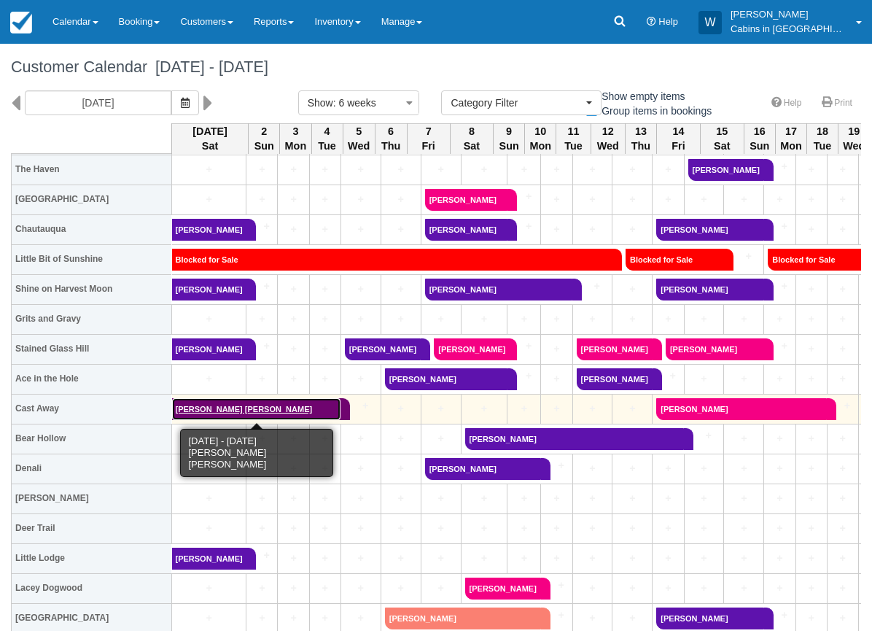
click at [277, 408] on link "NATALIE Ann REILLY" at bounding box center [256, 409] width 169 height 22
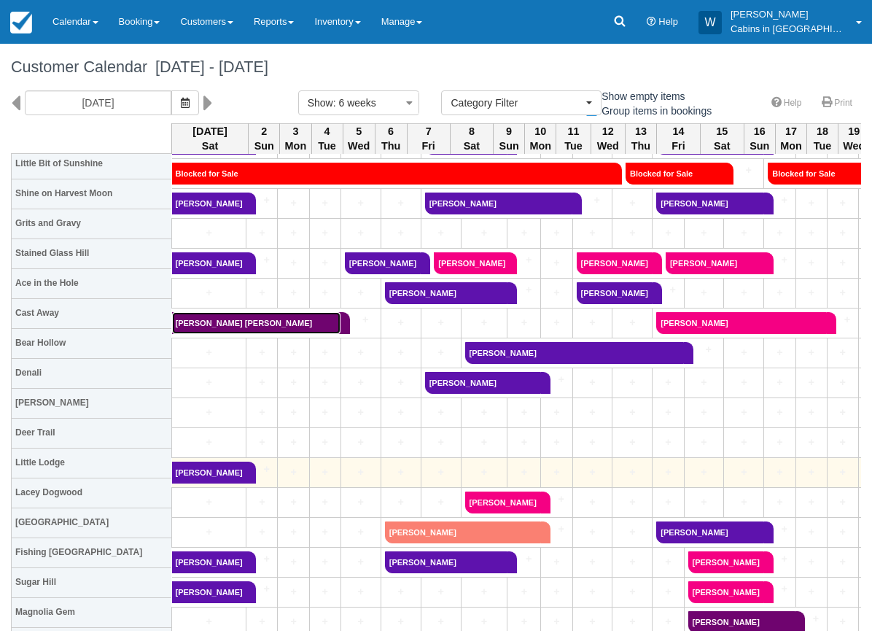
scroll to position [144, 0]
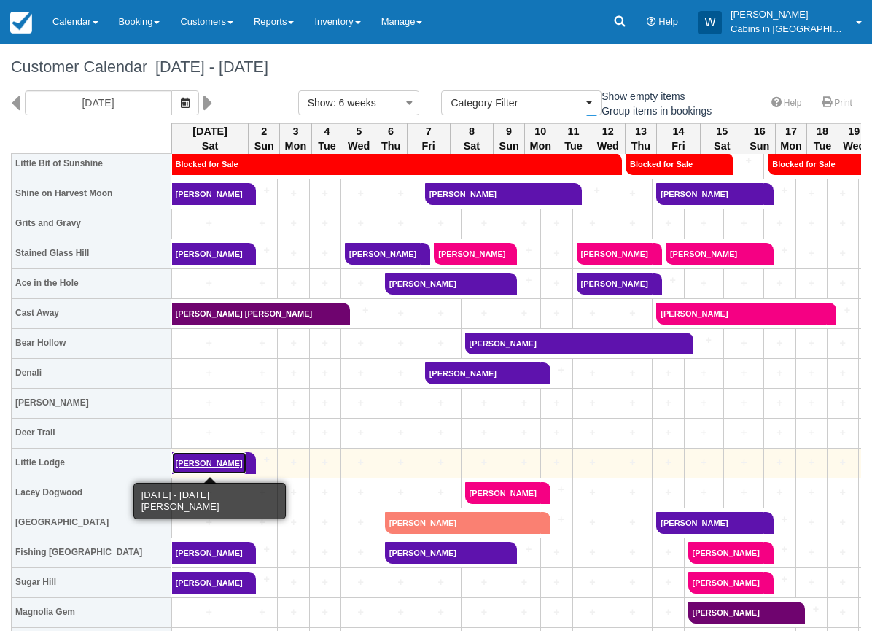
click at [233, 468] on link "Larry Hooper" at bounding box center [209, 463] width 74 height 22
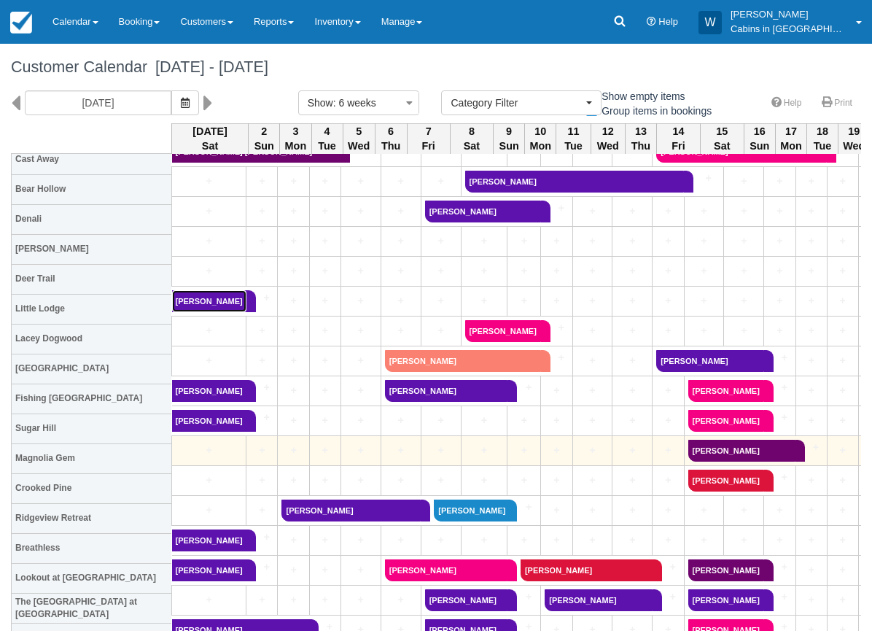
scroll to position [322, 0]
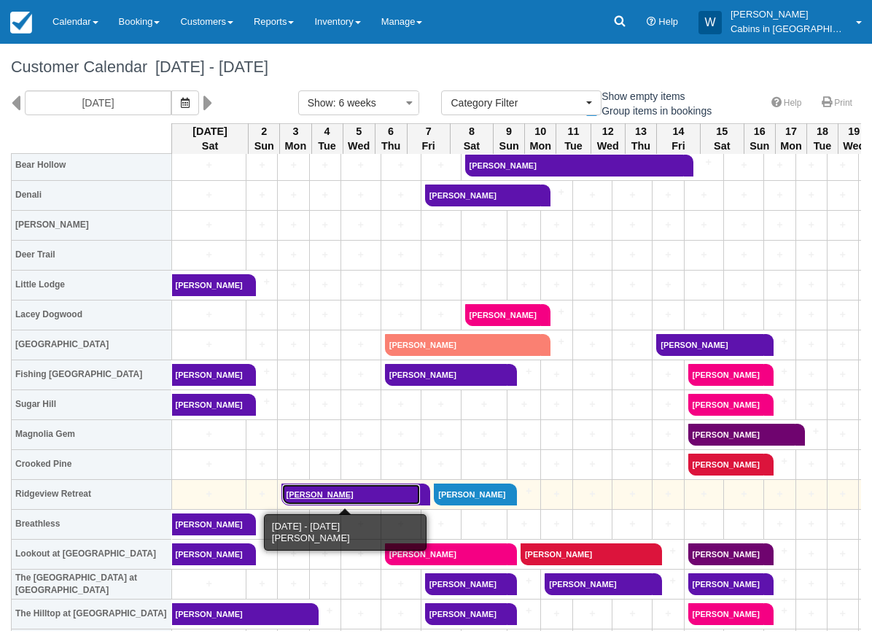
click at [302, 491] on link "Woodrow Turner" at bounding box center [350, 494] width 139 height 22
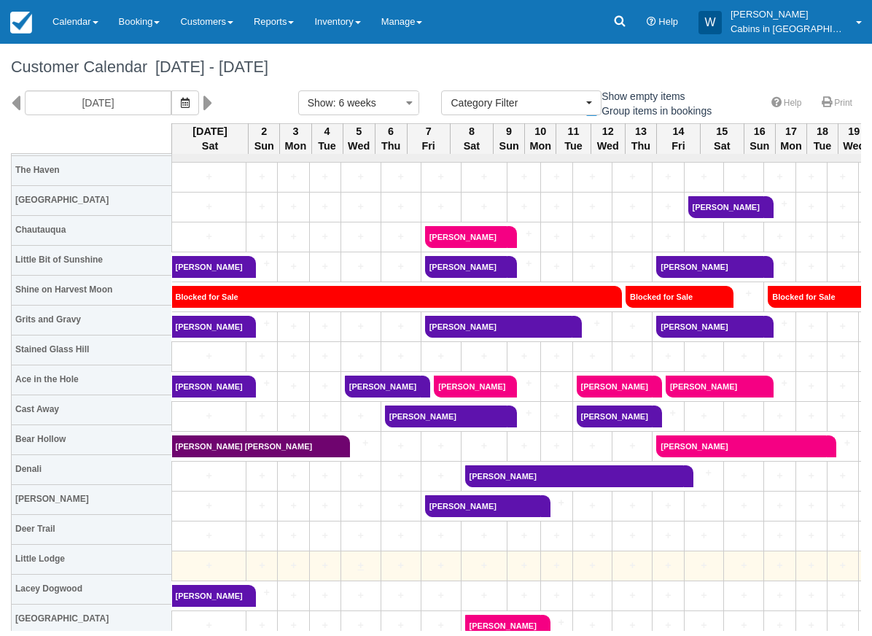
scroll to position [0, 0]
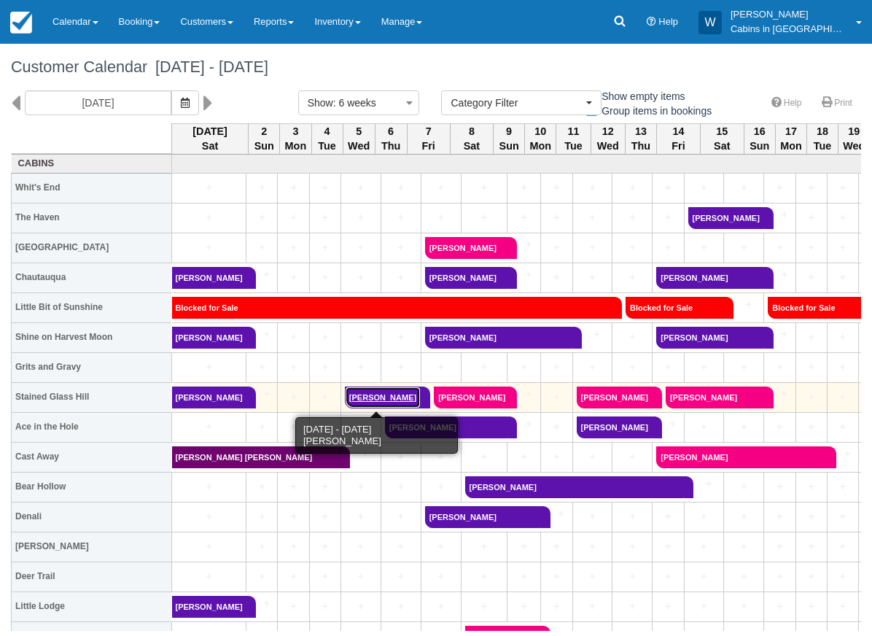
click at [367, 400] on link "Anita Morgan" at bounding box center [383, 397] width 76 height 22
click at [366, 400] on link "Anita Morgan" at bounding box center [383, 397] width 76 height 22
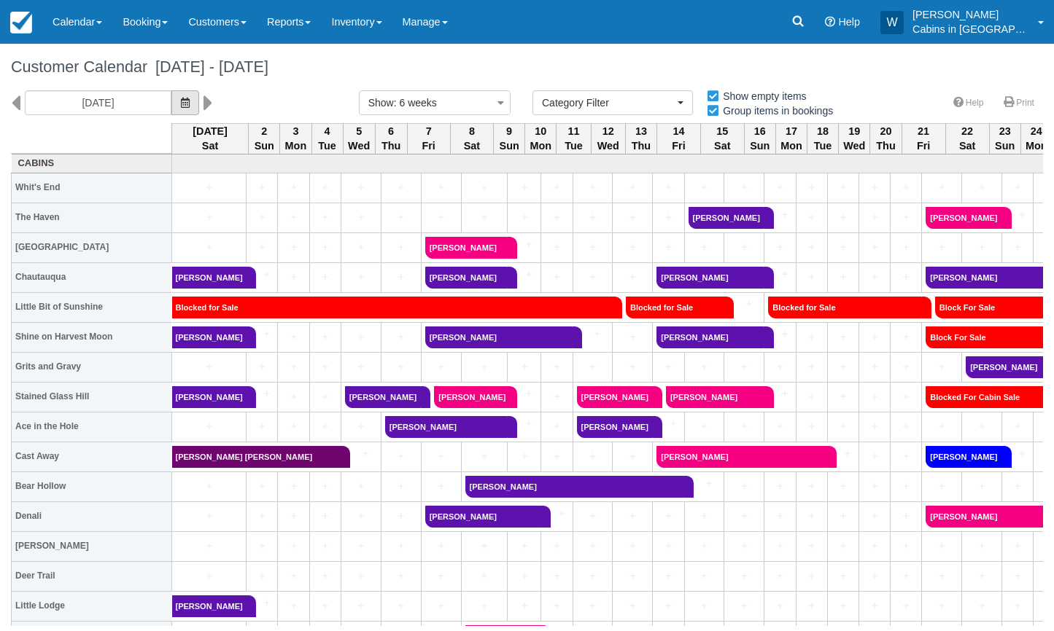
click at [171, 110] on button "button" at bounding box center [185, 102] width 28 height 25
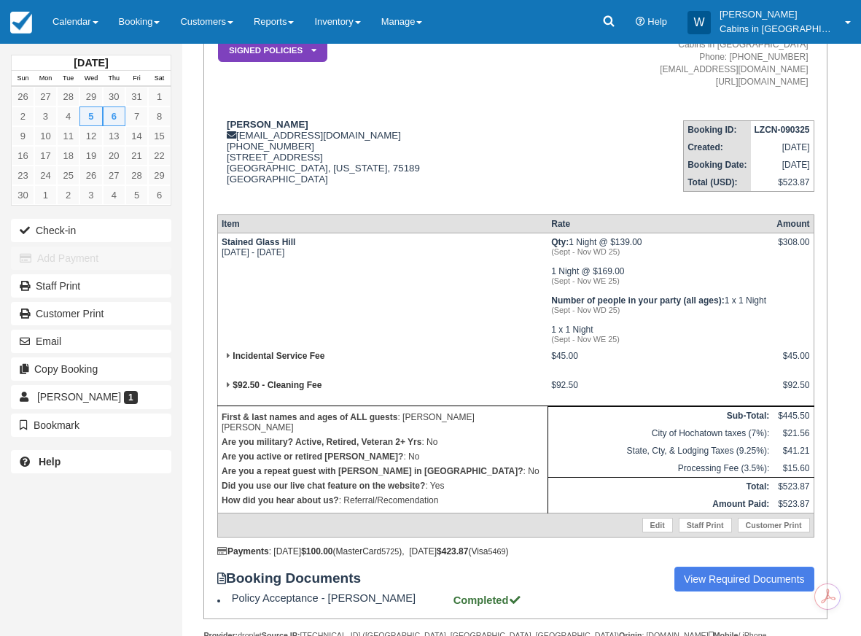
scroll to position [302, 0]
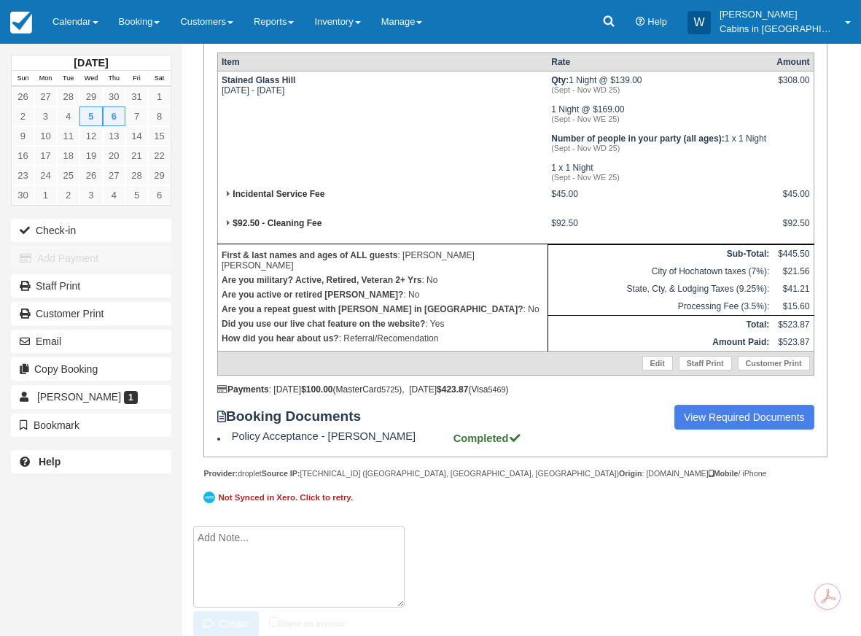
click at [235, 544] on textarea at bounding box center [298, 567] width 211 height 82
click at [435, 540] on li "Create Show on invoice" at bounding box center [505, 583] width 624 height 114
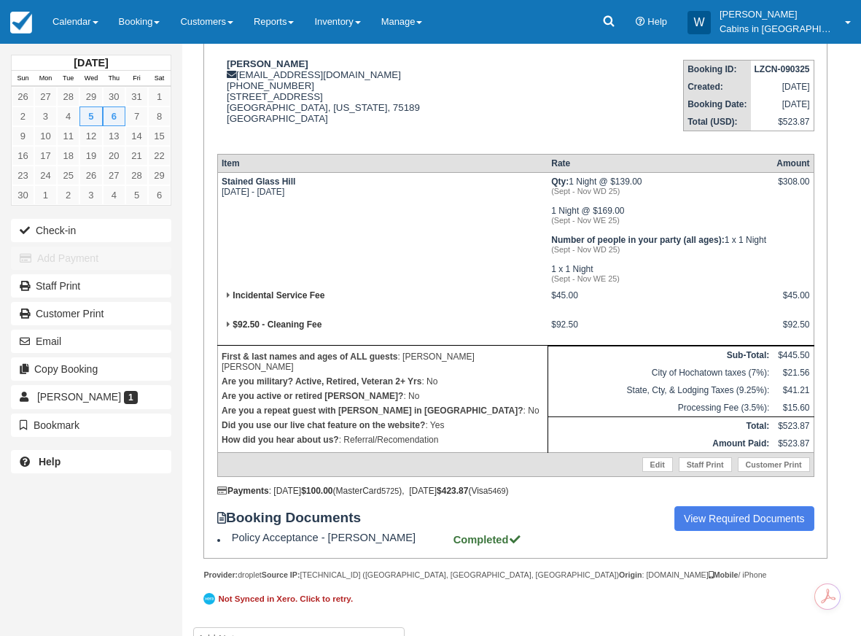
scroll to position [0, 0]
